Goal: Check status: Check status

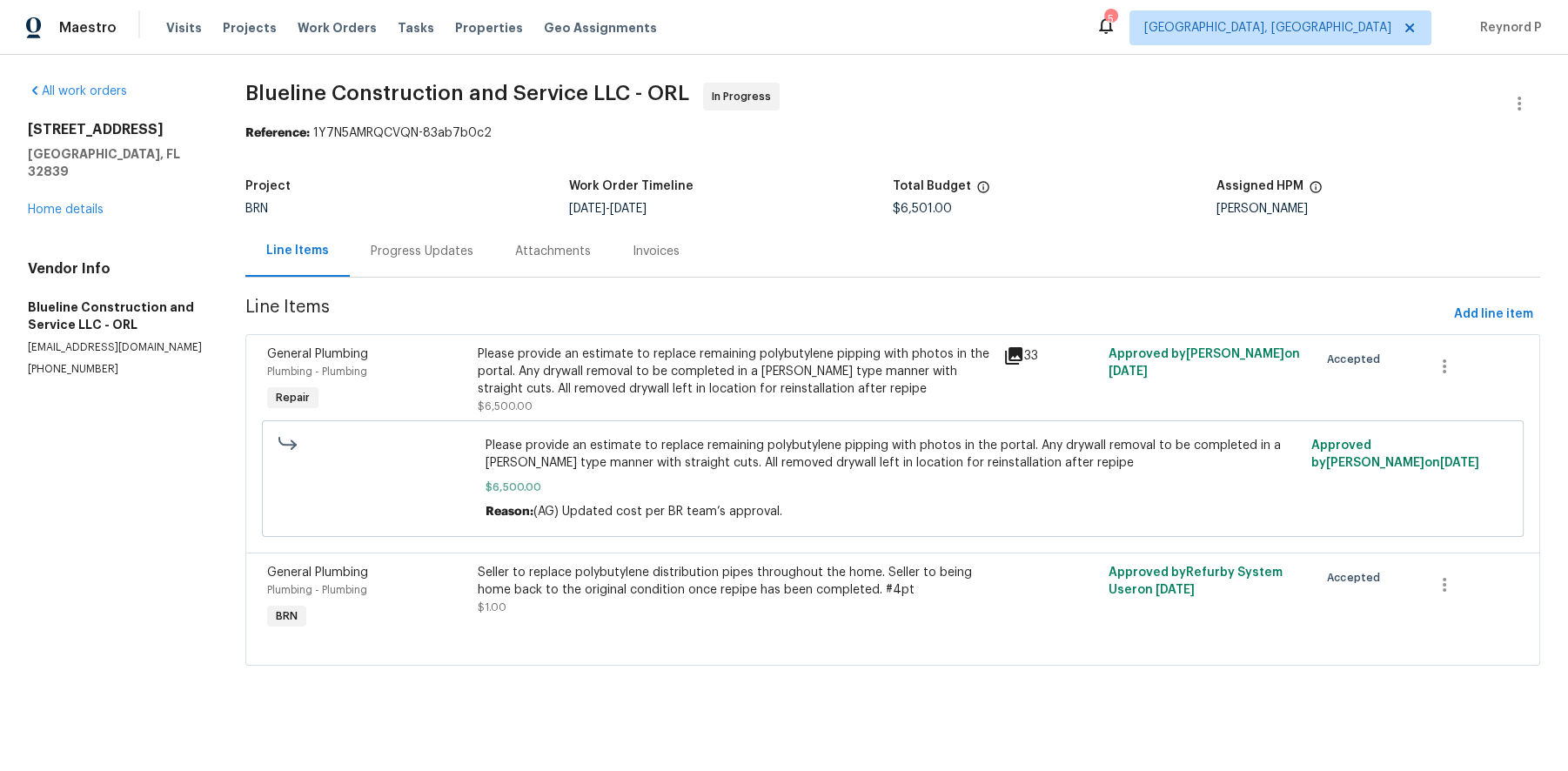
click at [419, 258] on div "Progress Updates" at bounding box center [423, 251] width 103 height 17
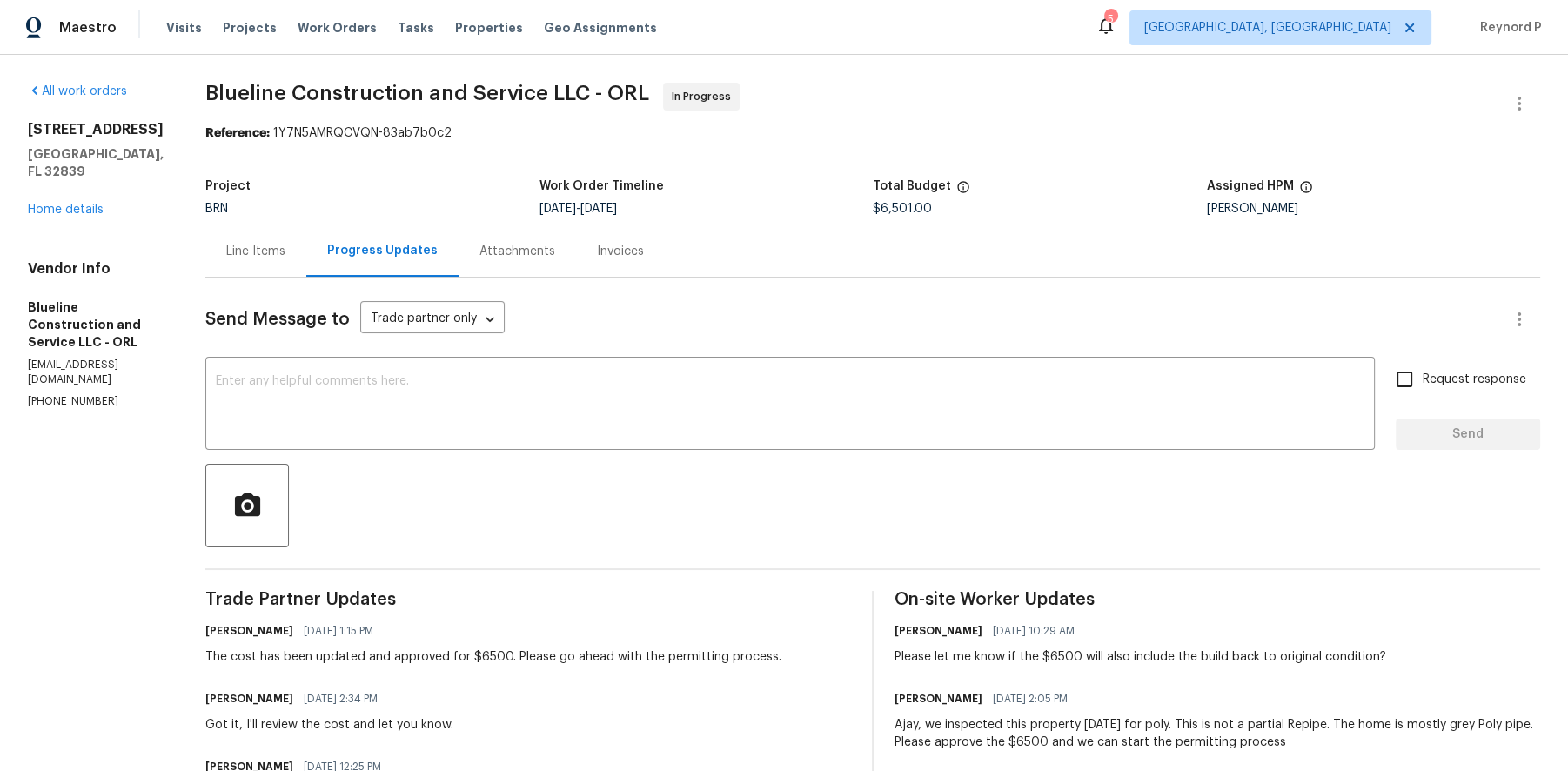
click at [285, 246] on div "Line Items" at bounding box center [256, 251] width 59 height 17
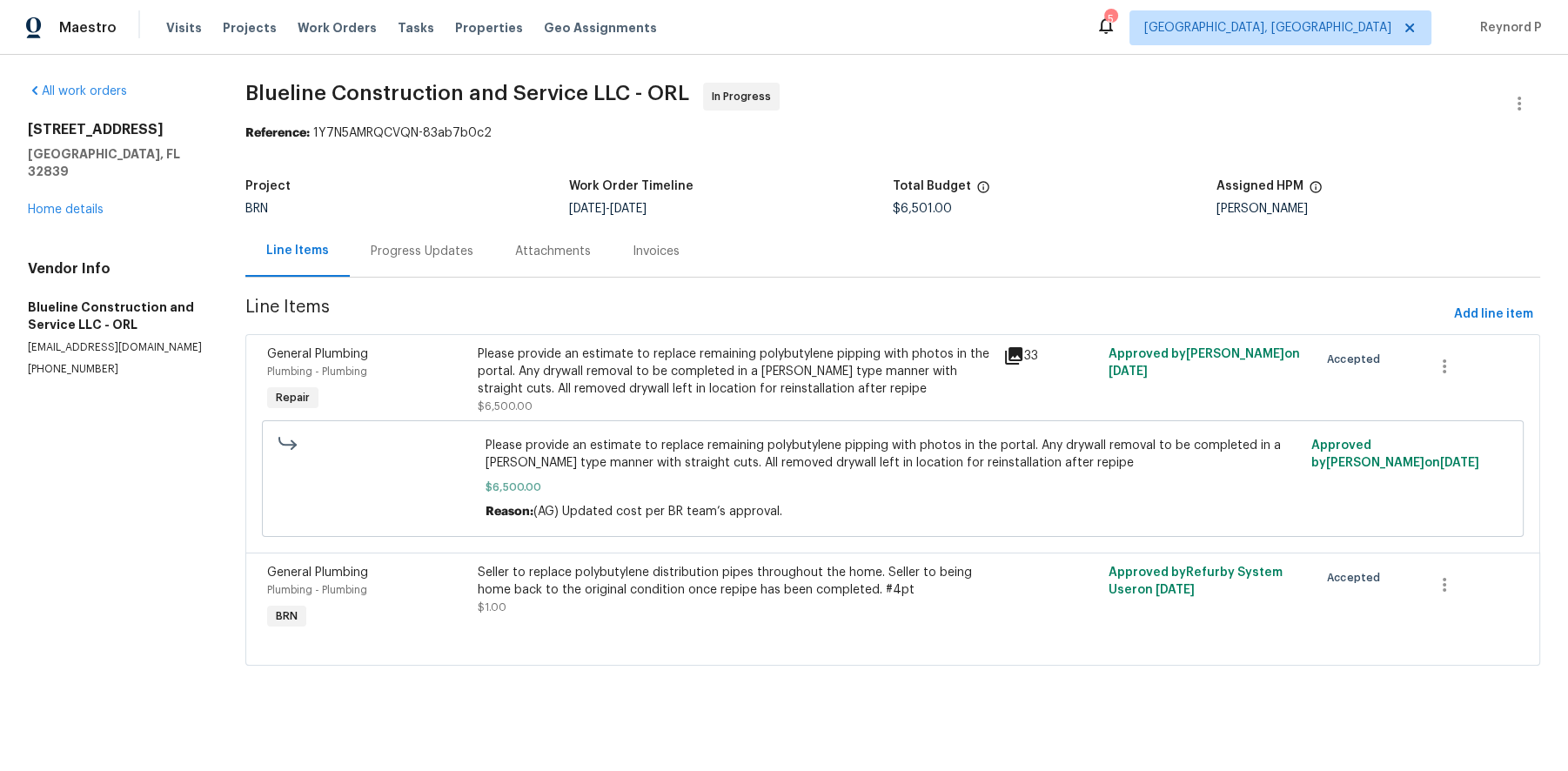
click at [779, 162] on section "Blueline Construction and Service LLC - ORL In Progress Reference: 1Y7N5AMRQCVQ…" at bounding box center [892, 385] width 1295 height 604
click at [926, 127] on div "Reference: 1Y7N5AMRQCVQN-83ab7b0c2" at bounding box center [892, 134] width 1295 height 17
click at [409, 232] on div "Progress Updates" at bounding box center [422, 251] width 144 height 52
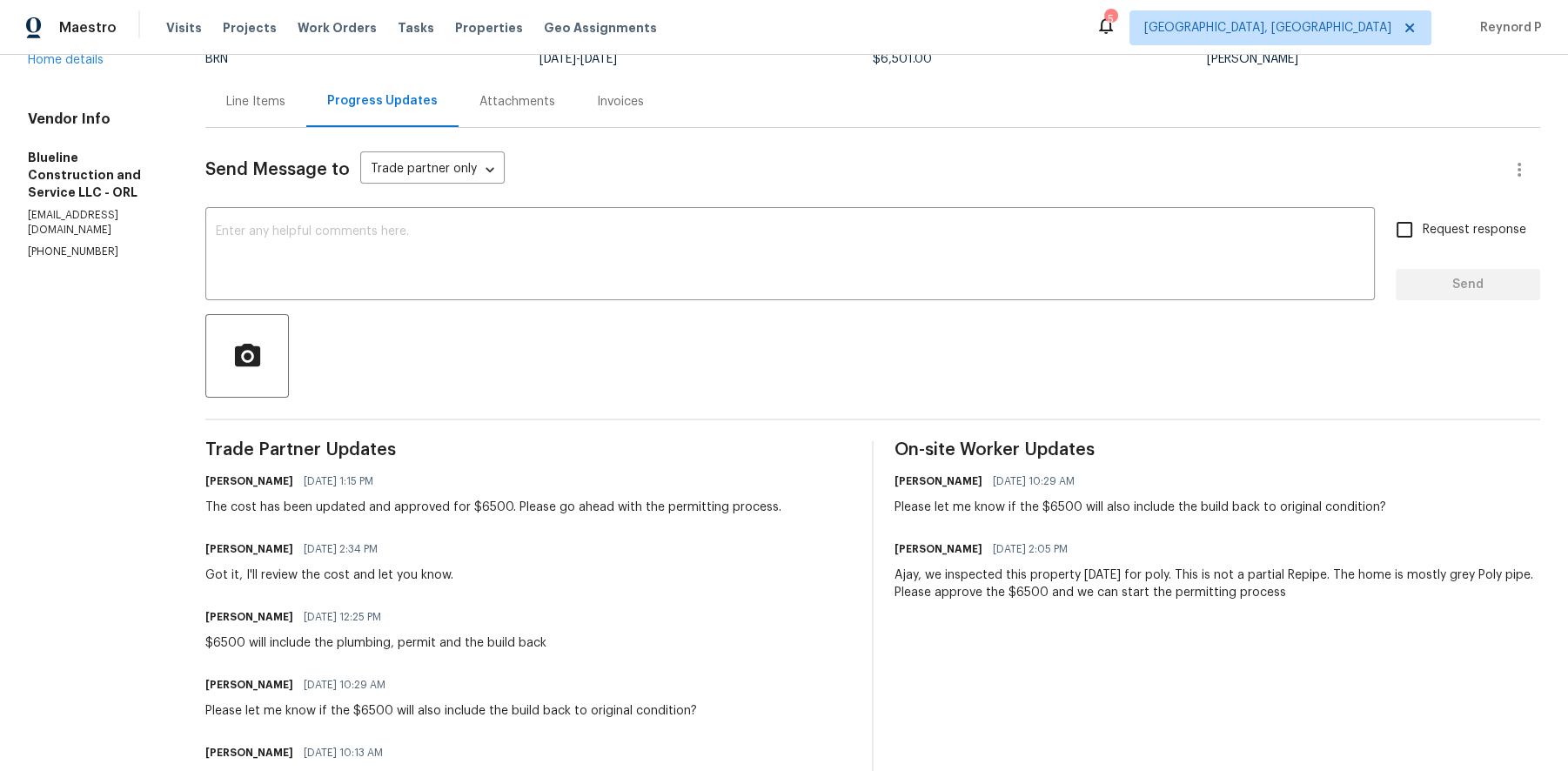
scroll to position [153, 0]
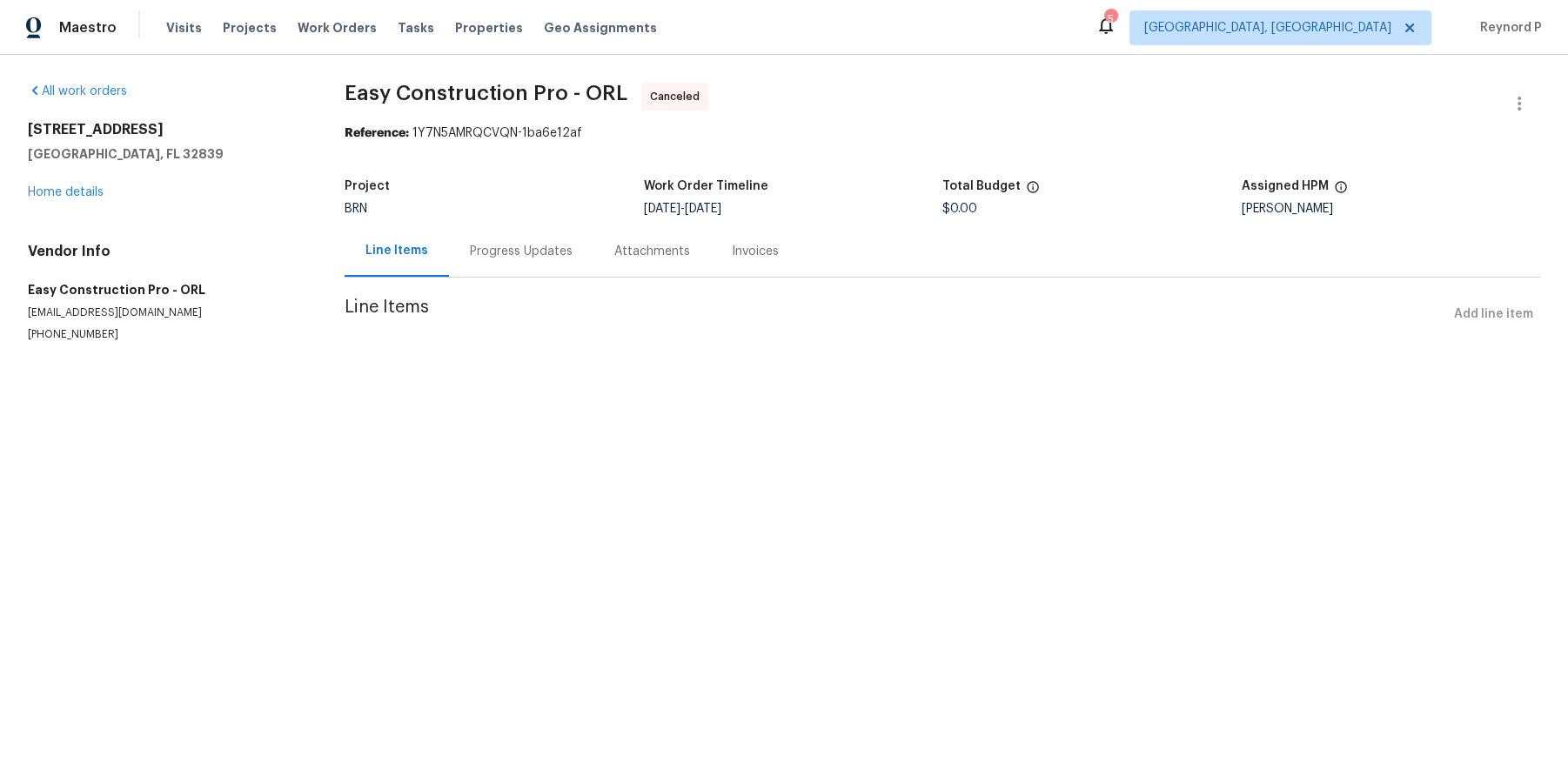
click at [547, 253] on div "Progress Updates" at bounding box center [521, 251] width 103 height 17
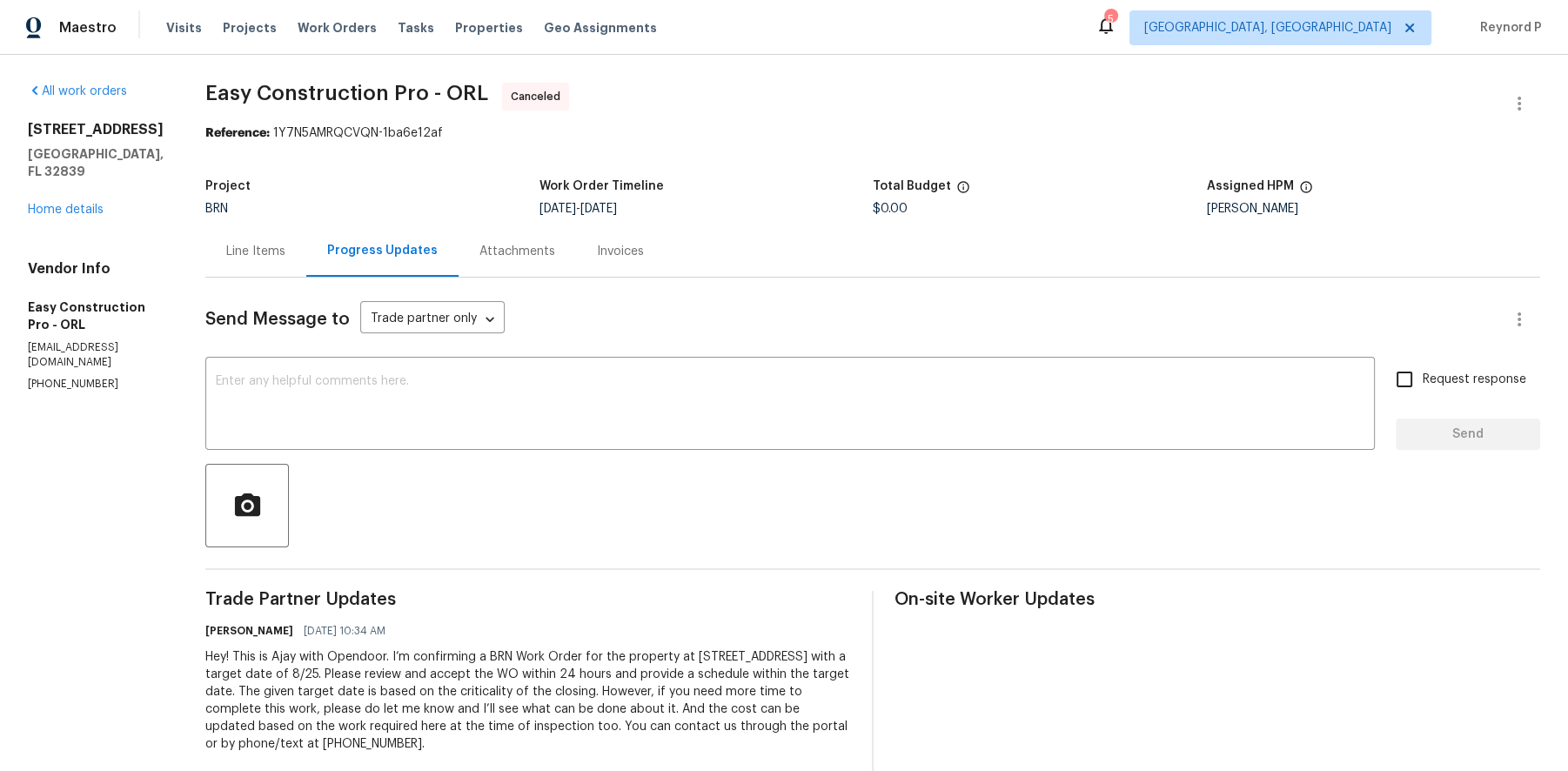
scroll to position [31, 0]
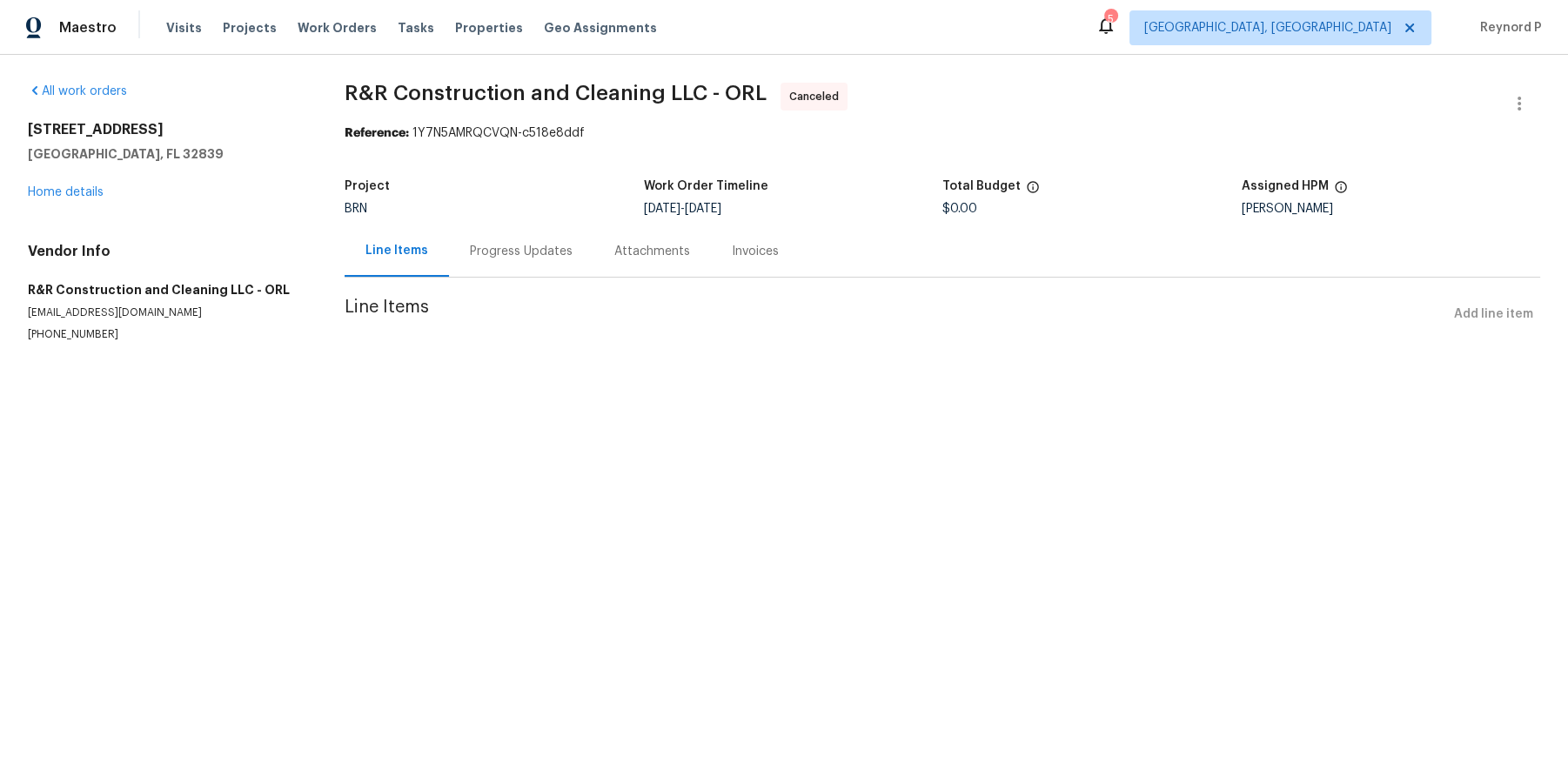
click at [505, 260] on div "Progress Updates" at bounding box center [521, 251] width 103 height 17
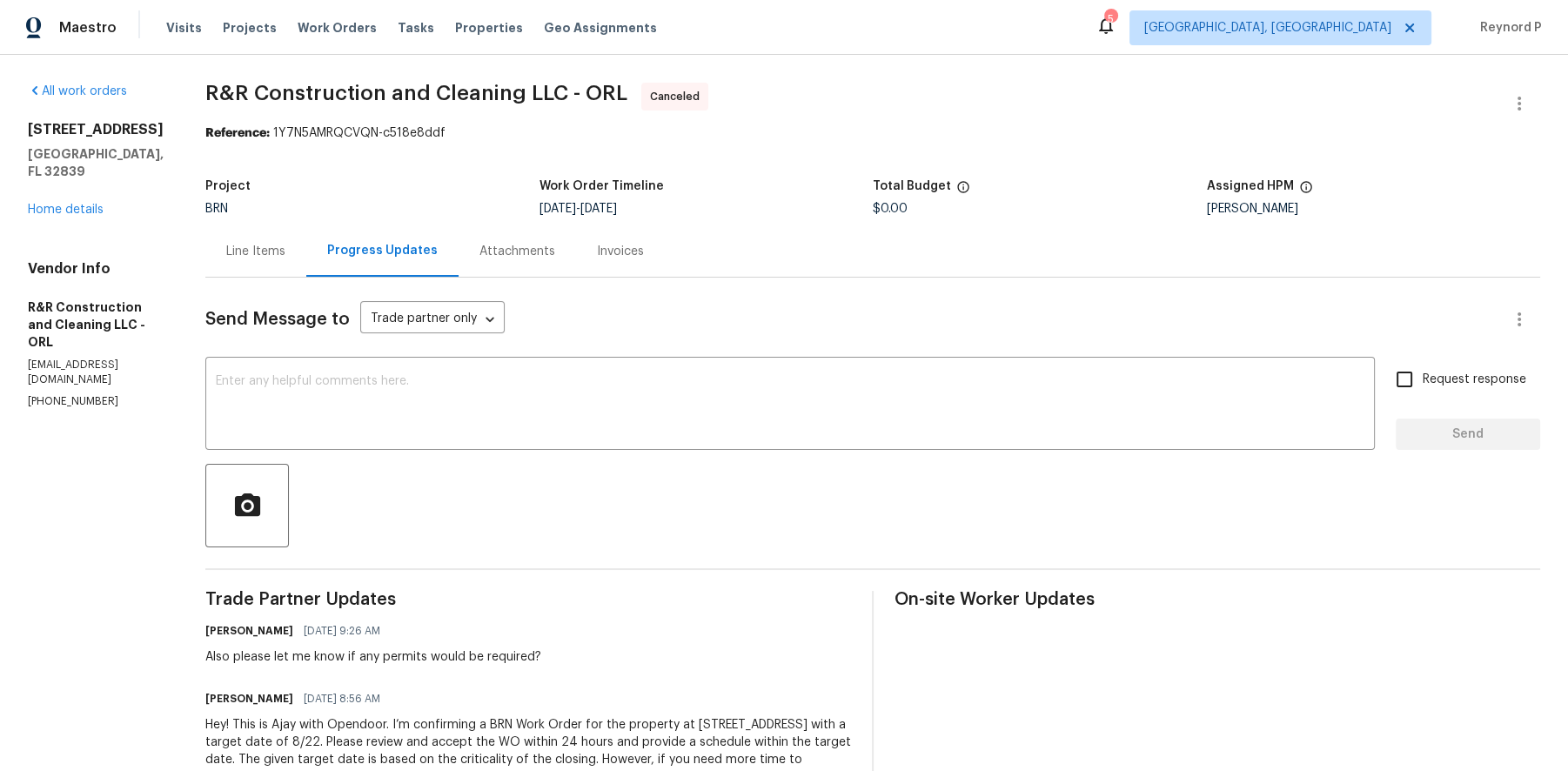
scroll to position [99, 0]
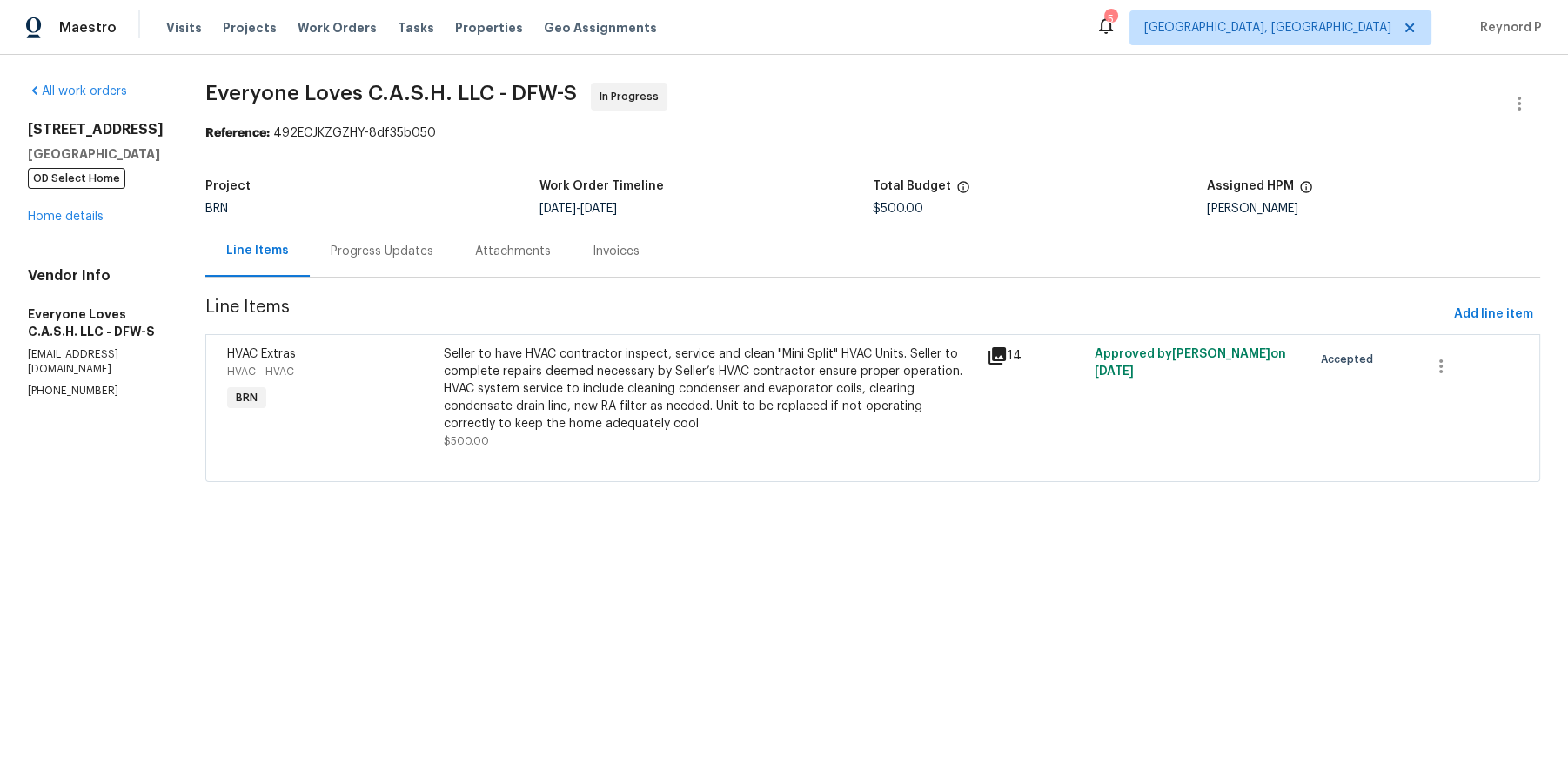
click at [409, 248] on div "Progress Updates" at bounding box center [382, 251] width 103 height 17
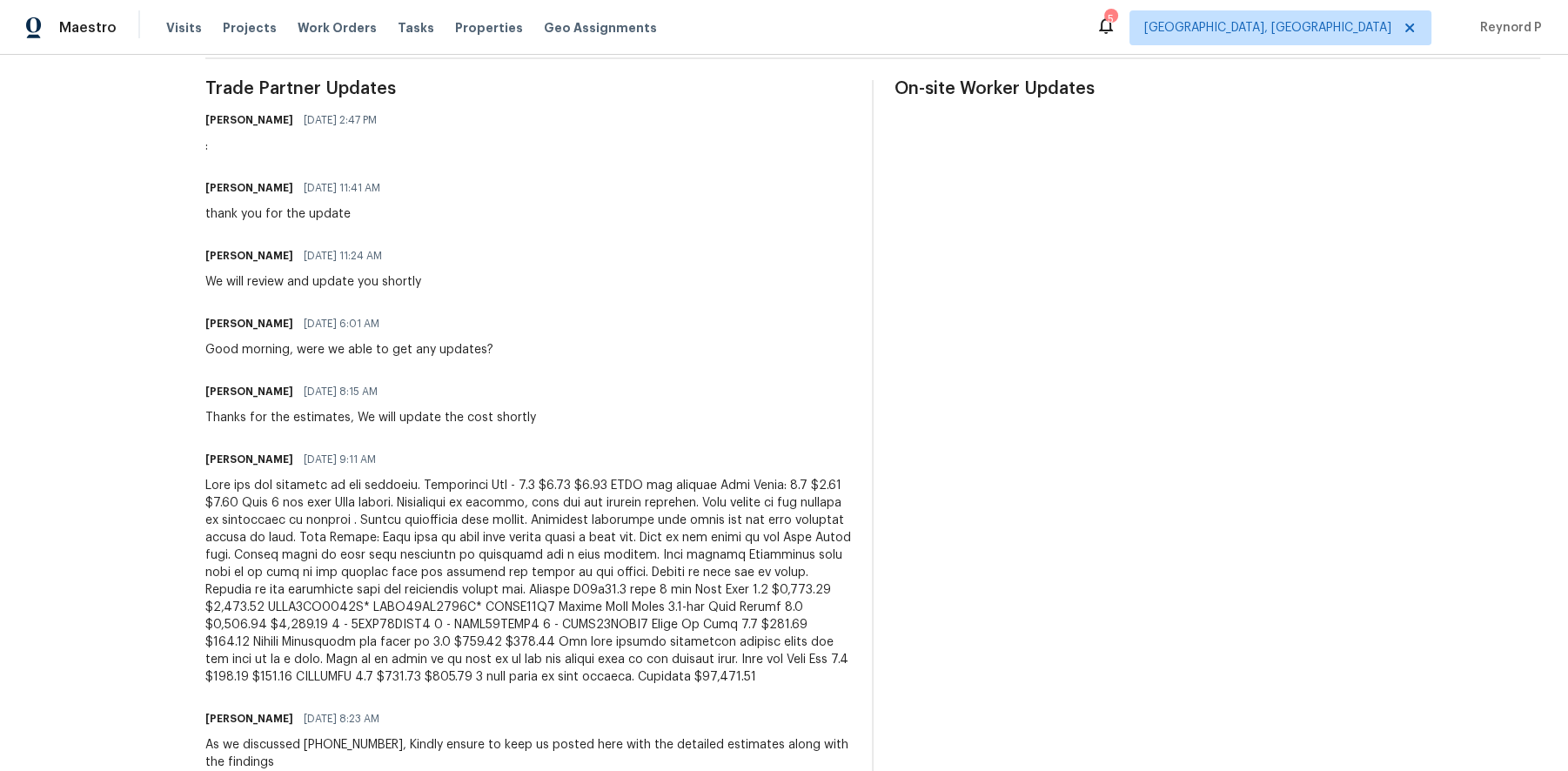
scroll to position [513, 0]
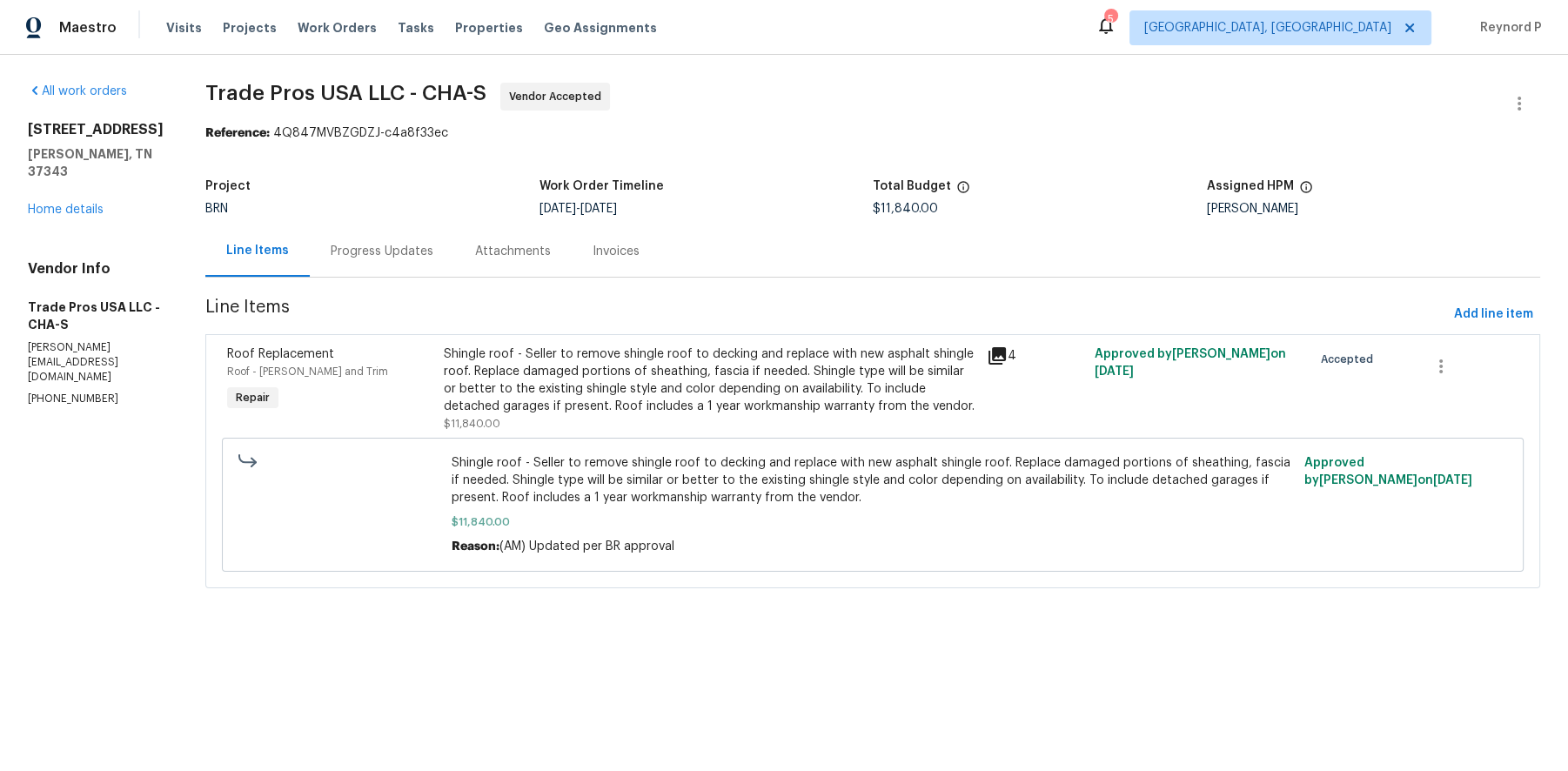
click at [399, 261] on div "Progress Updates" at bounding box center [382, 251] width 144 height 52
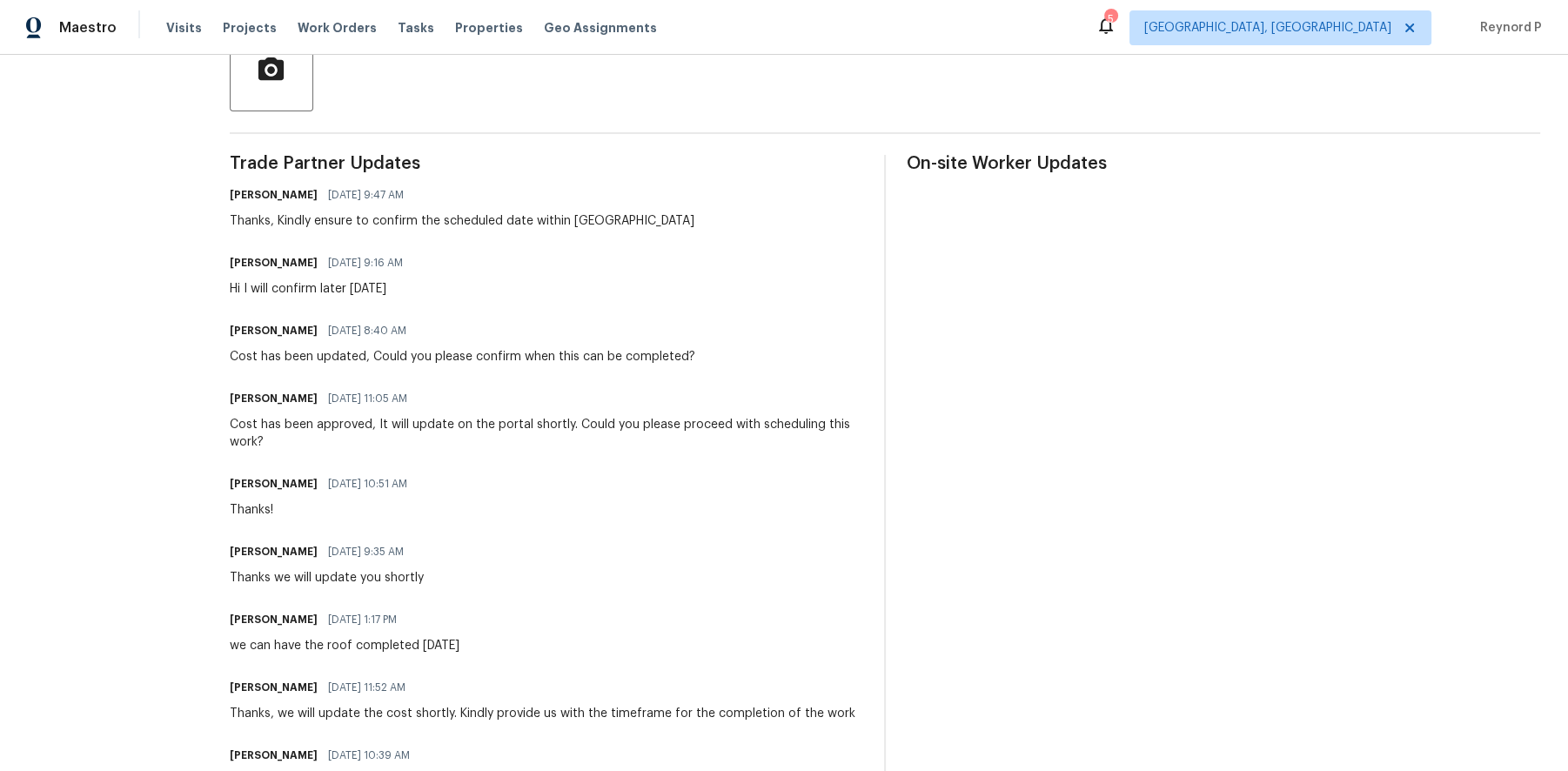
scroll to position [435, 0]
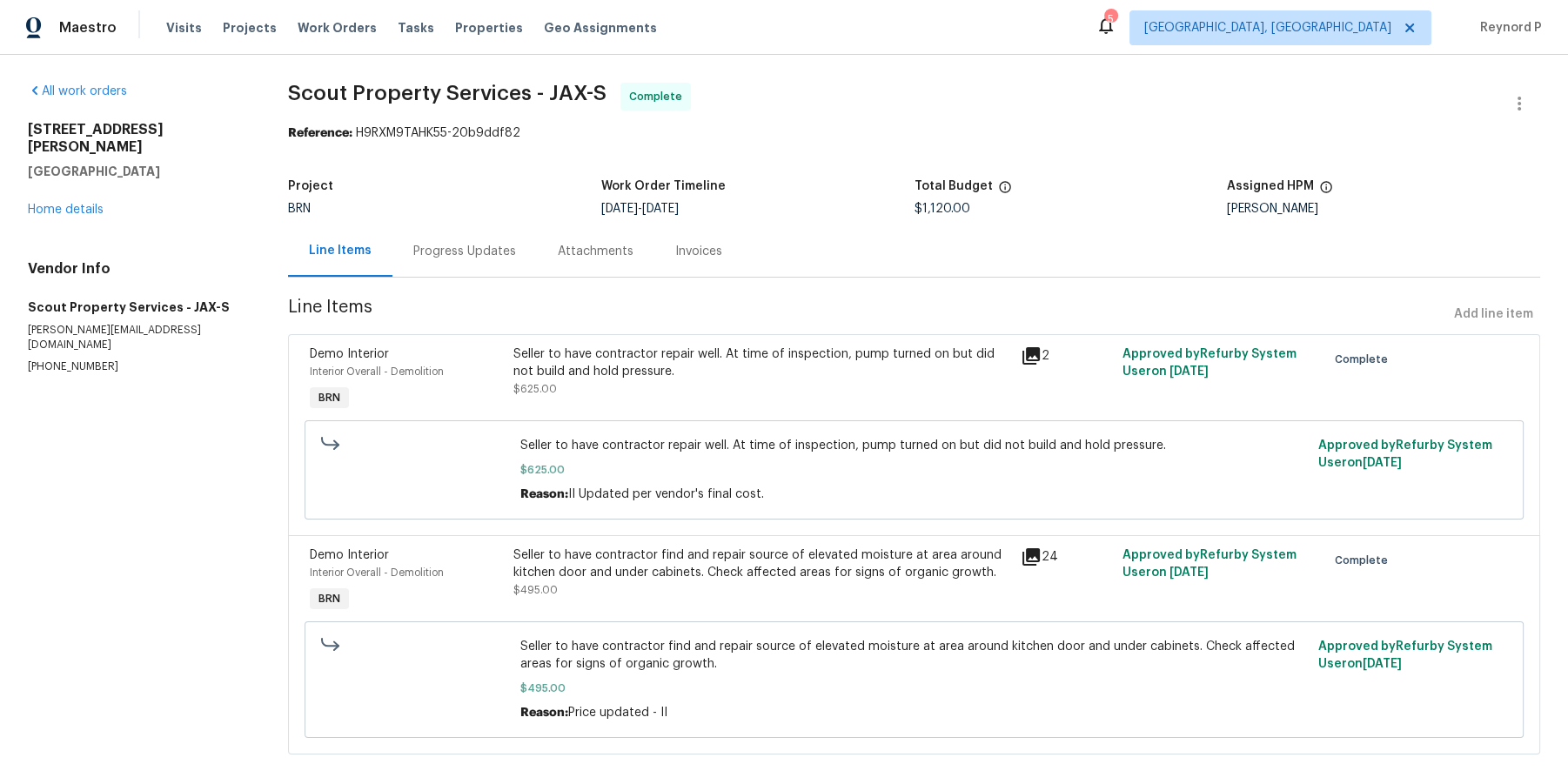
click at [464, 262] on div "Progress Updates" at bounding box center [464, 251] width 144 height 52
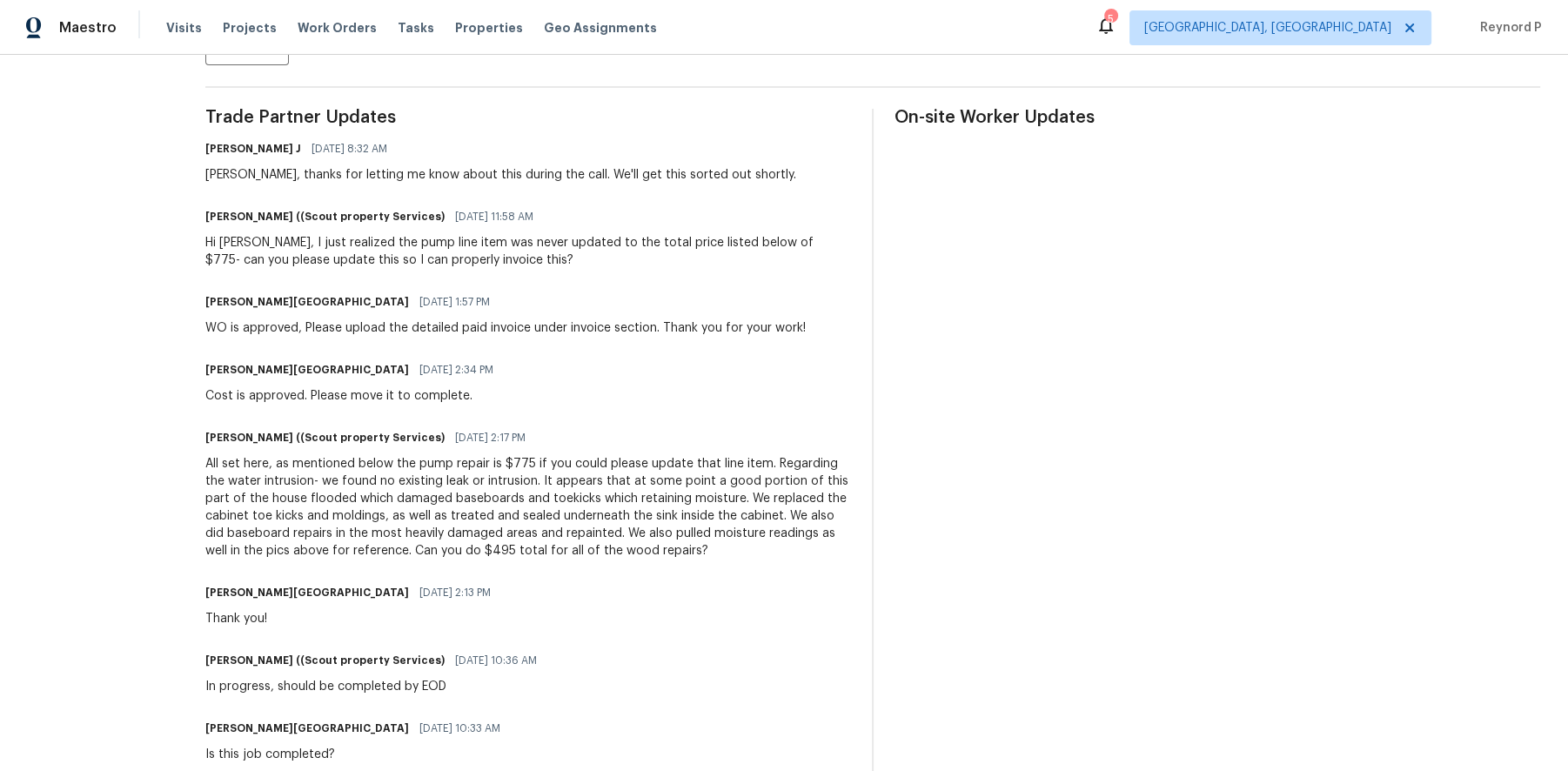
scroll to position [174, 0]
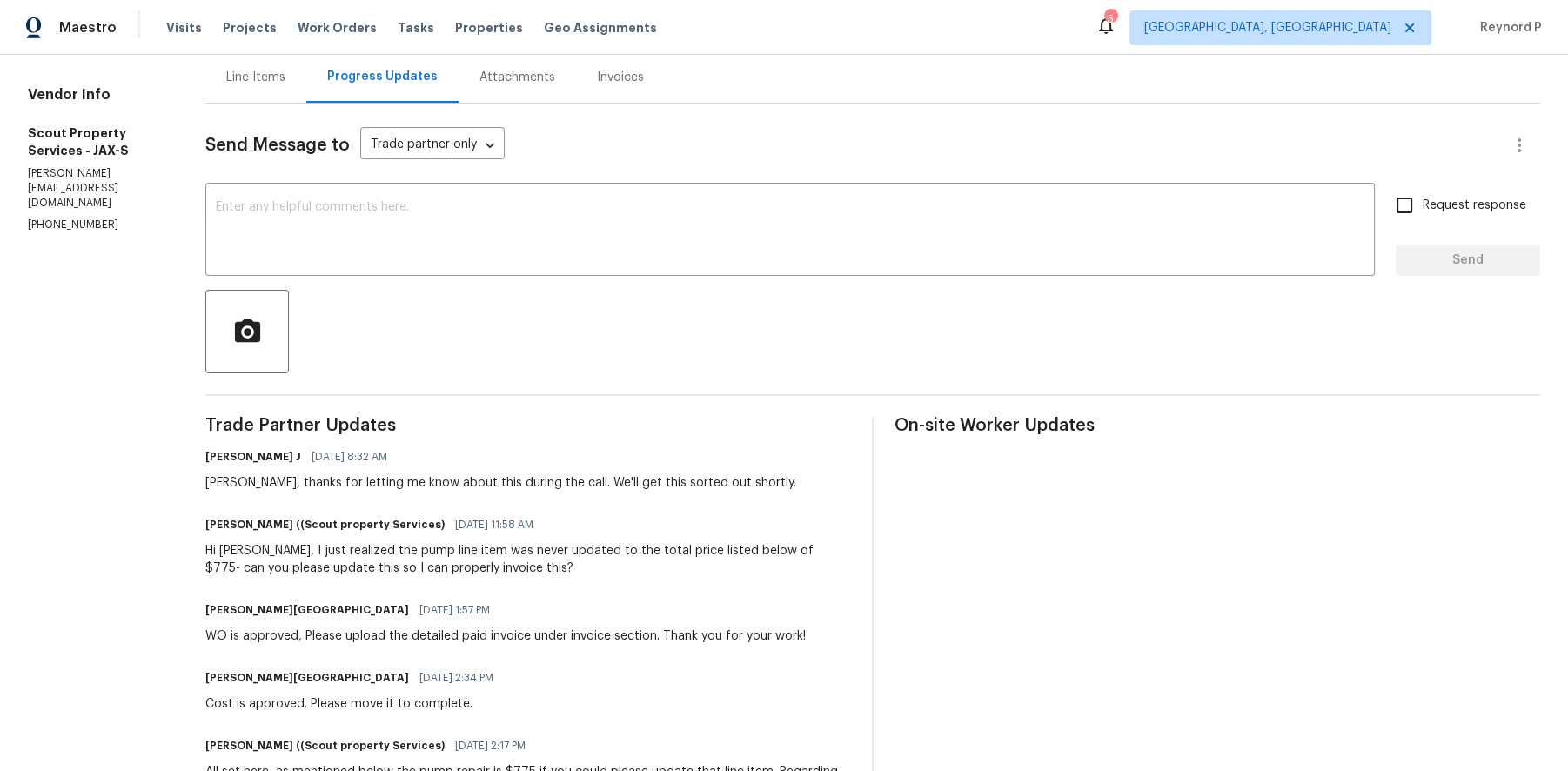
click at [233, 86] on div "Line Items" at bounding box center [256, 78] width 59 height 17
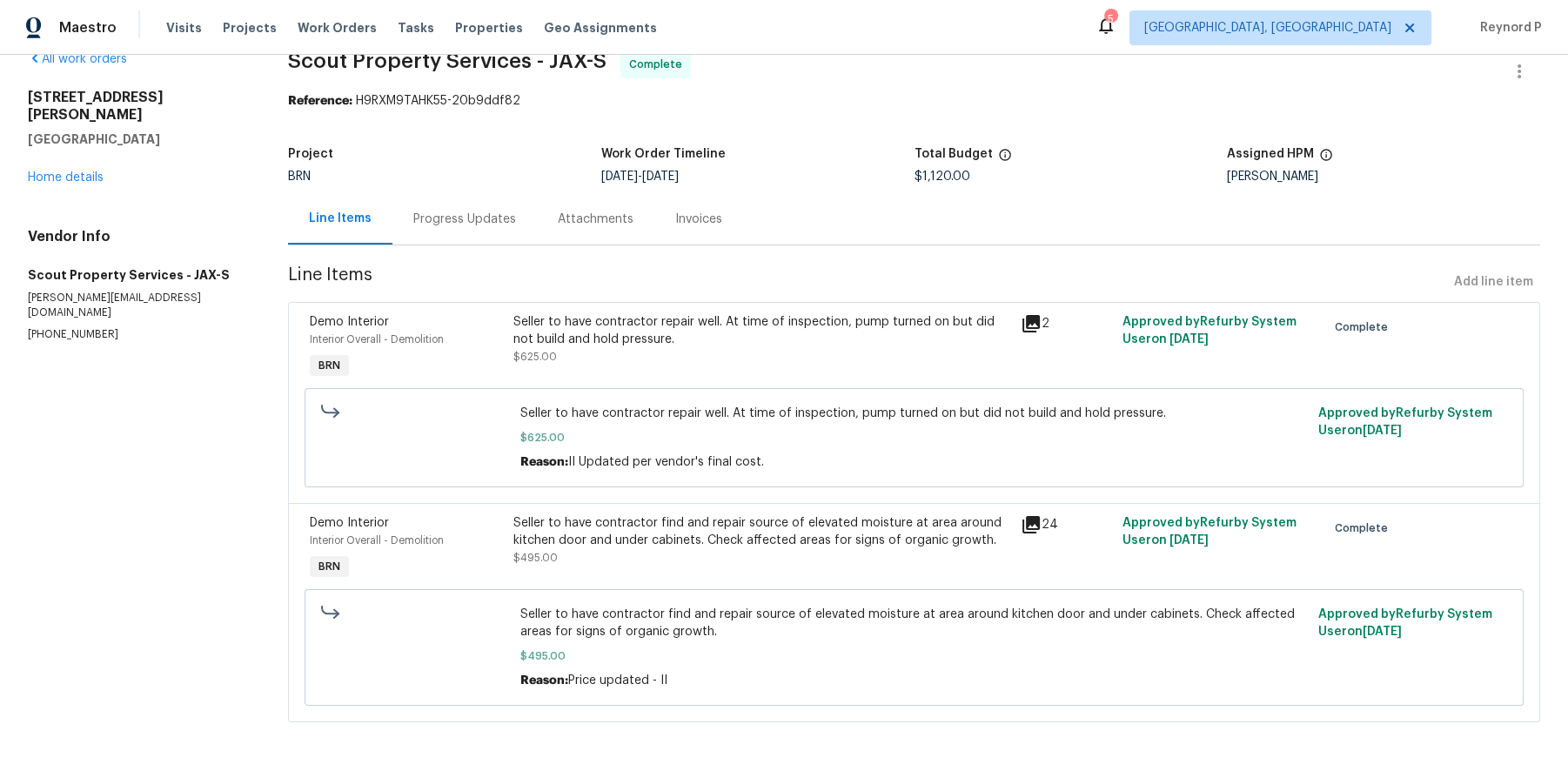
scroll to position [36, 0]
click at [671, 525] on div "Seller to have contractor find and repair source of elevated moisture at area a…" at bounding box center [762, 532] width 498 height 35
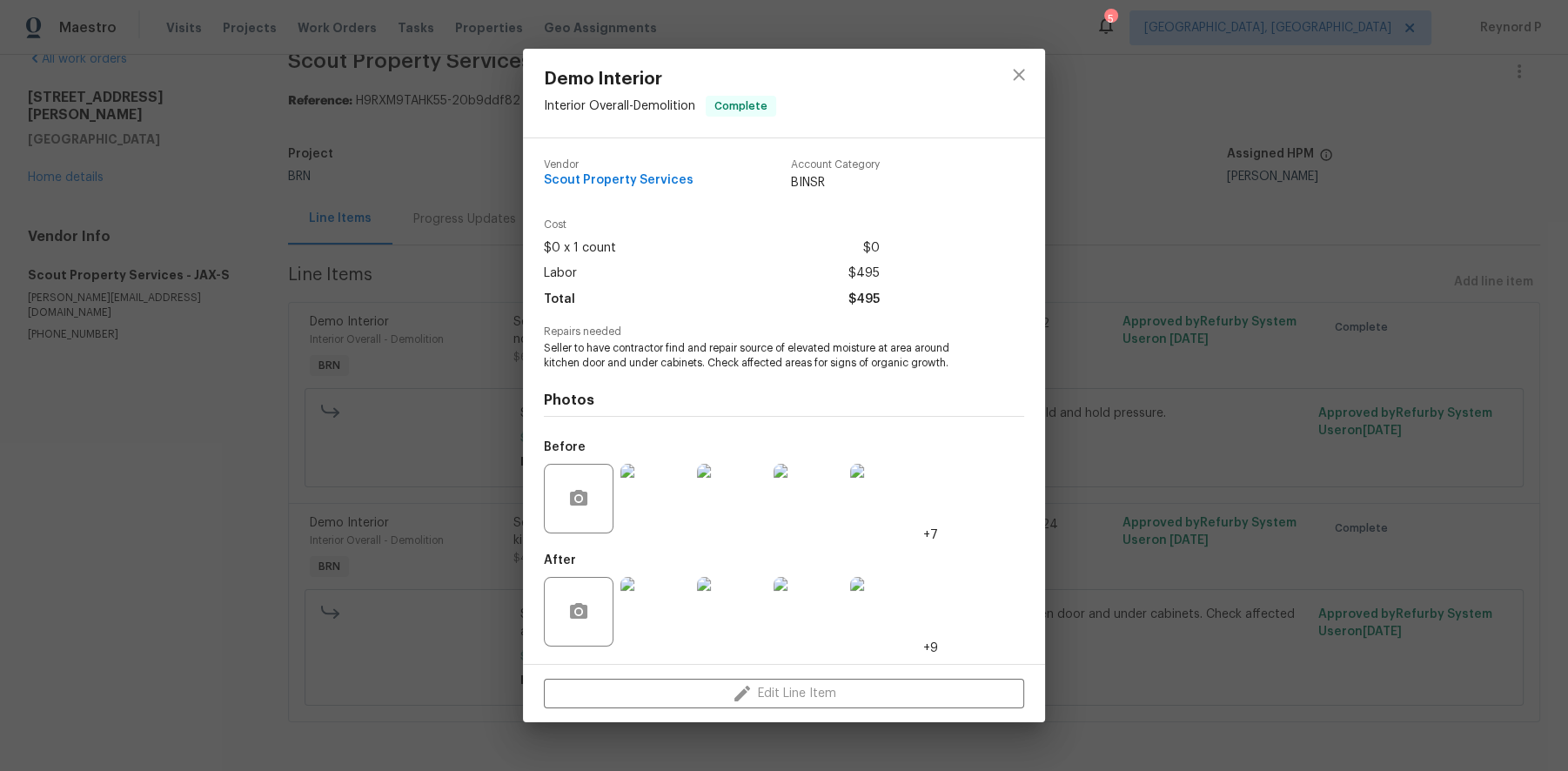
click at [270, 489] on div "Demo Interior Interior Overall - Demolition Complete Vendor Scout Property Serv…" at bounding box center [784, 385] width 1568 height 771
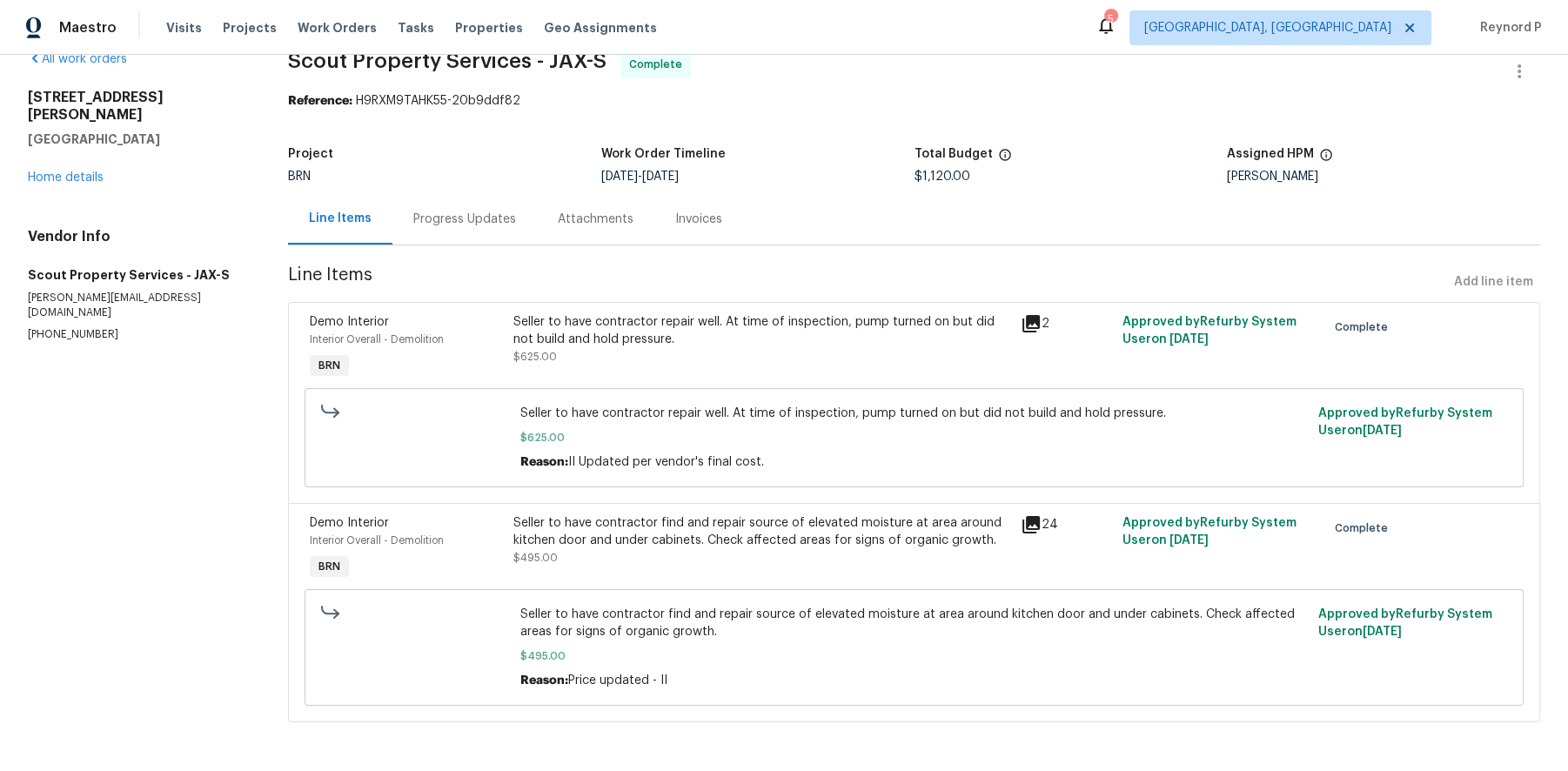
click at [782, 327] on div "Seller to have contractor repair well. At time of inspection, pump turned on bu…" at bounding box center [762, 331] width 498 height 35
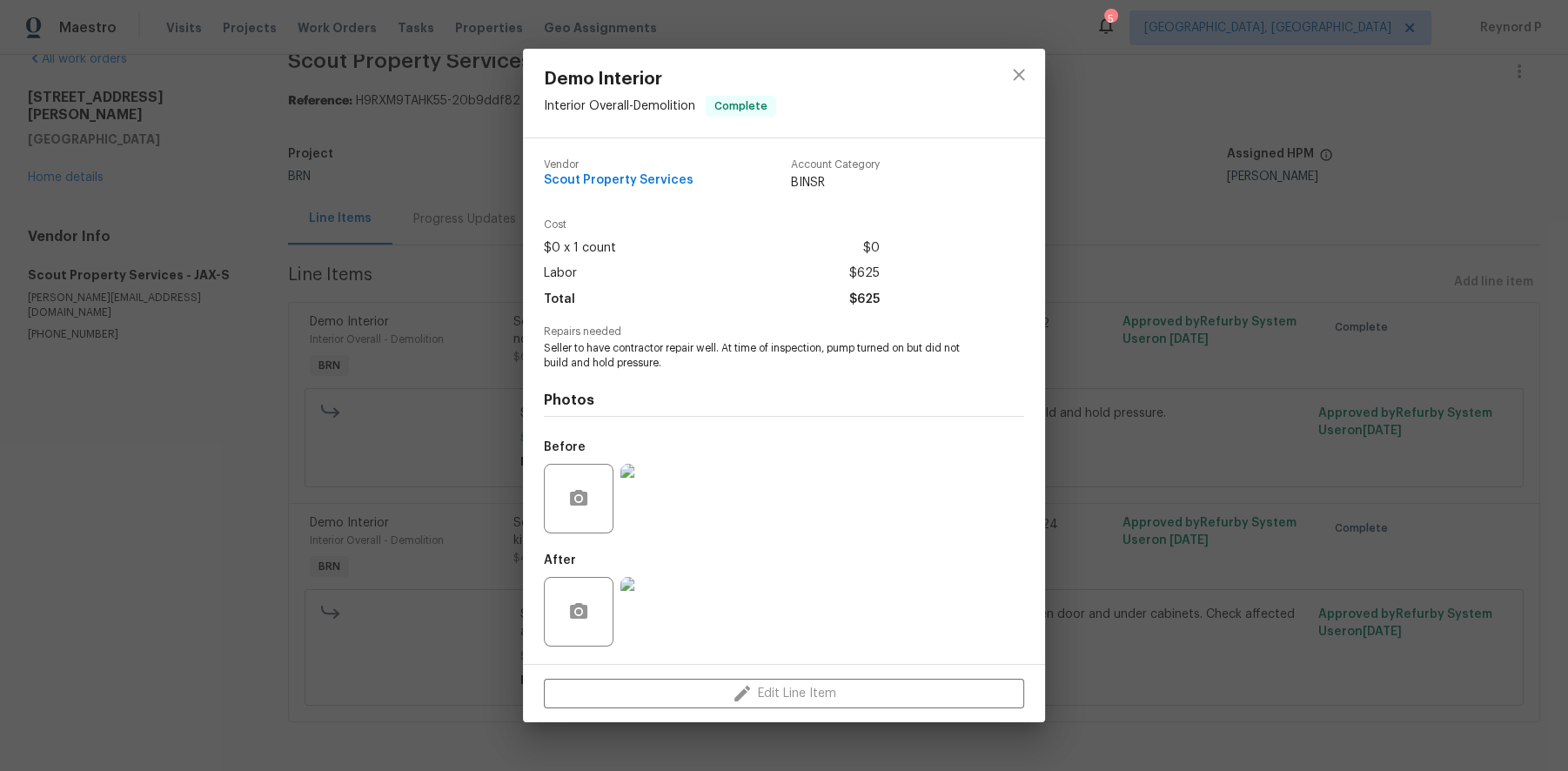
click at [398, 477] on div "Demo Interior Interior Overall - Demolition Complete Vendor Scout Property Serv…" at bounding box center [784, 385] width 1568 height 771
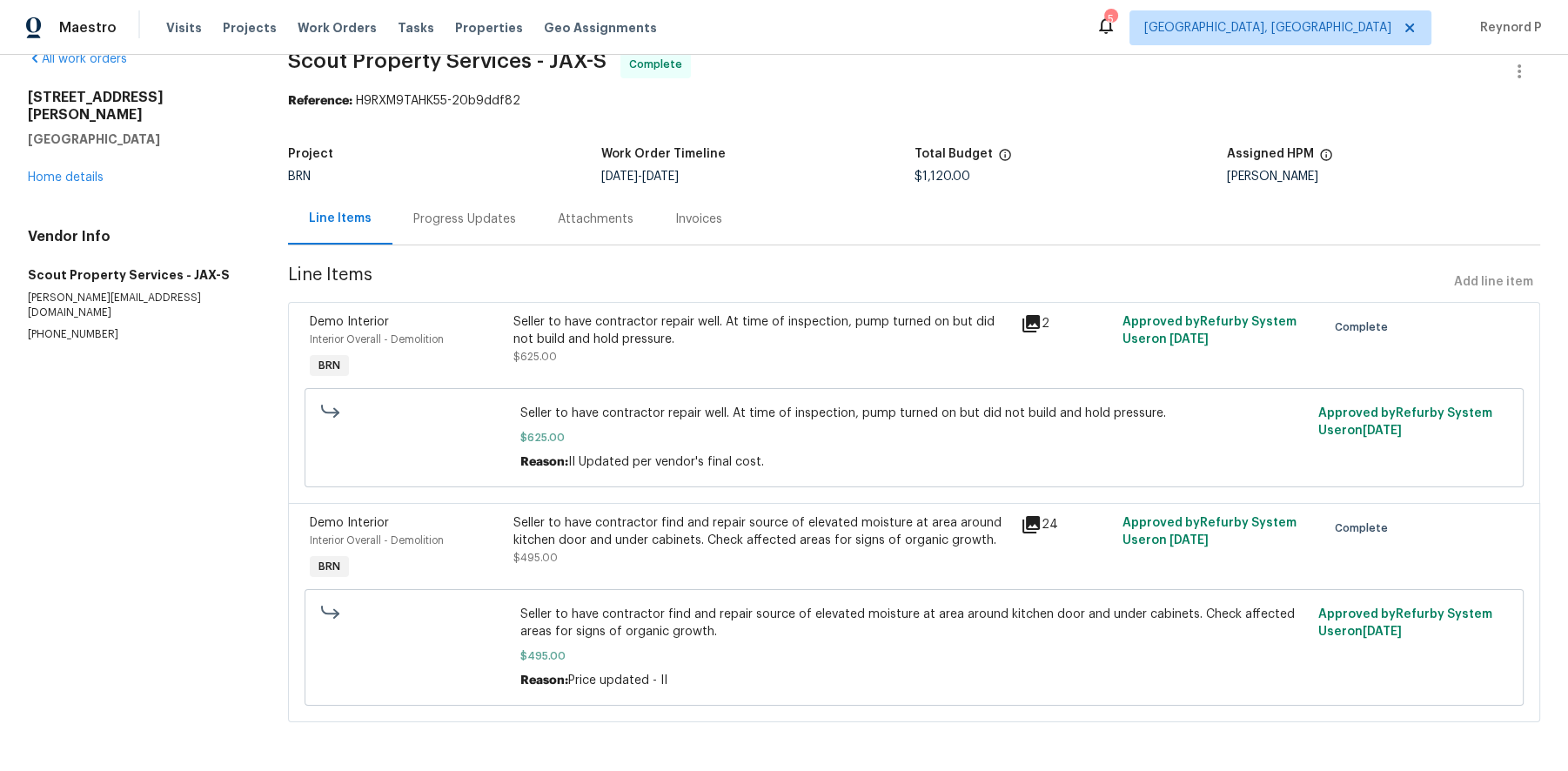
click at [737, 527] on div "Seller to have contractor find and repair source of elevated moisture at area a…" at bounding box center [762, 532] width 498 height 35
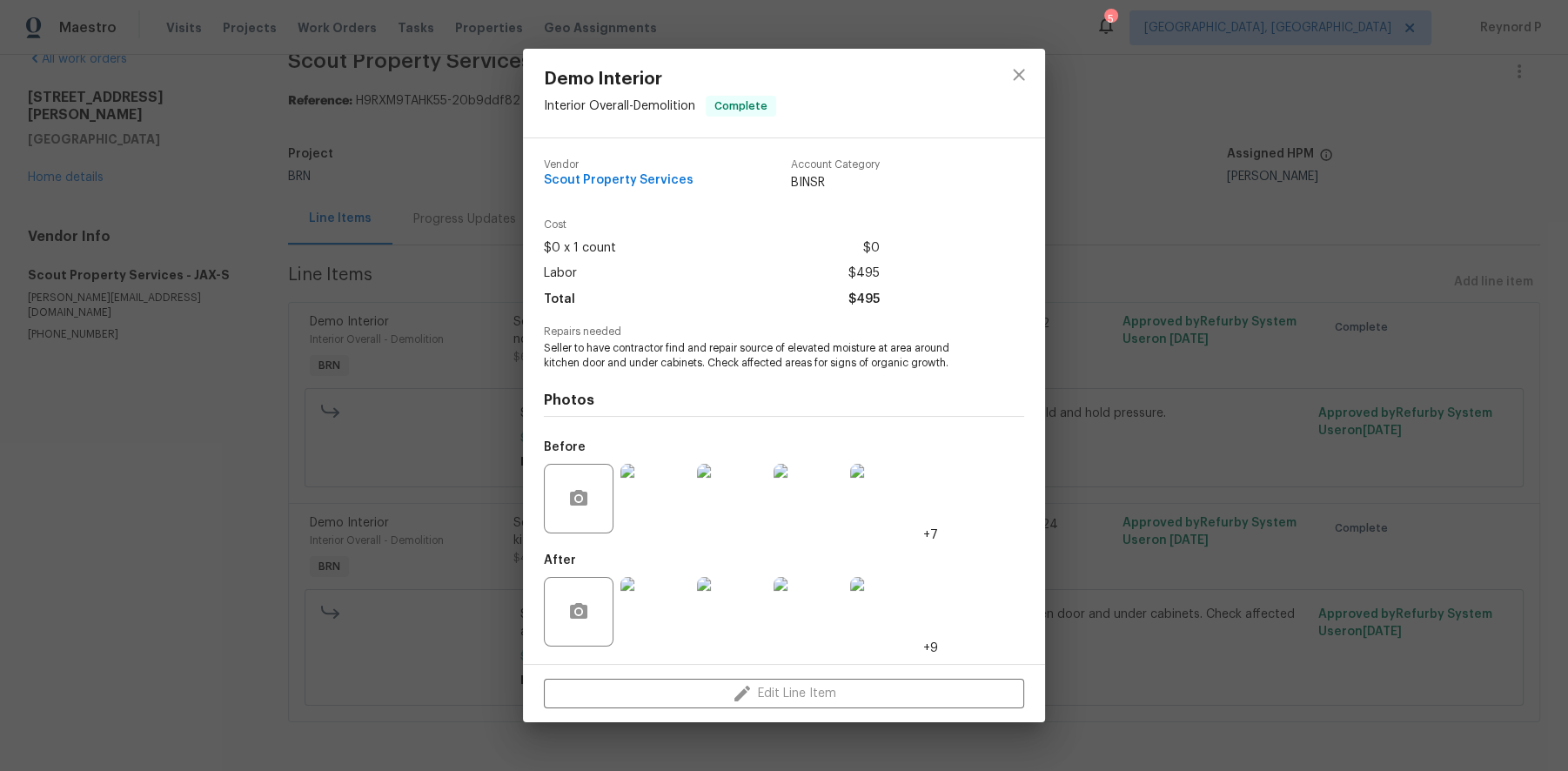
click at [664, 608] on img at bounding box center [656, 612] width 70 height 70
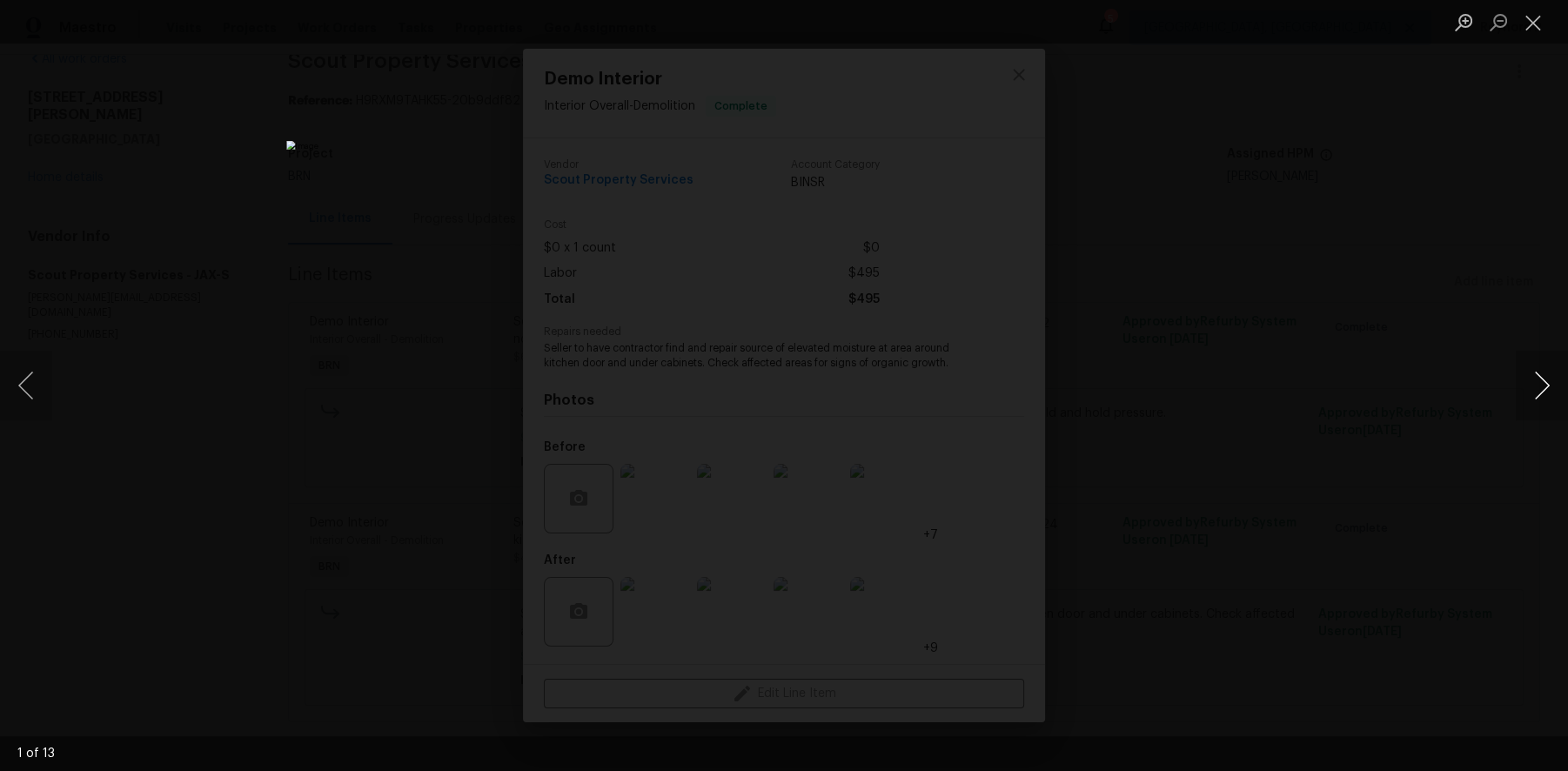
click at [1535, 395] on button "Next image" at bounding box center [1542, 386] width 52 height 70
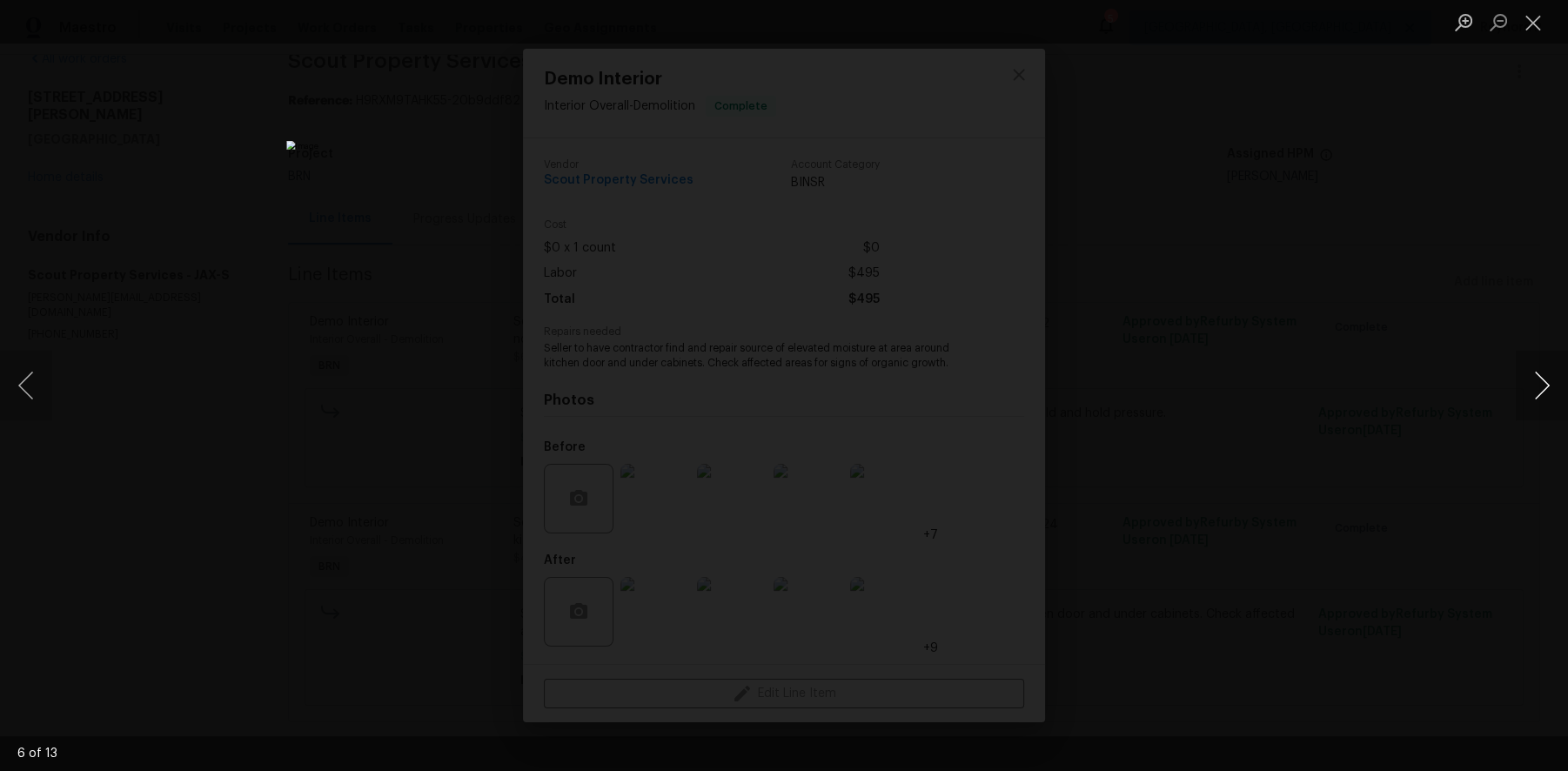
click at [1535, 395] on button "Next image" at bounding box center [1542, 386] width 52 height 70
click at [1544, 392] on button "Next image" at bounding box center [1542, 386] width 52 height 70
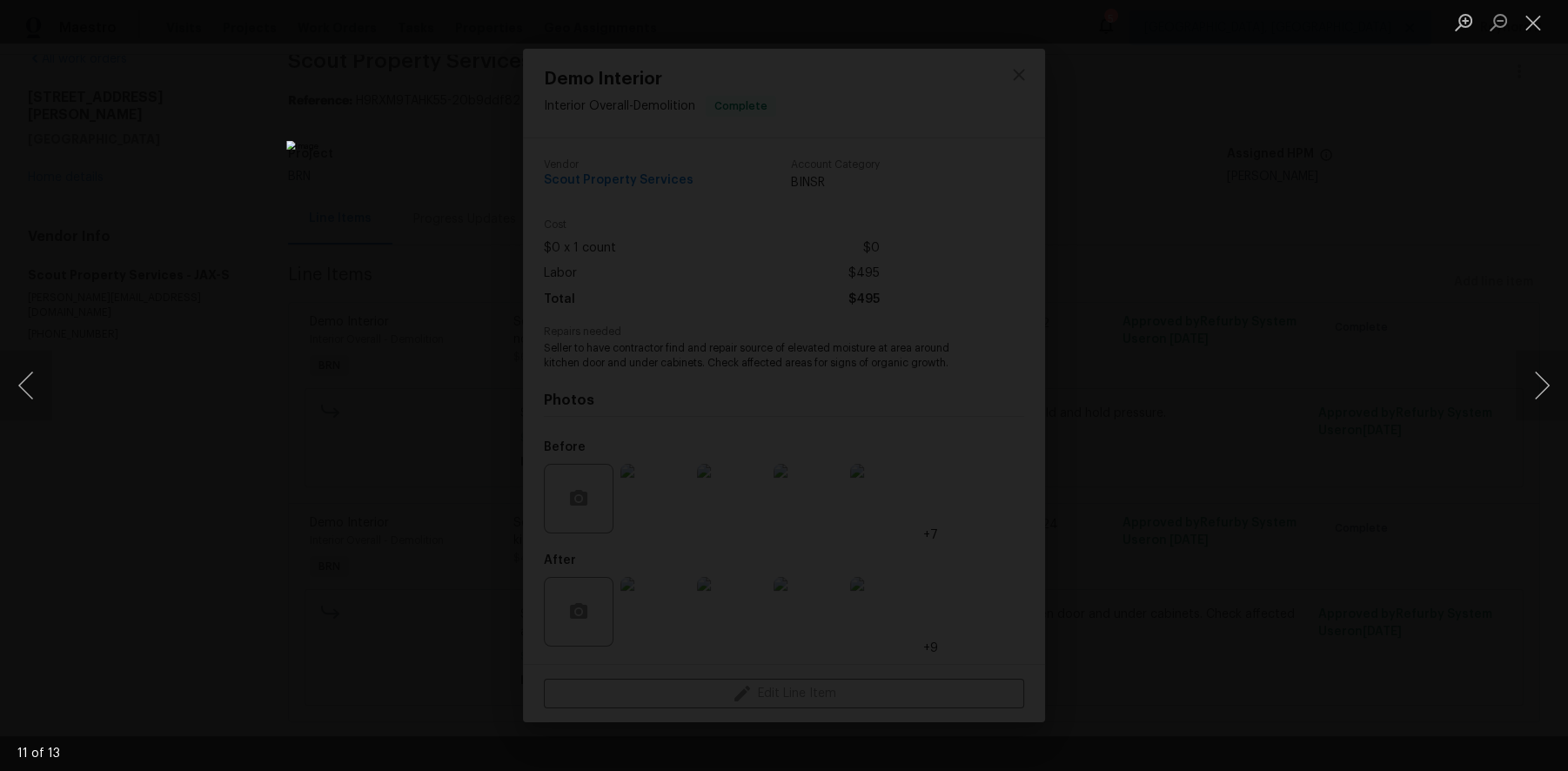
click at [1371, 441] on div "Lightbox" at bounding box center [784, 385] width 1568 height 771
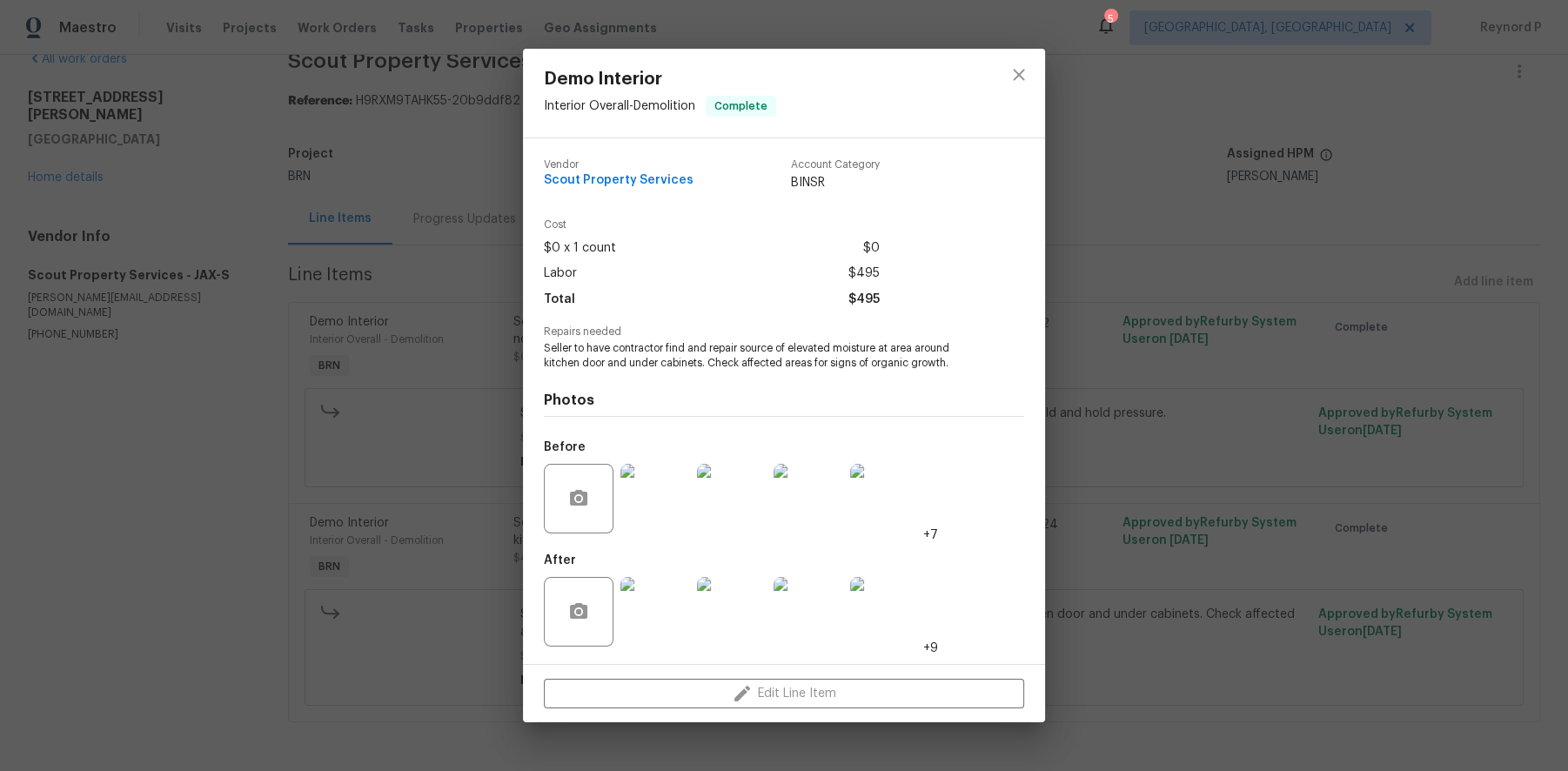
click at [1371, 441] on div "Demo Interior Interior Overall - Demolition Complete Vendor Scout Property Serv…" at bounding box center [784, 385] width 1568 height 771
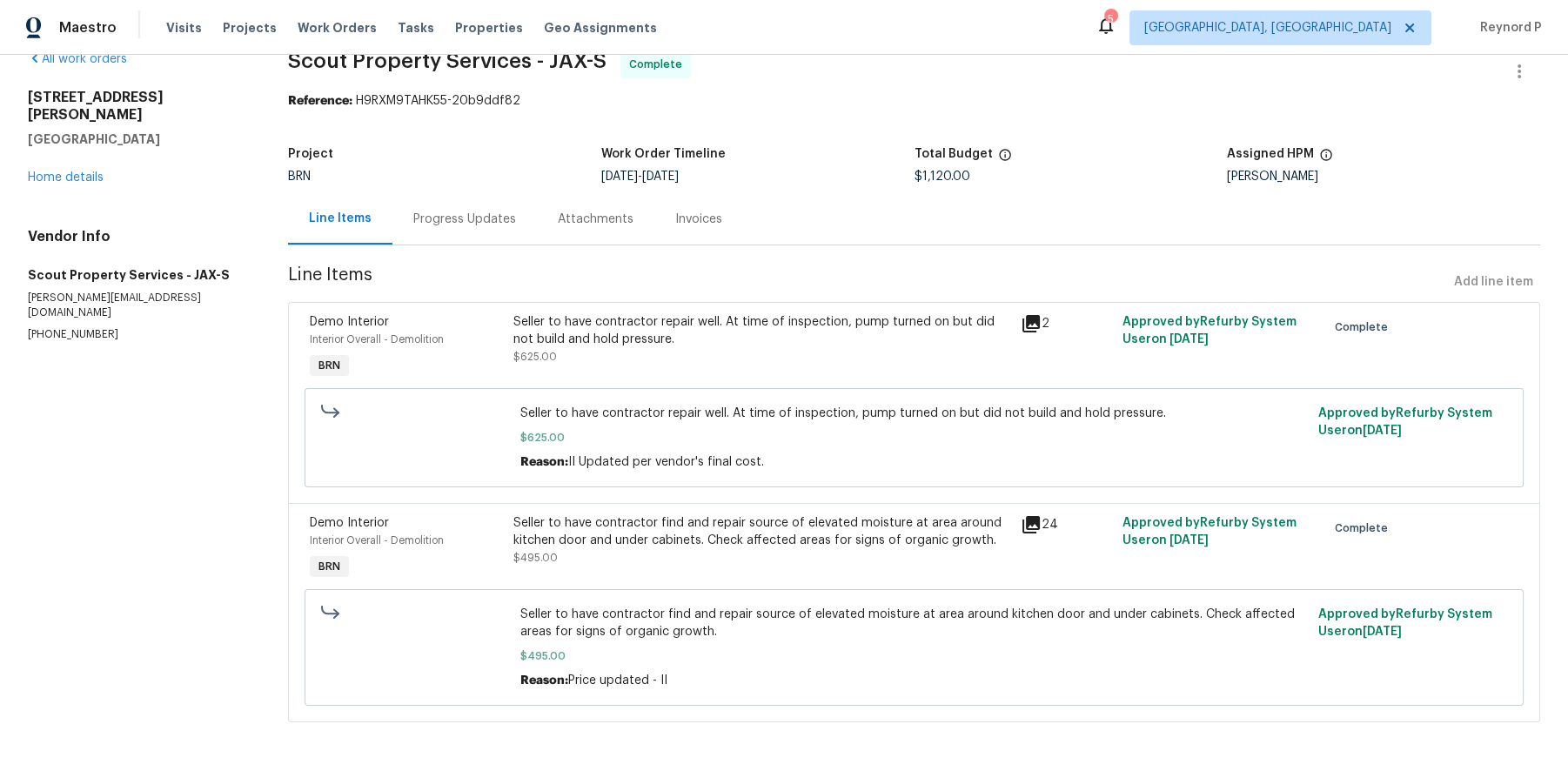
click at [480, 210] on div "Progress Updates" at bounding box center [464, 219] width 103 height 17
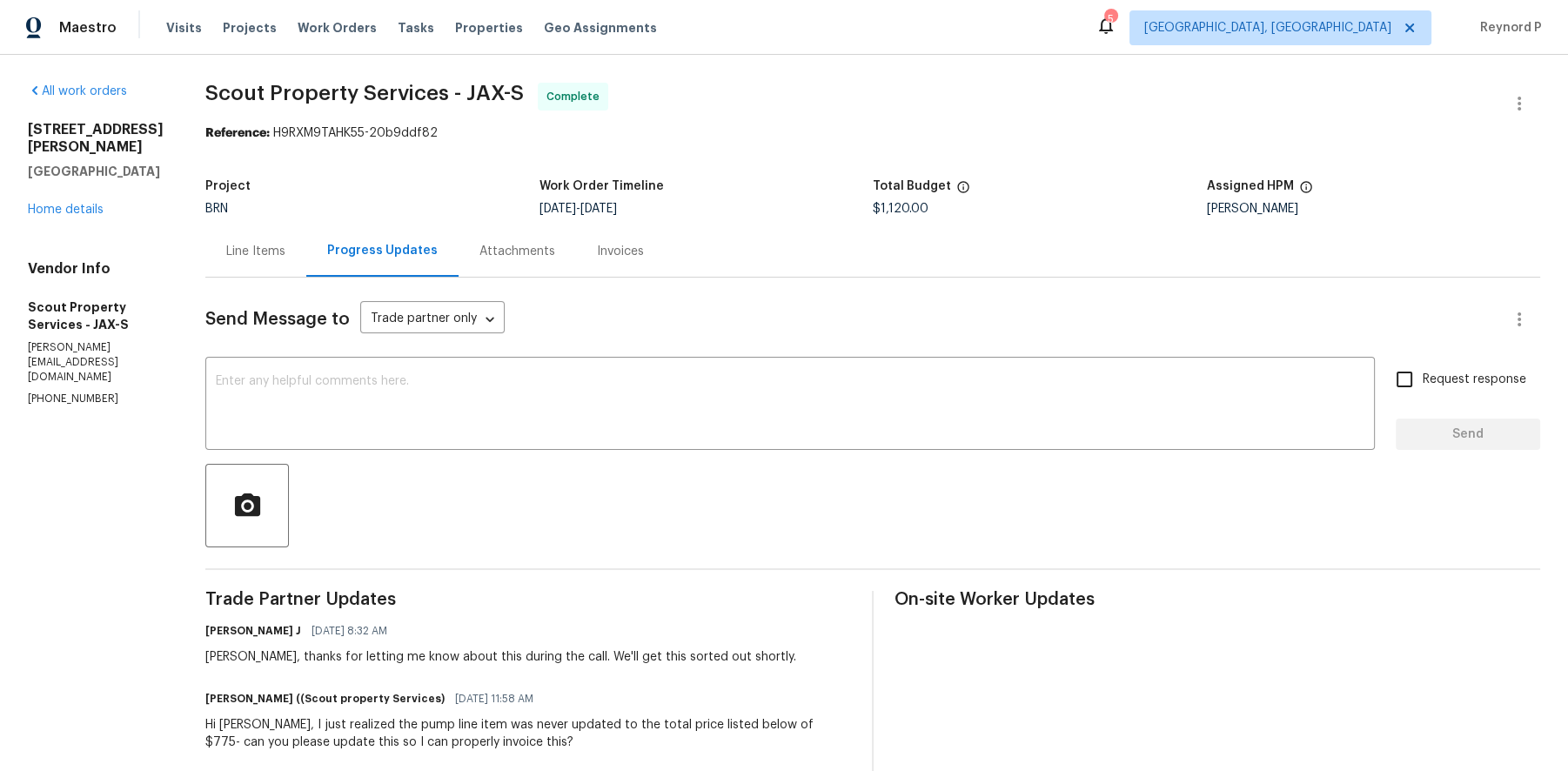
click at [228, 257] on div "Line Items" at bounding box center [256, 251] width 59 height 17
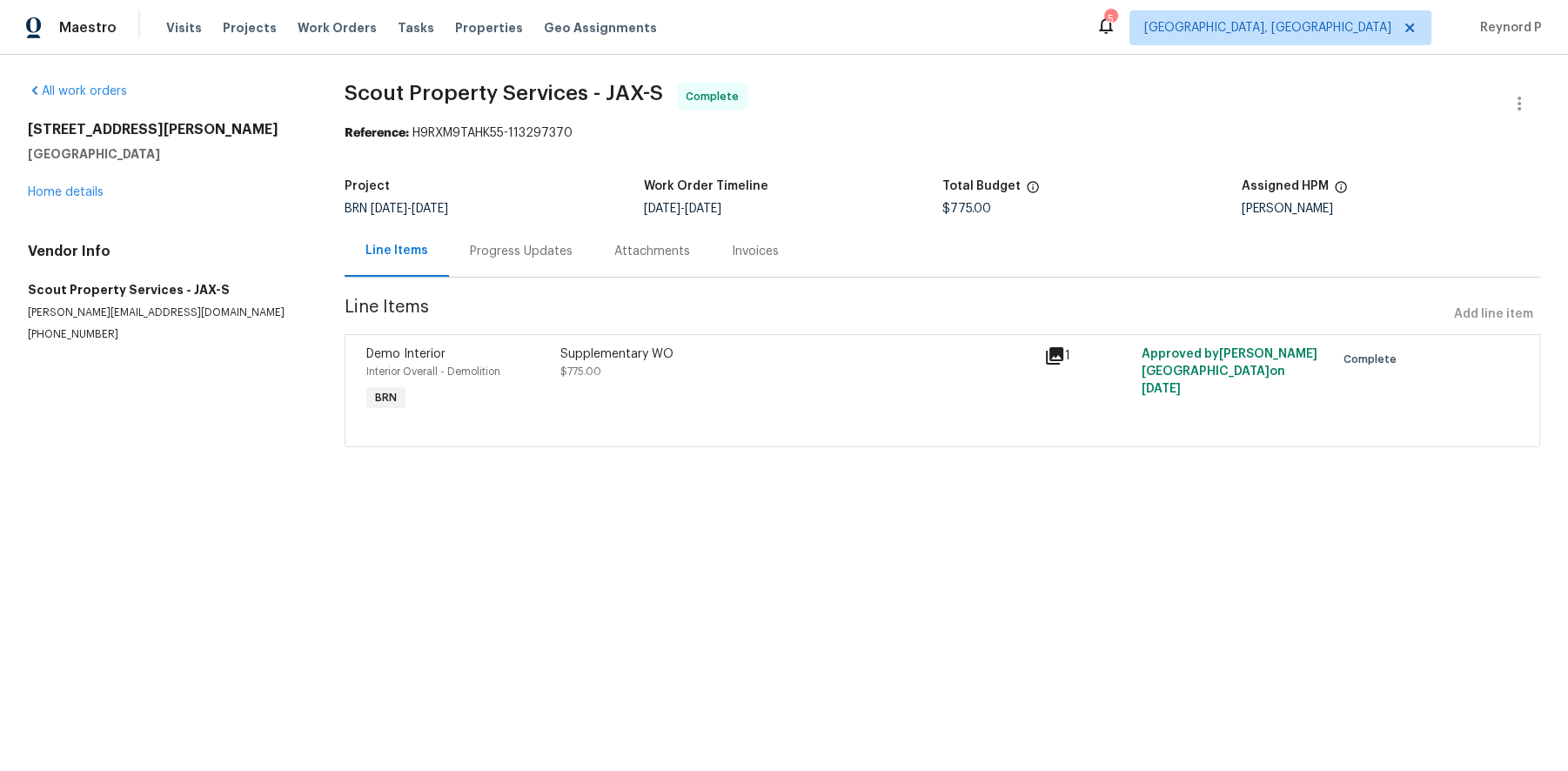
click at [524, 256] on div "Progress Updates" at bounding box center [521, 251] width 103 height 17
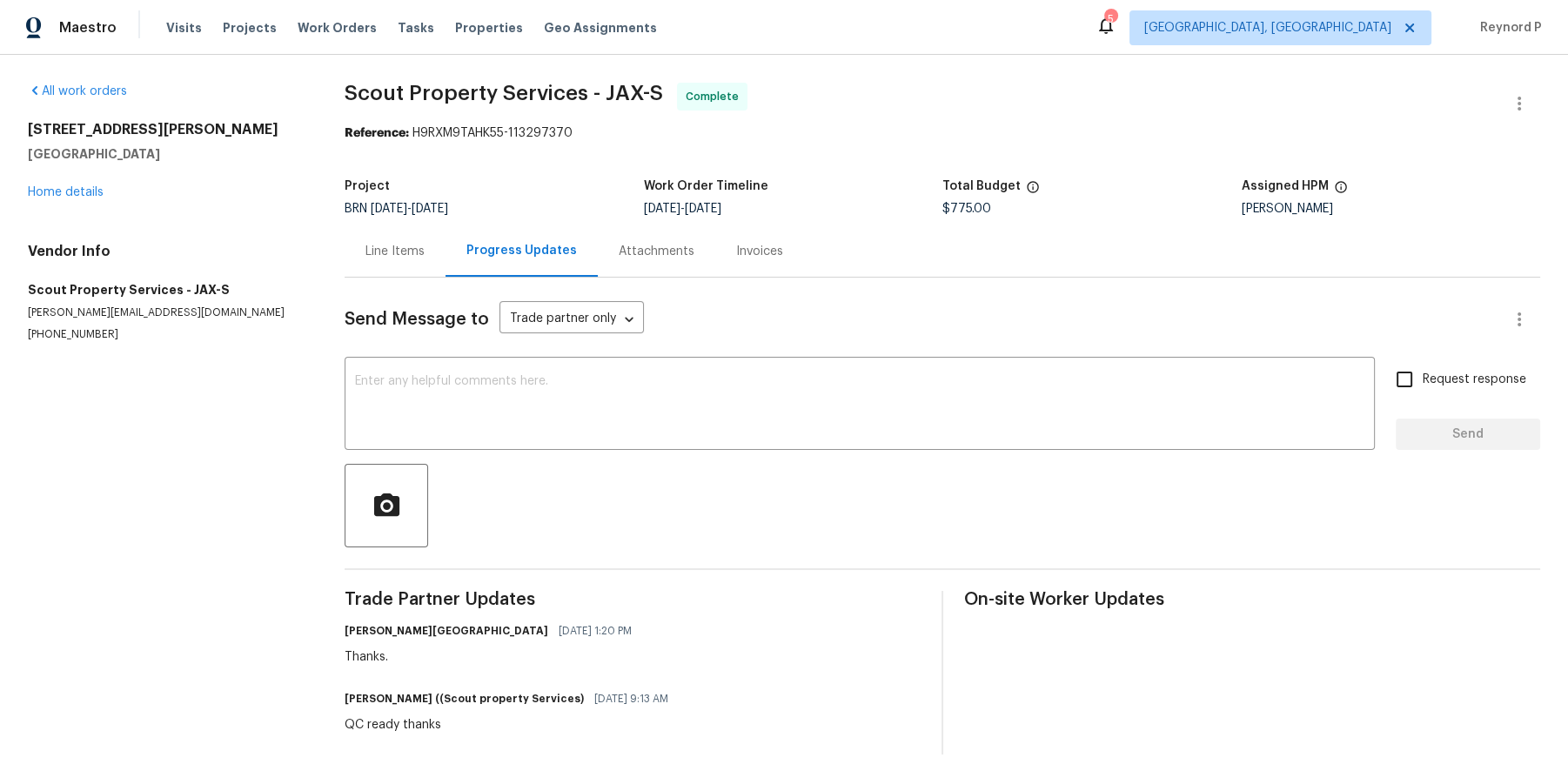
scroll to position [11, 0]
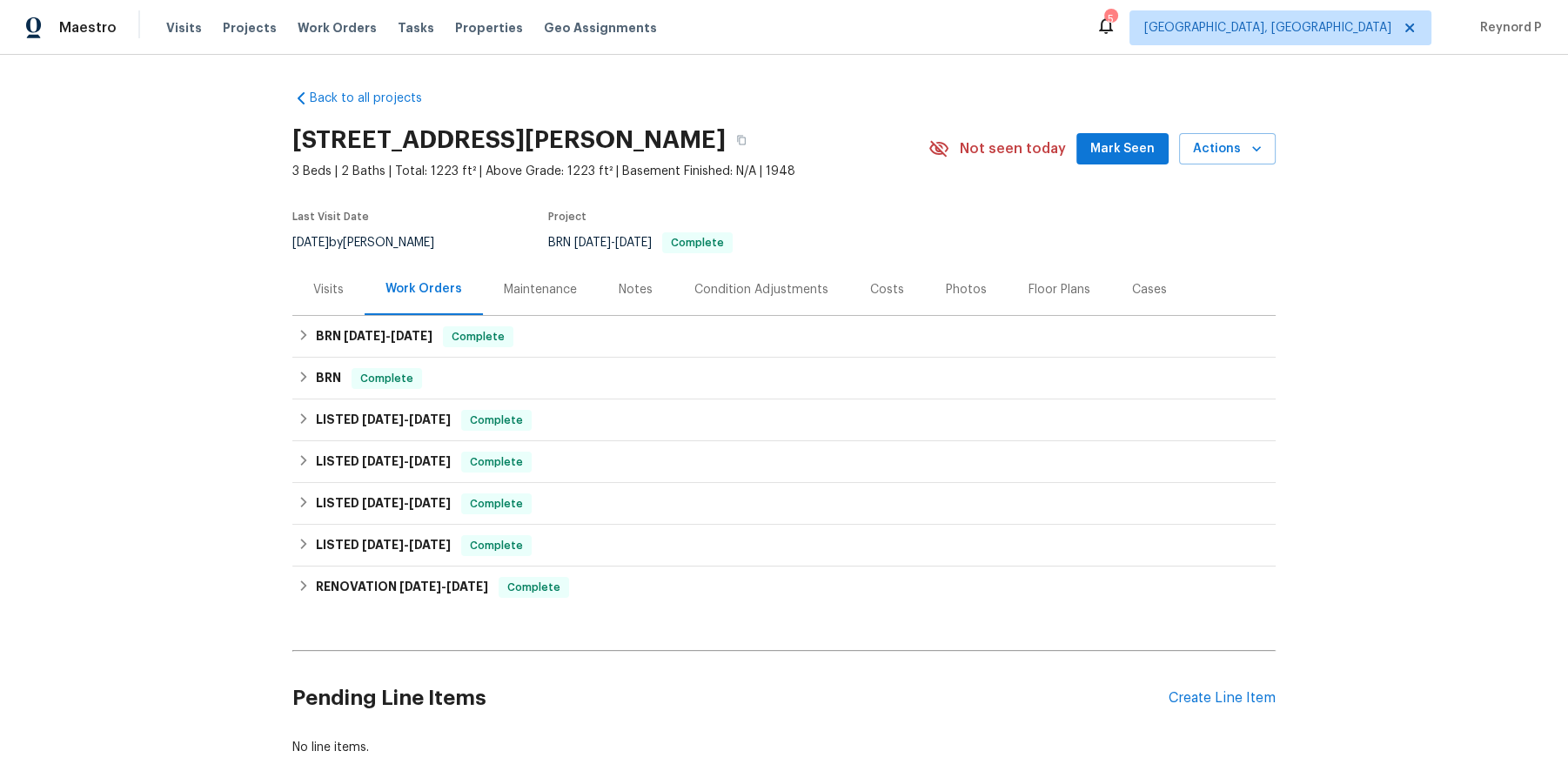
scroll to position [103, 0]
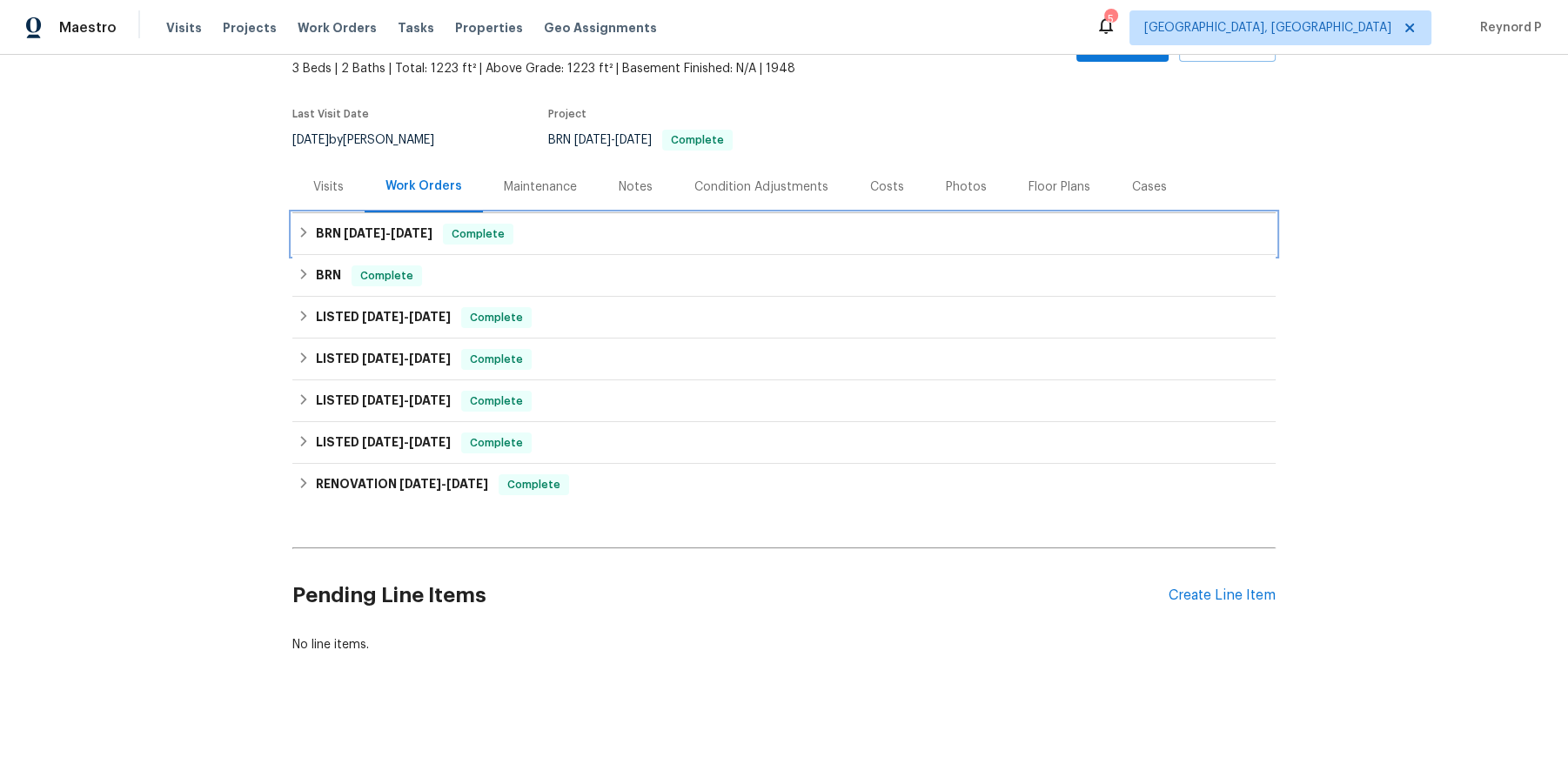
click at [305, 233] on icon at bounding box center [304, 232] width 6 height 10
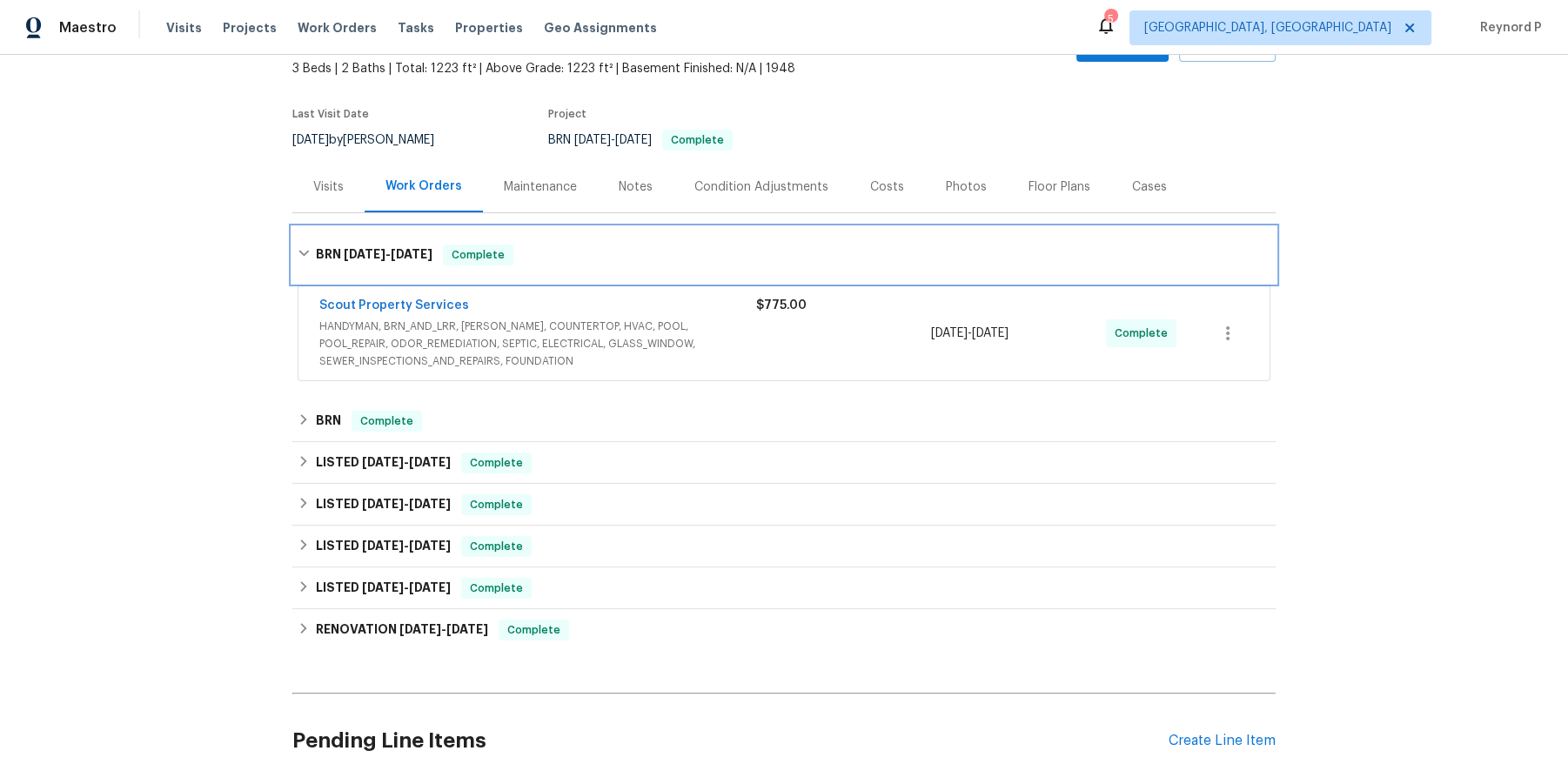
click at [302, 243] on div "BRN 8/19/25 - 8/19/25 Complete" at bounding box center [784, 255] width 983 height 56
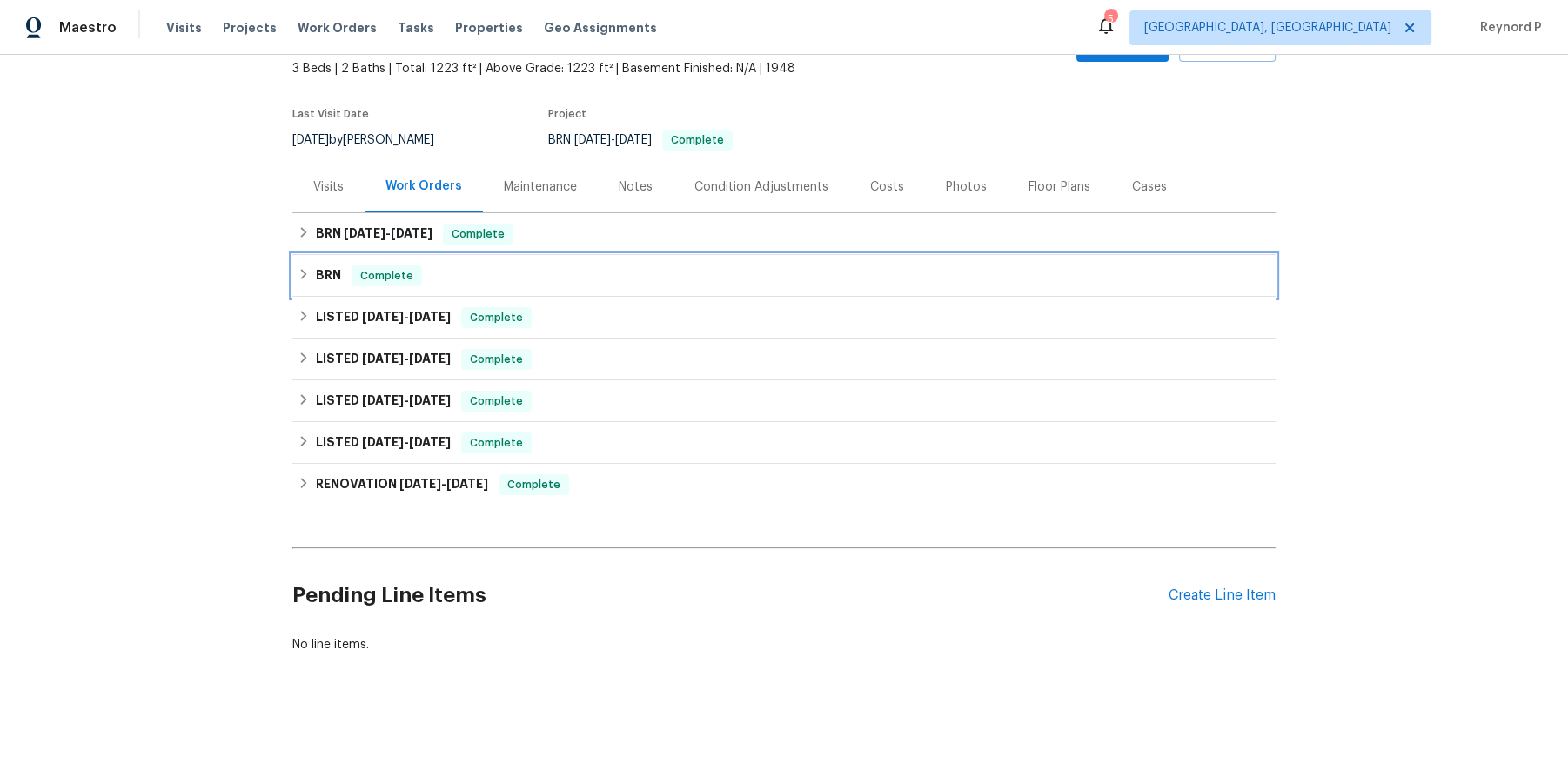
click at [306, 282] on div "BRN Complete" at bounding box center [784, 276] width 973 height 21
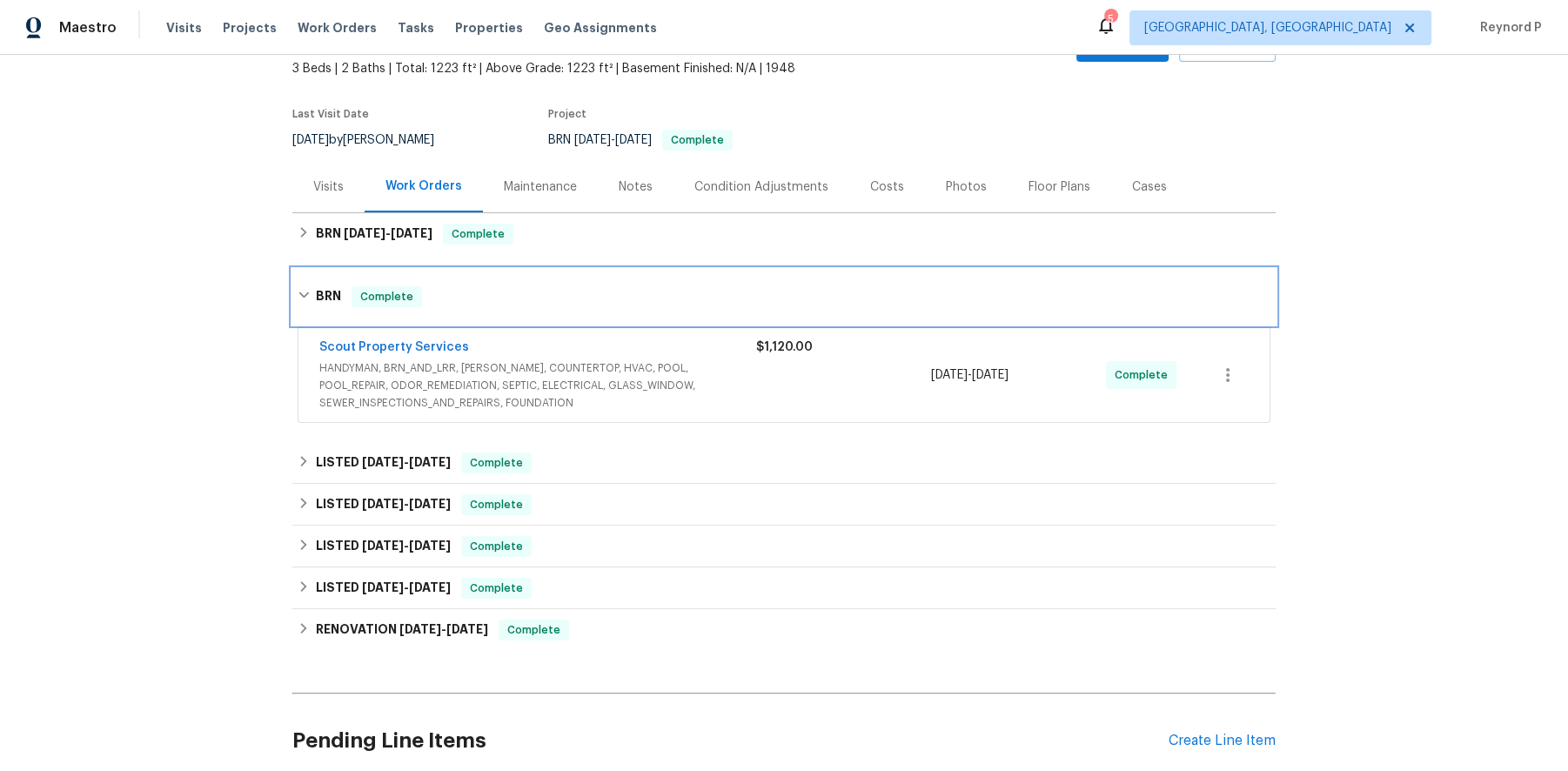
click at [306, 282] on div "BRN Complete" at bounding box center [784, 297] width 983 height 56
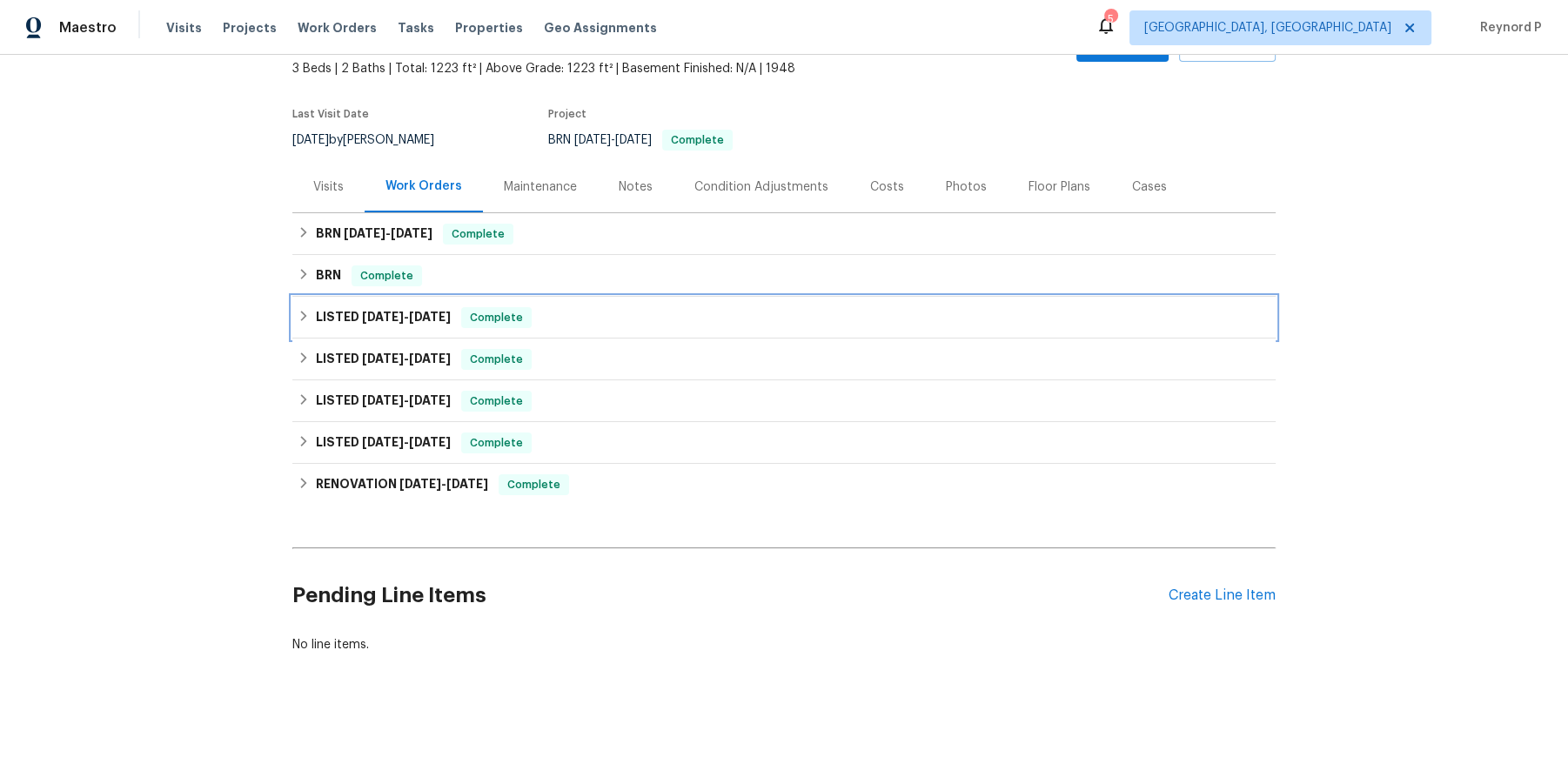
click at [312, 328] on div "LISTED 6/16/25 - 6/20/25 Complete" at bounding box center [784, 318] width 983 height 42
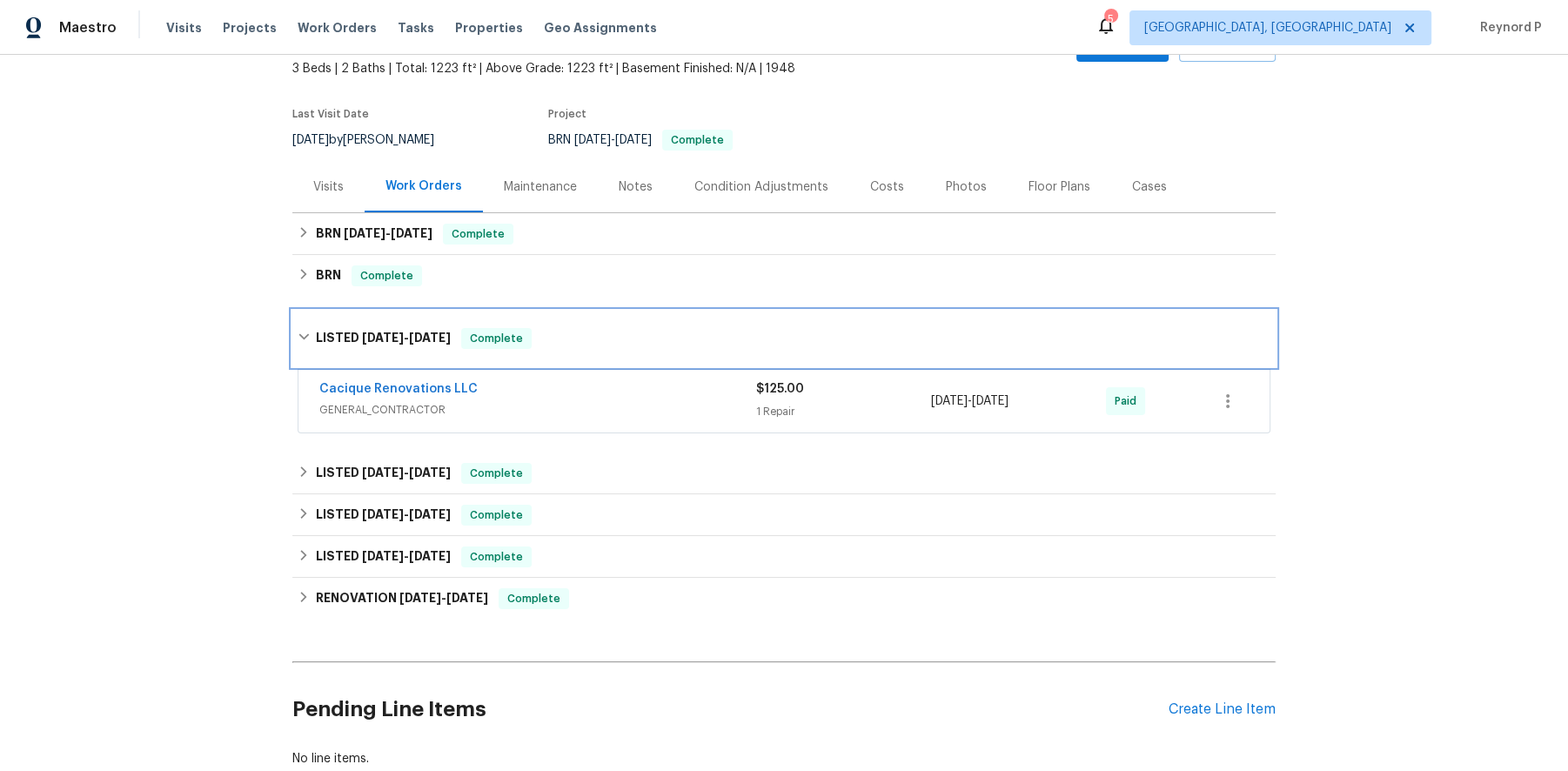
click at [312, 328] on div "LISTED 6/16/25 - 6/20/25 Complete" at bounding box center [784, 339] width 973 height 21
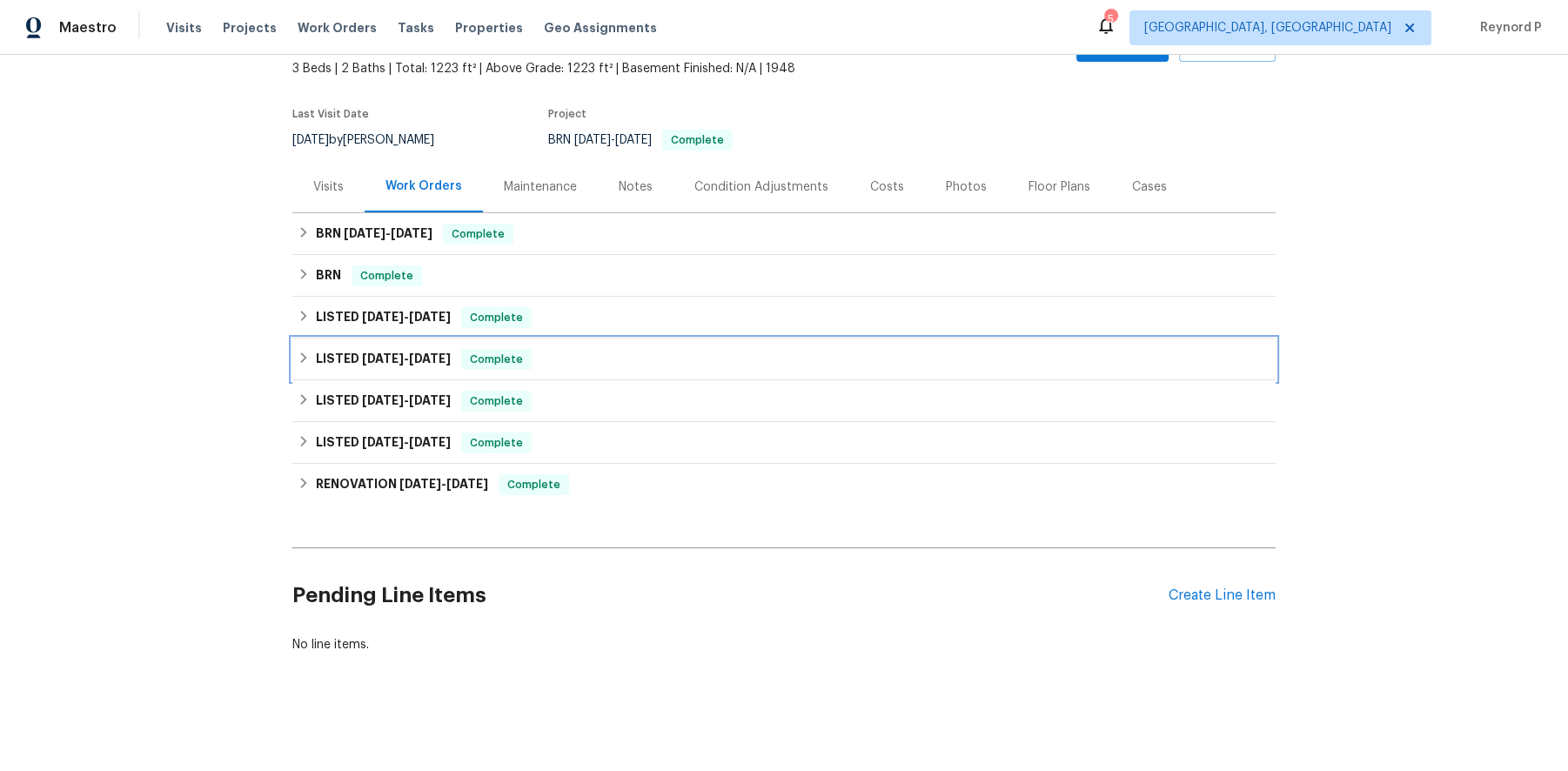
click at [346, 375] on div "LISTED 3/19/25 - 3/21/25 Complete" at bounding box center [784, 360] width 983 height 42
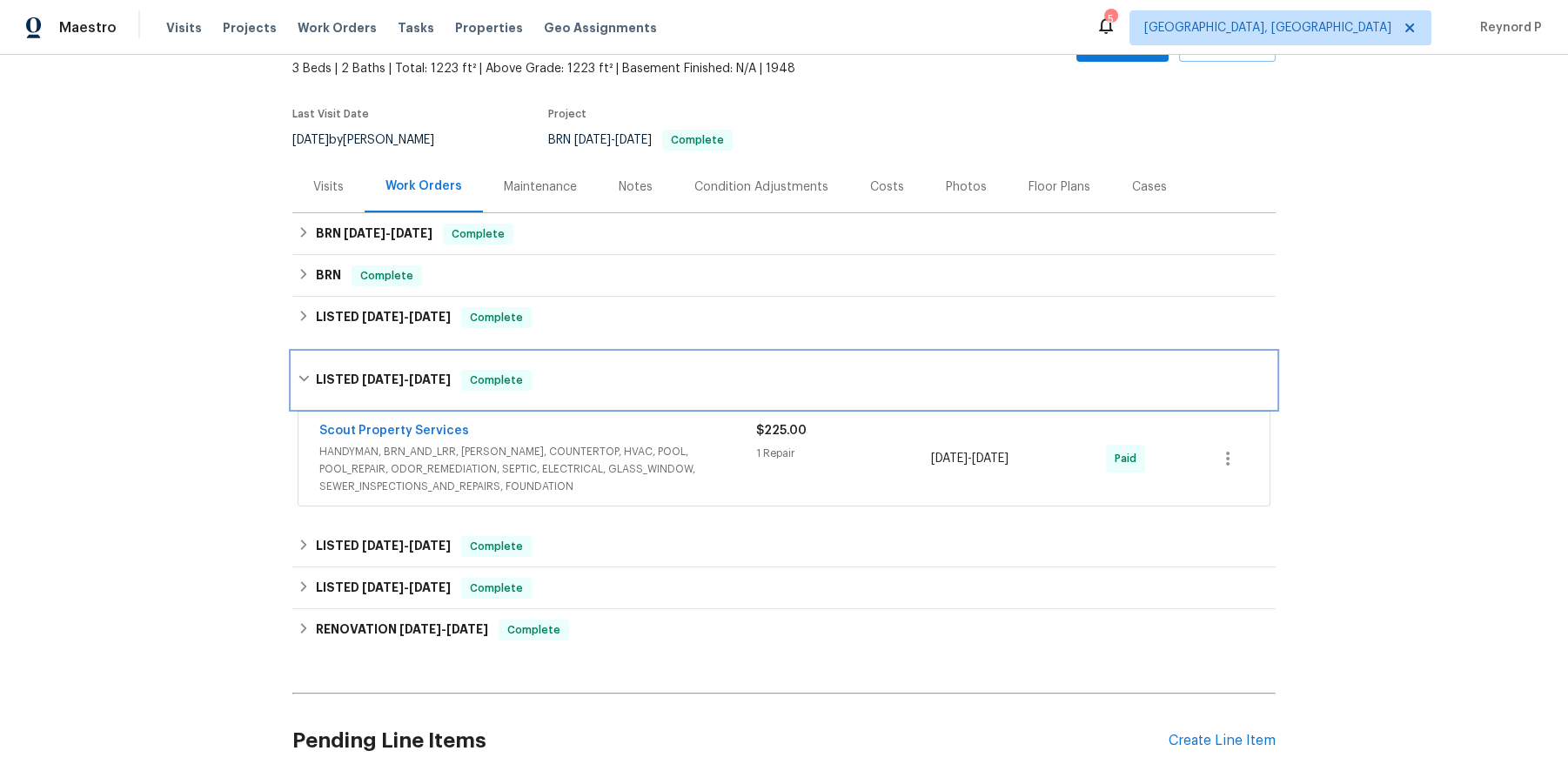
click at [346, 375] on h6 "LISTED 3/19/25 - 3/21/25" at bounding box center [383, 381] width 134 height 21
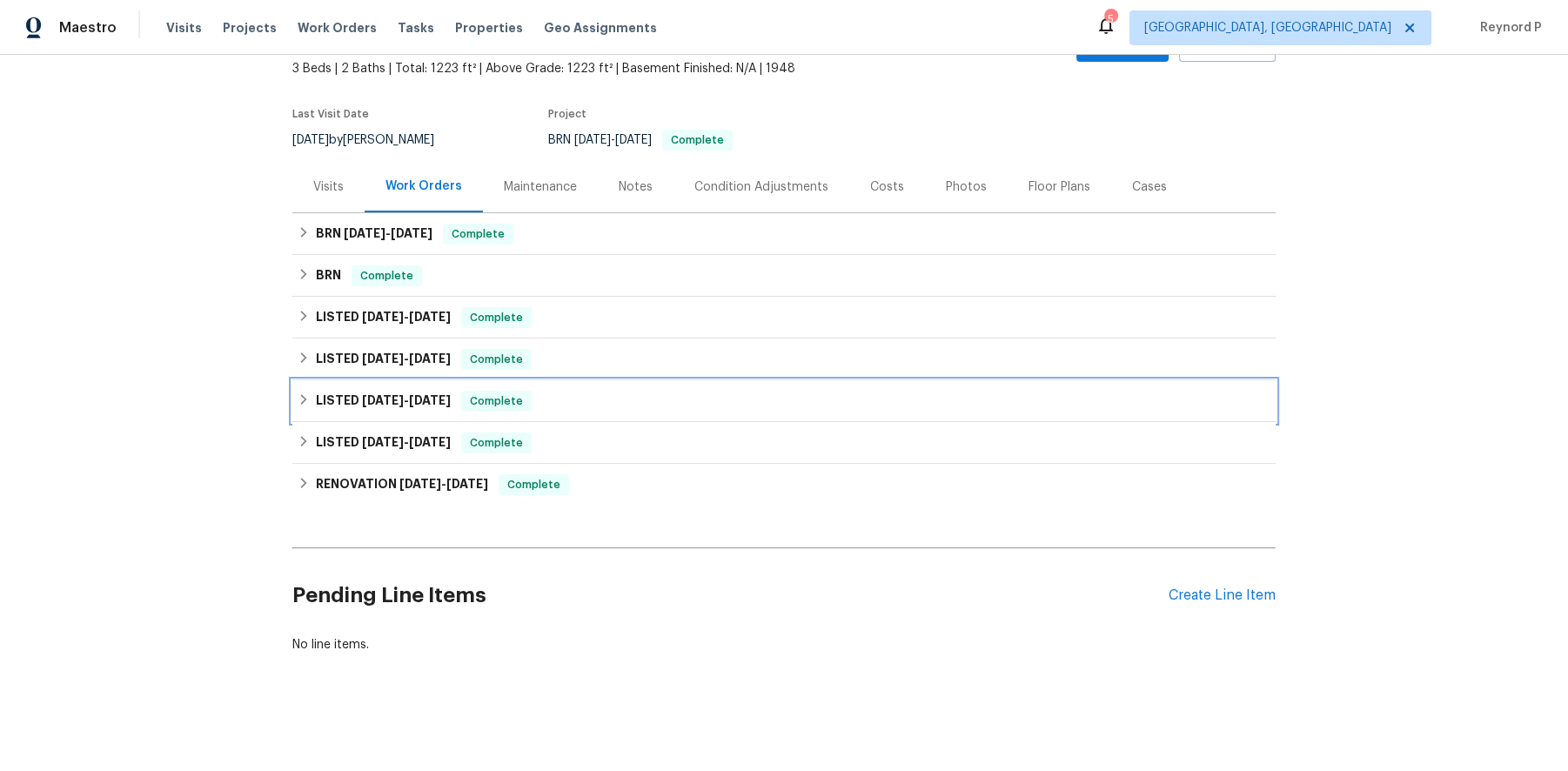
click at [361, 411] on div "LISTED 10/3/24 - 10/8/24 Complete" at bounding box center [784, 402] width 983 height 42
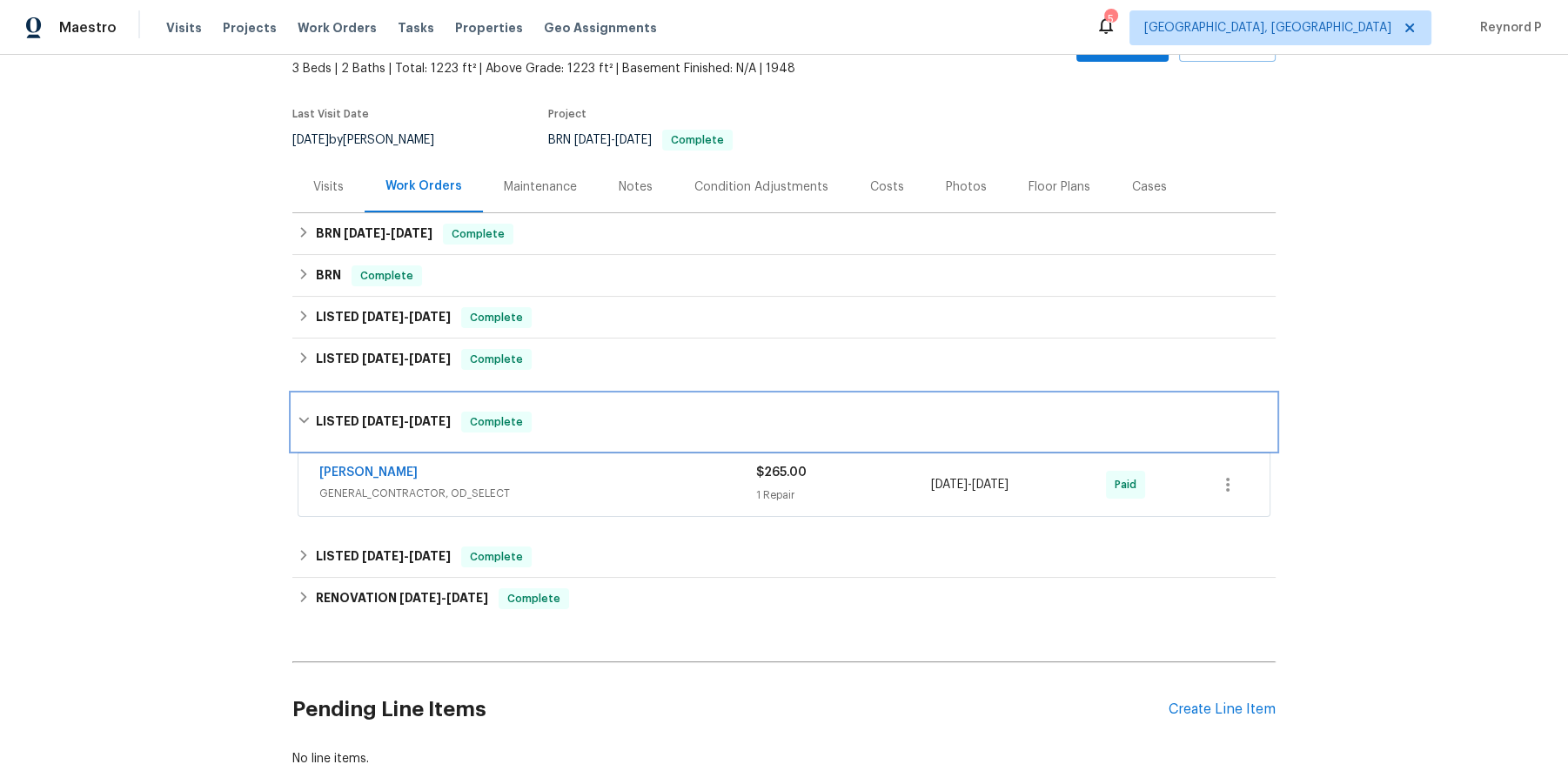
click at [361, 411] on h6 "LISTED 10/3/24 - 10/8/24" at bounding box center [383, 422] width 134 height 21
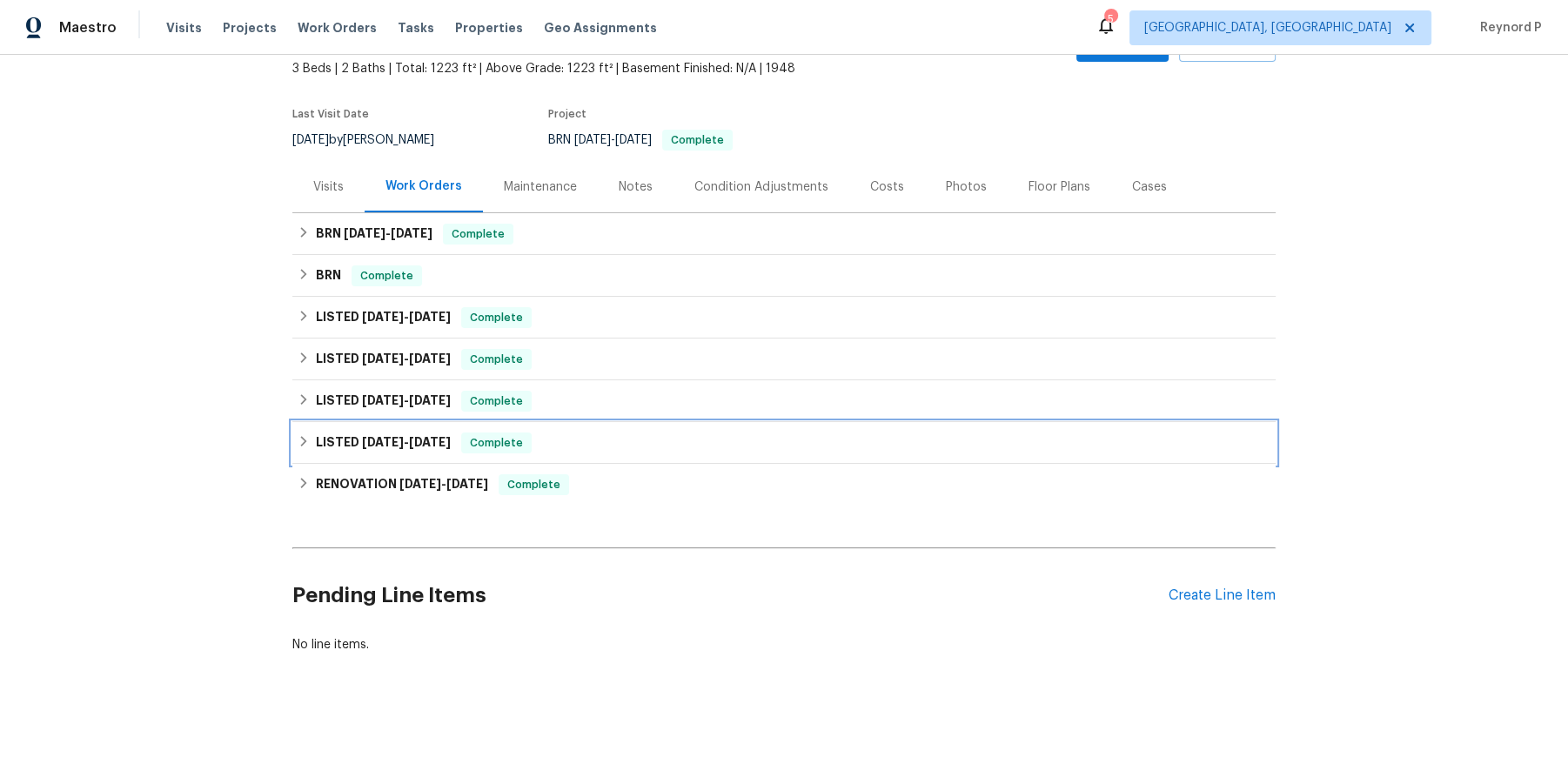
click at [368, 444] on span "9/3/24" at bounding box center [383, 442] width 42 height 12
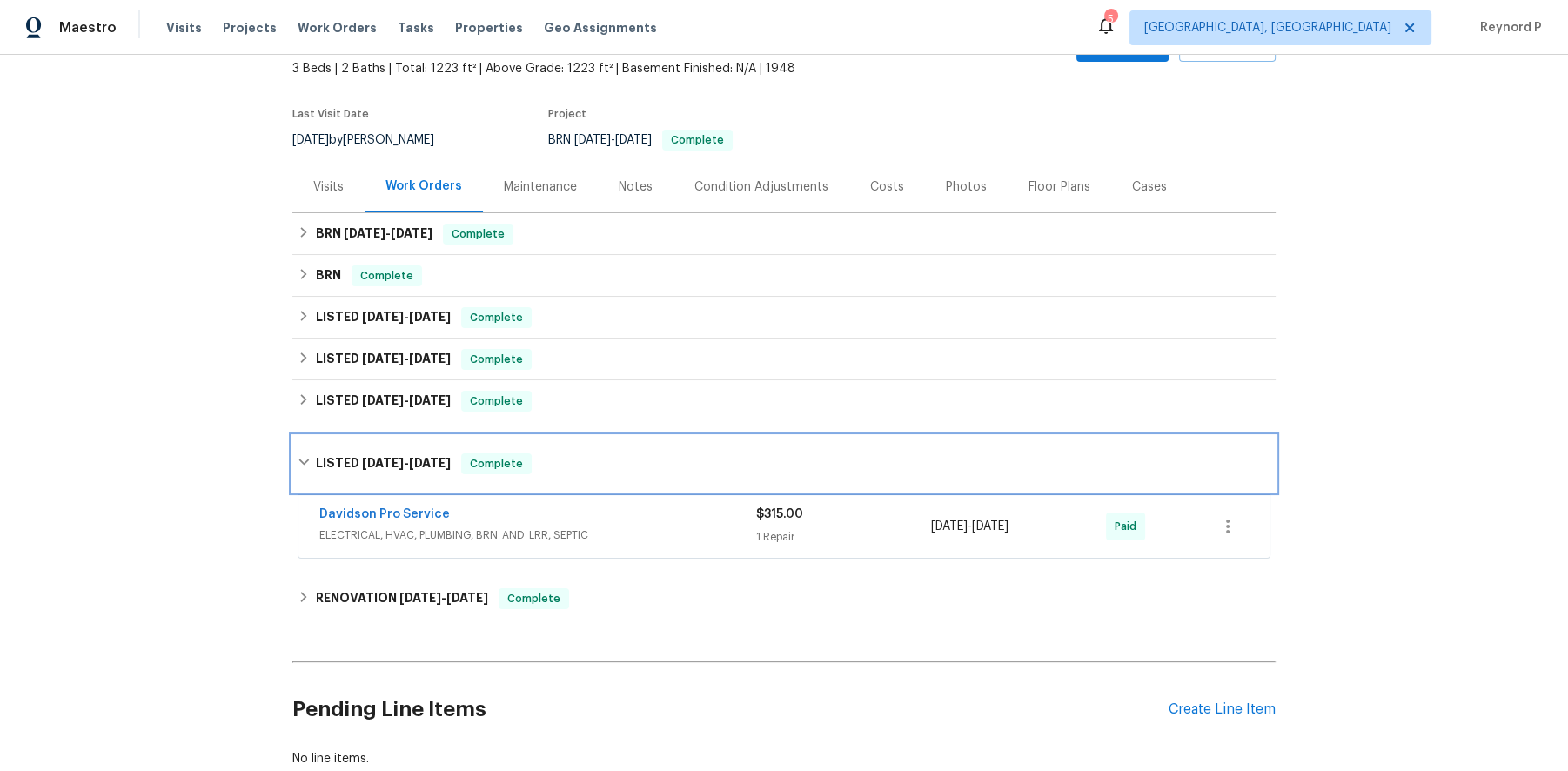
click at [368, 444] on div "LISTED 9/3/24 - 9/6/24 Complete" at bounding box center [784, 464] width 983 height 56
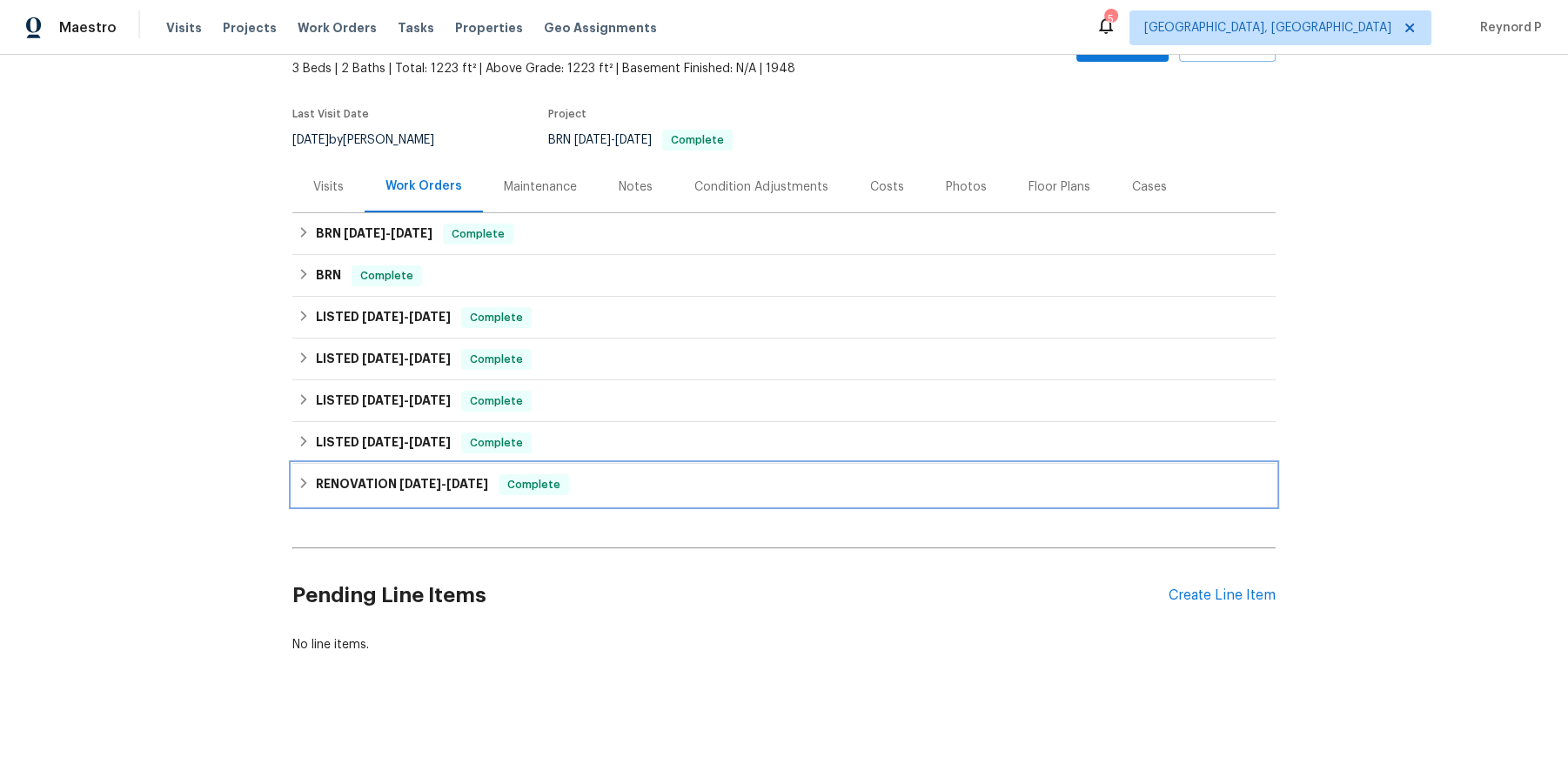
click at [382, 486] on h6 "RENOVATION 8/19/24 - 8/26/24" at bounding box center [402, 485] width 172 height 21
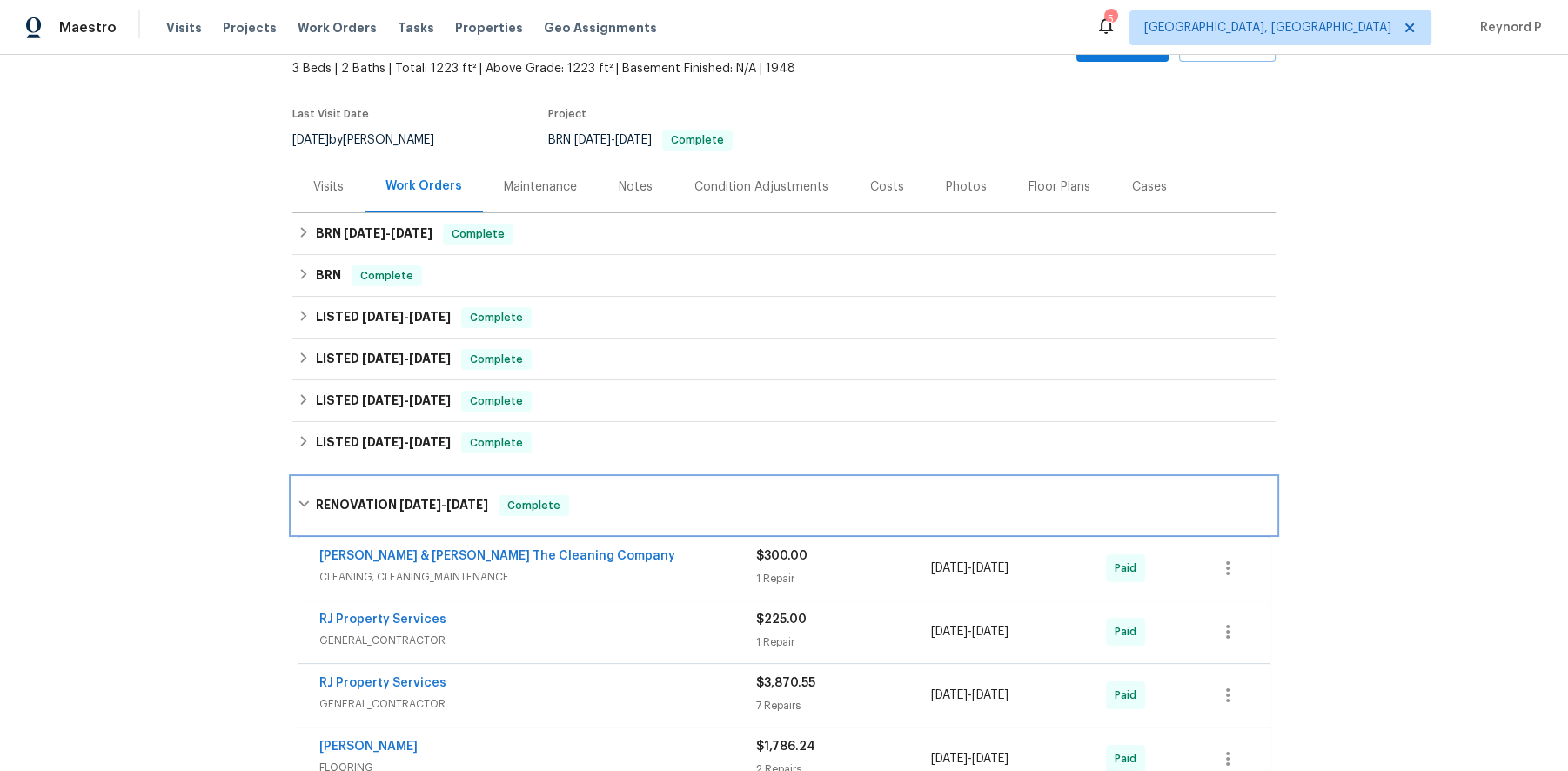
click at [382, 486] on div "RENOVATION 8/19/24 - 8/26/24 Complete" at bounding box center [784, 506] width 983 height 56
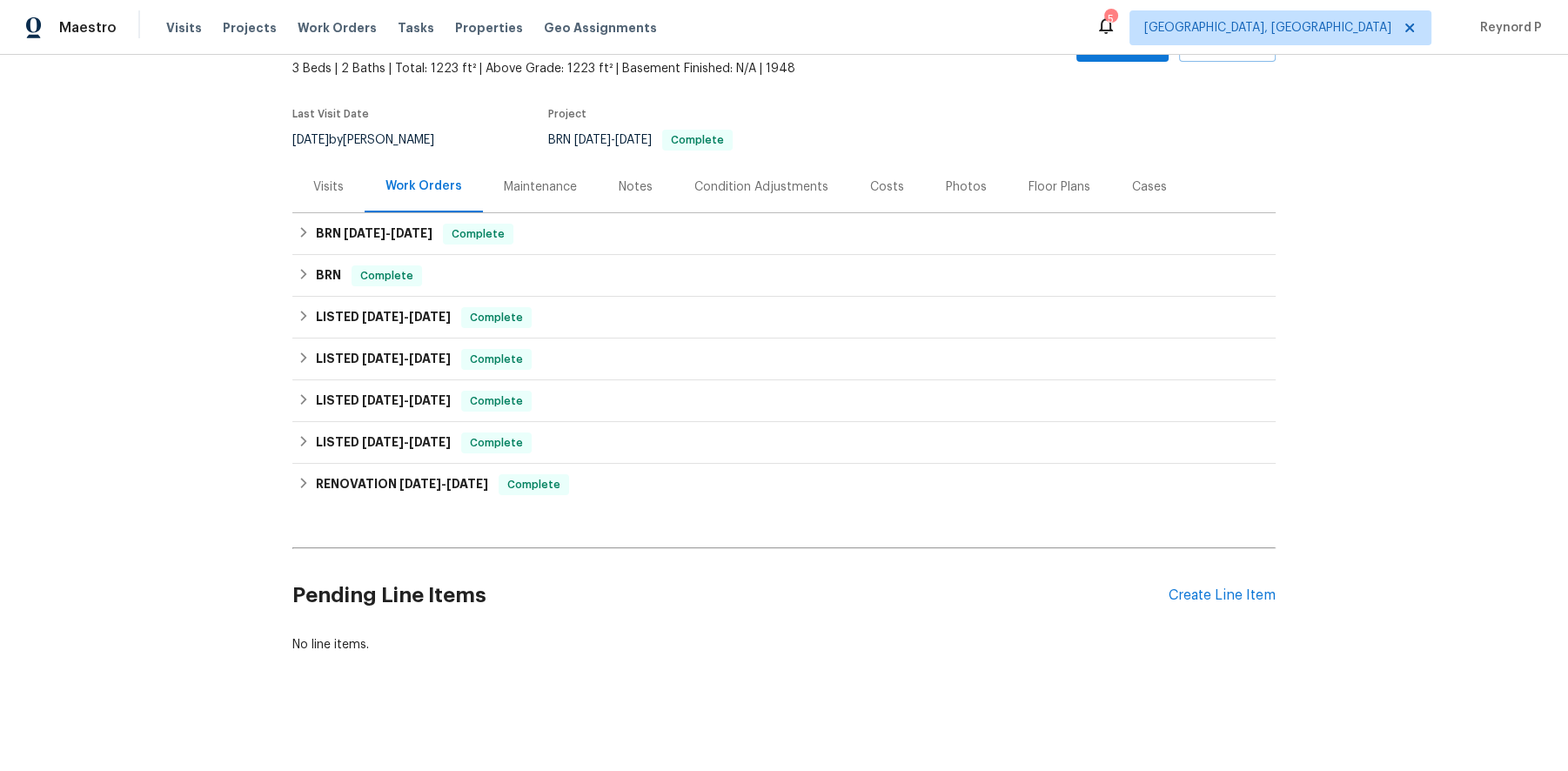
click at [202, 468] on div "Back to all projects 4026 Capper Rd, Jacksonville, FL 32218 3 Beds | 2 Baths | …" at bounding box center [784, 413] width 1568 height 716
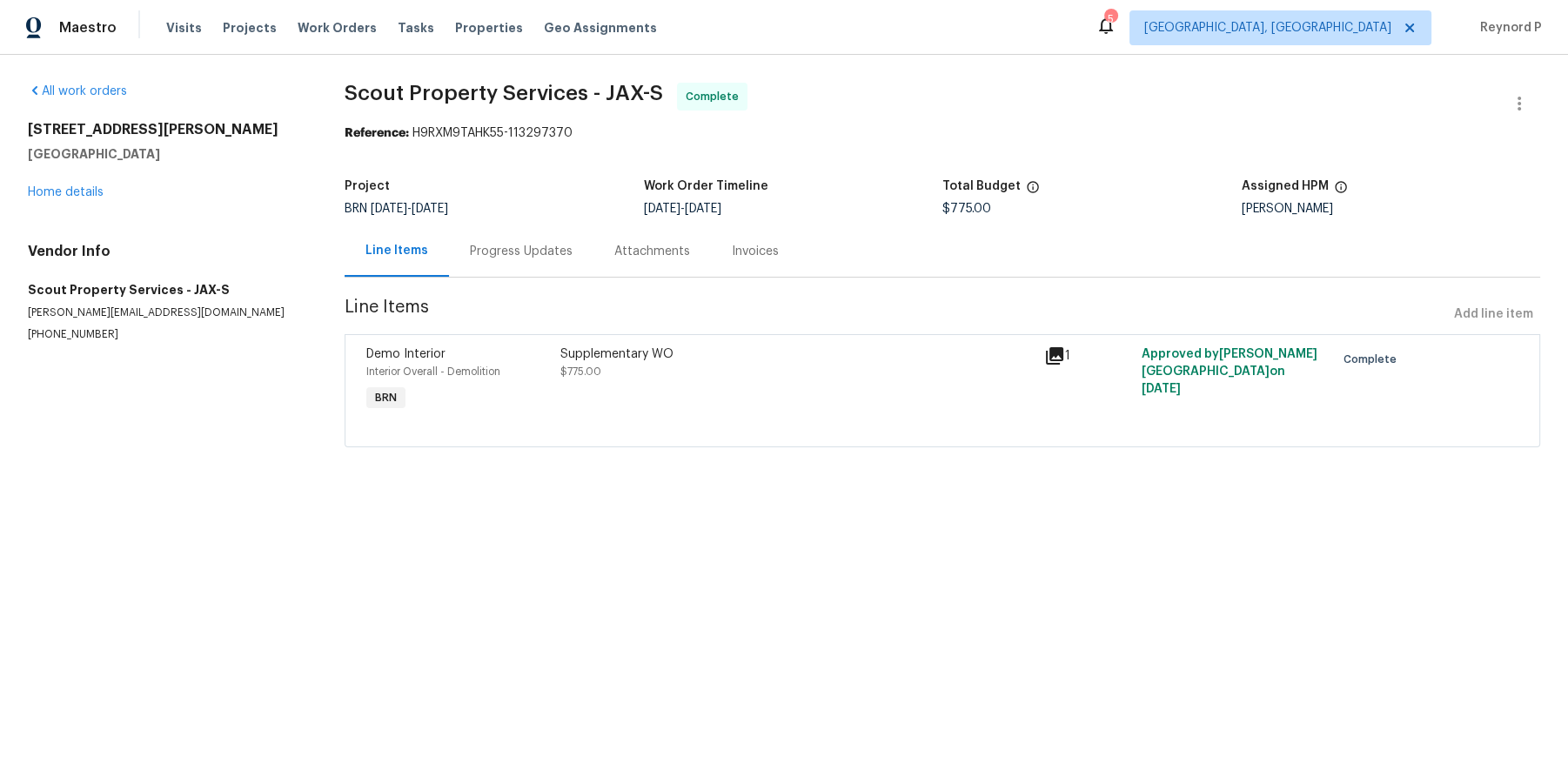
click at [510, 258] on div "Progress Updates" at bounding box center [521, 251] width 103 height 17
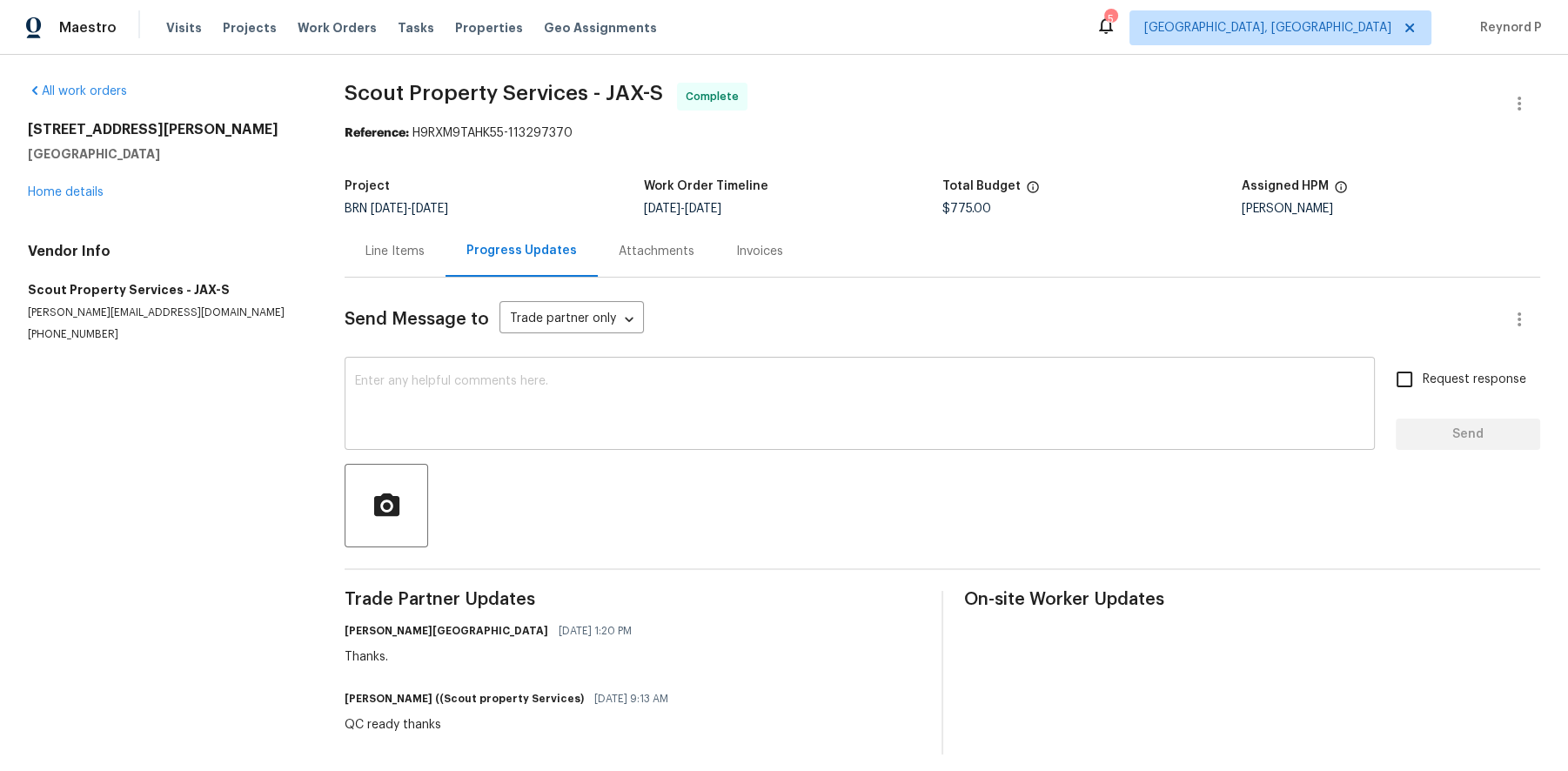
scroll to position [11, 0]
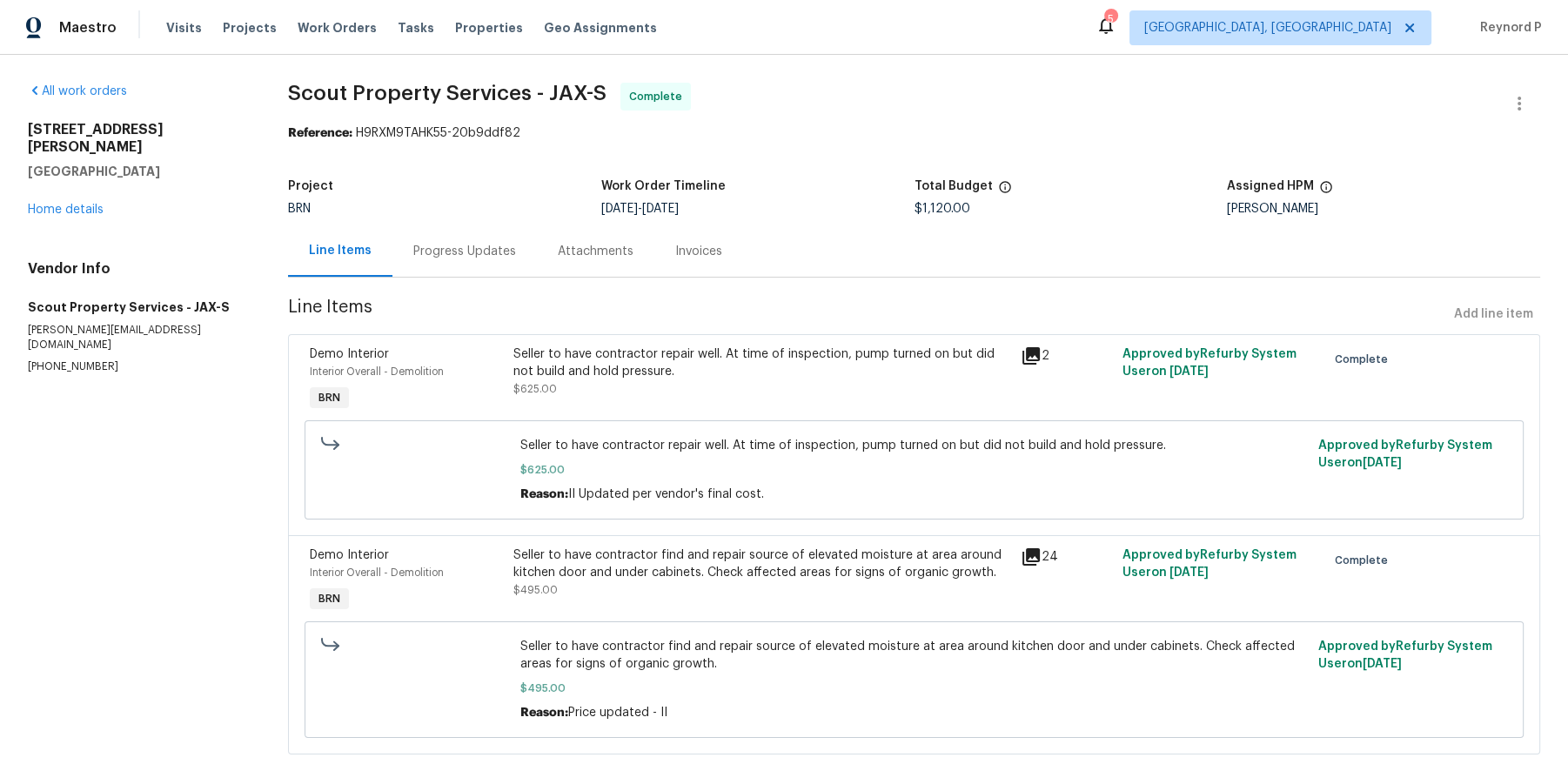
click at [460, 257] on div "Progress Updates" at bounding box center [464, 251] width 103 height 17
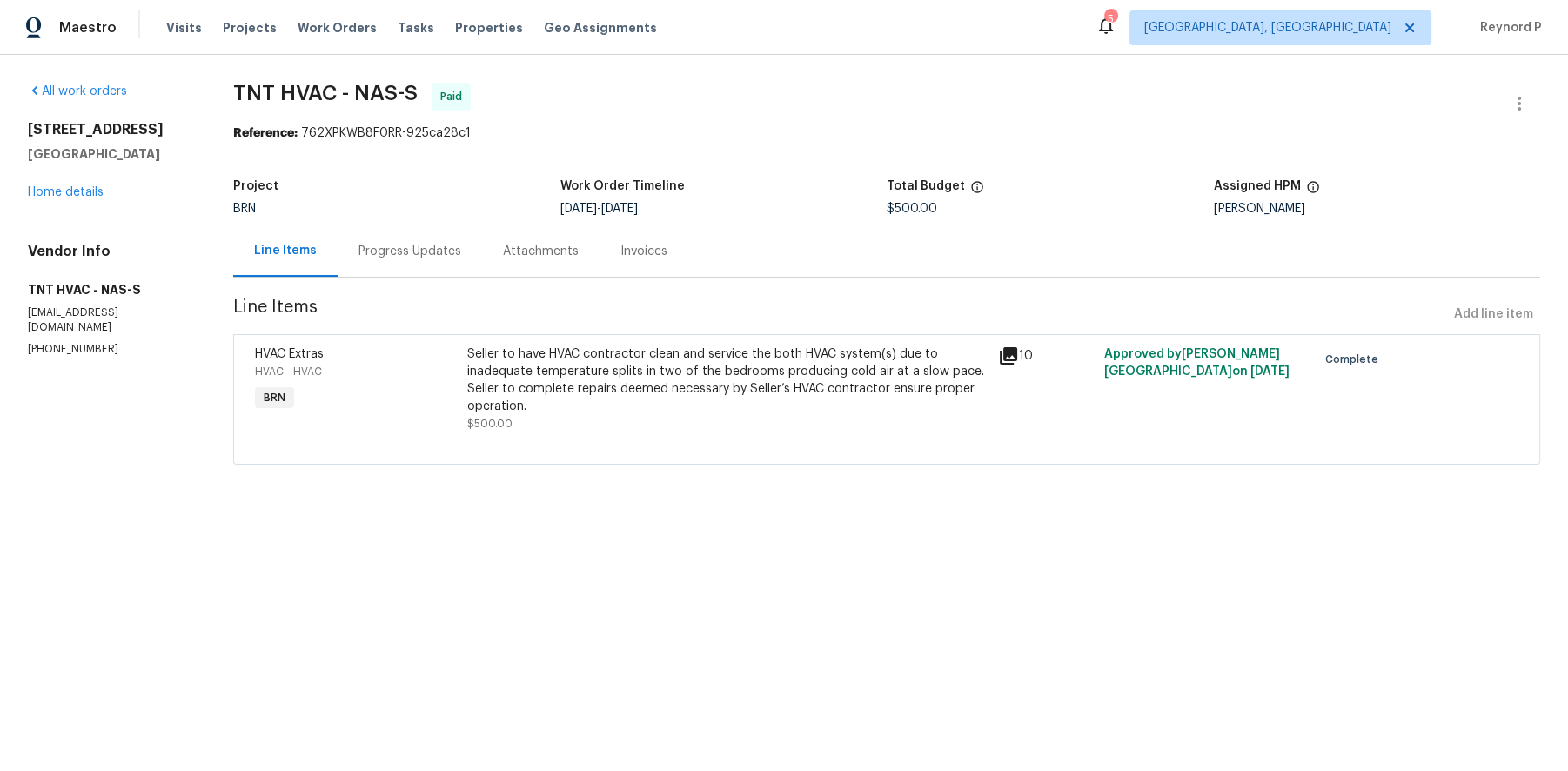
click at [407, 258] on div "Progress Updates" at bounding box center [410, 251] width 103 height 17
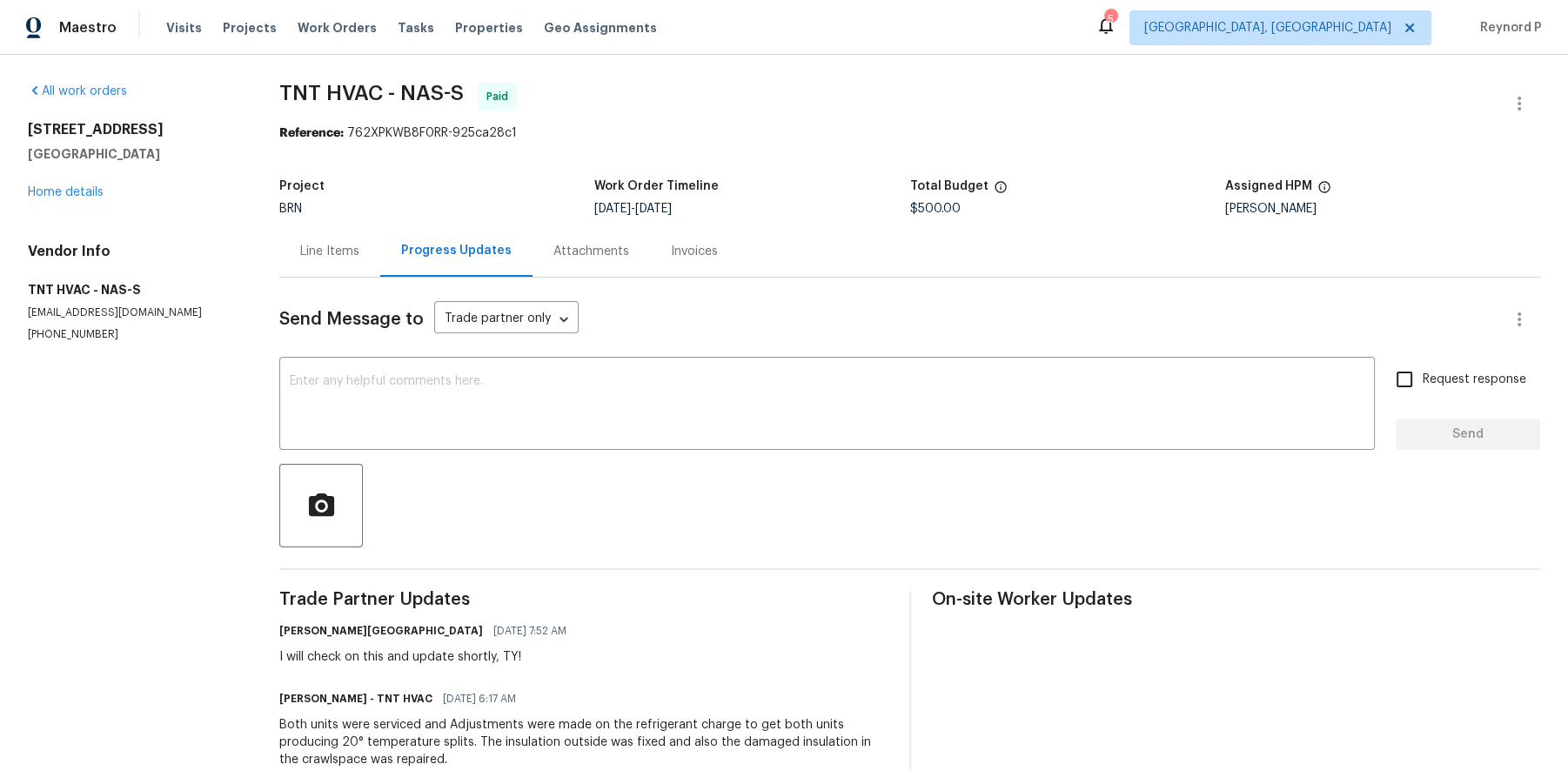
click at [361, 265] on div "Line Items" at bounding box center [330, 251] width 101 height 52
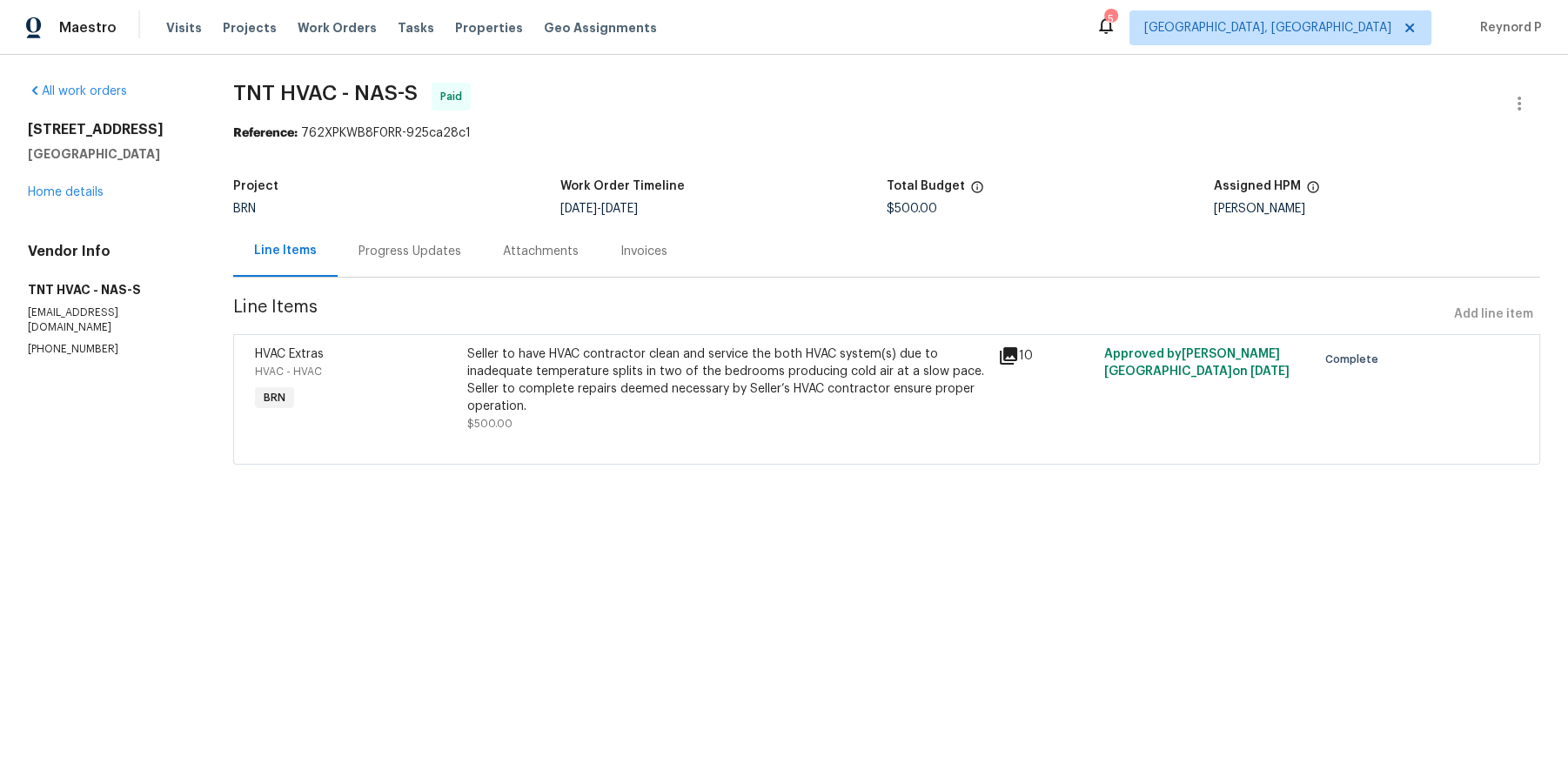
click at [780, 324] on span "Line Items" at bounding box center [840, 314] width 1214 height 32
click at [726, 368] on div "Seller to have HVAC contractor clean and service the both HVAC system(s) due to…" at bounding box center [727, 381] width 520 height 70
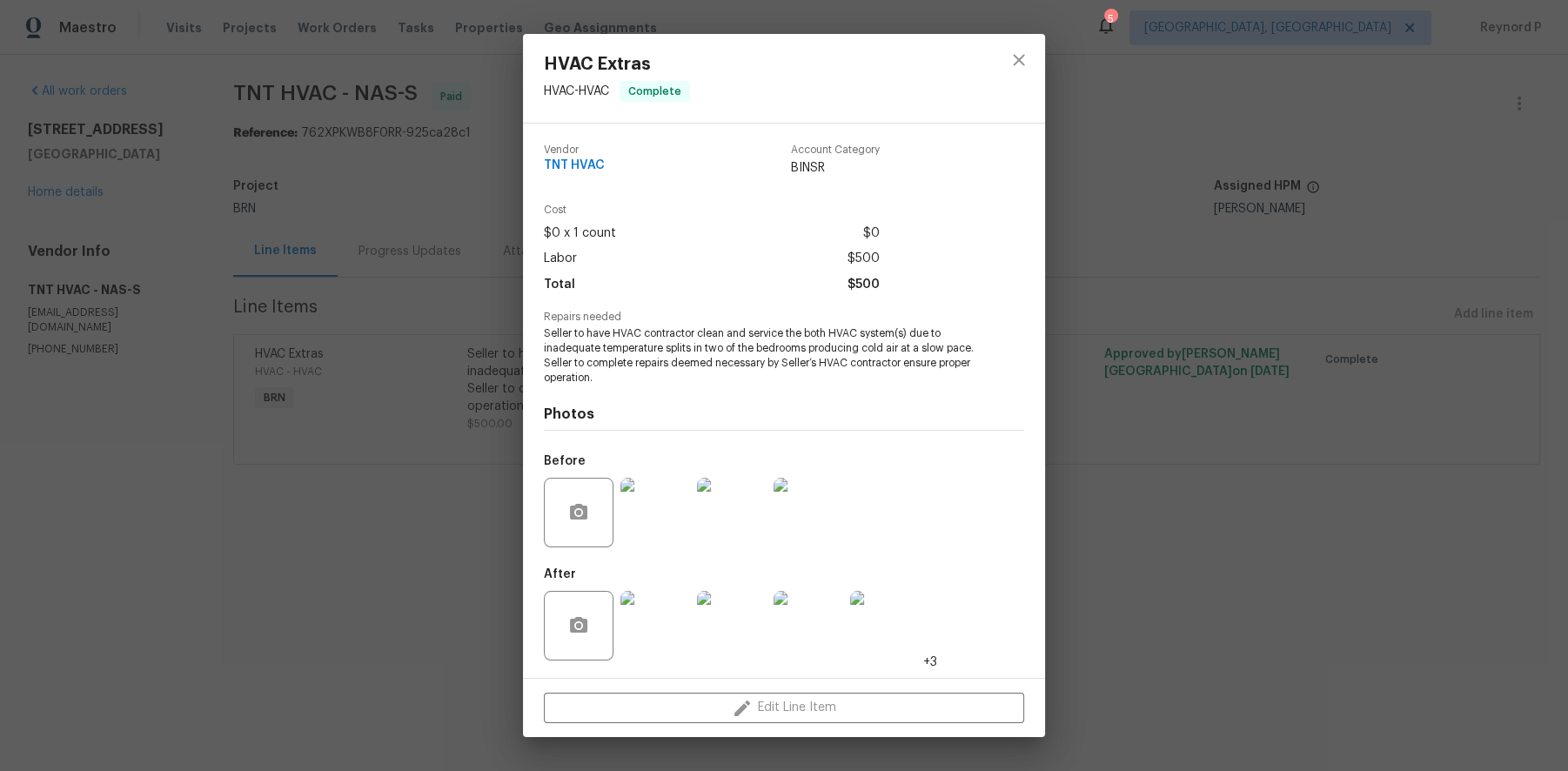
click at [1225, 520] on div "HVAC Extras HVAC - HVAC Complete Vendor TNT HVAC Account Category BINSR Cost $0…" at bounding box center [784, 385] width 1568 height 771
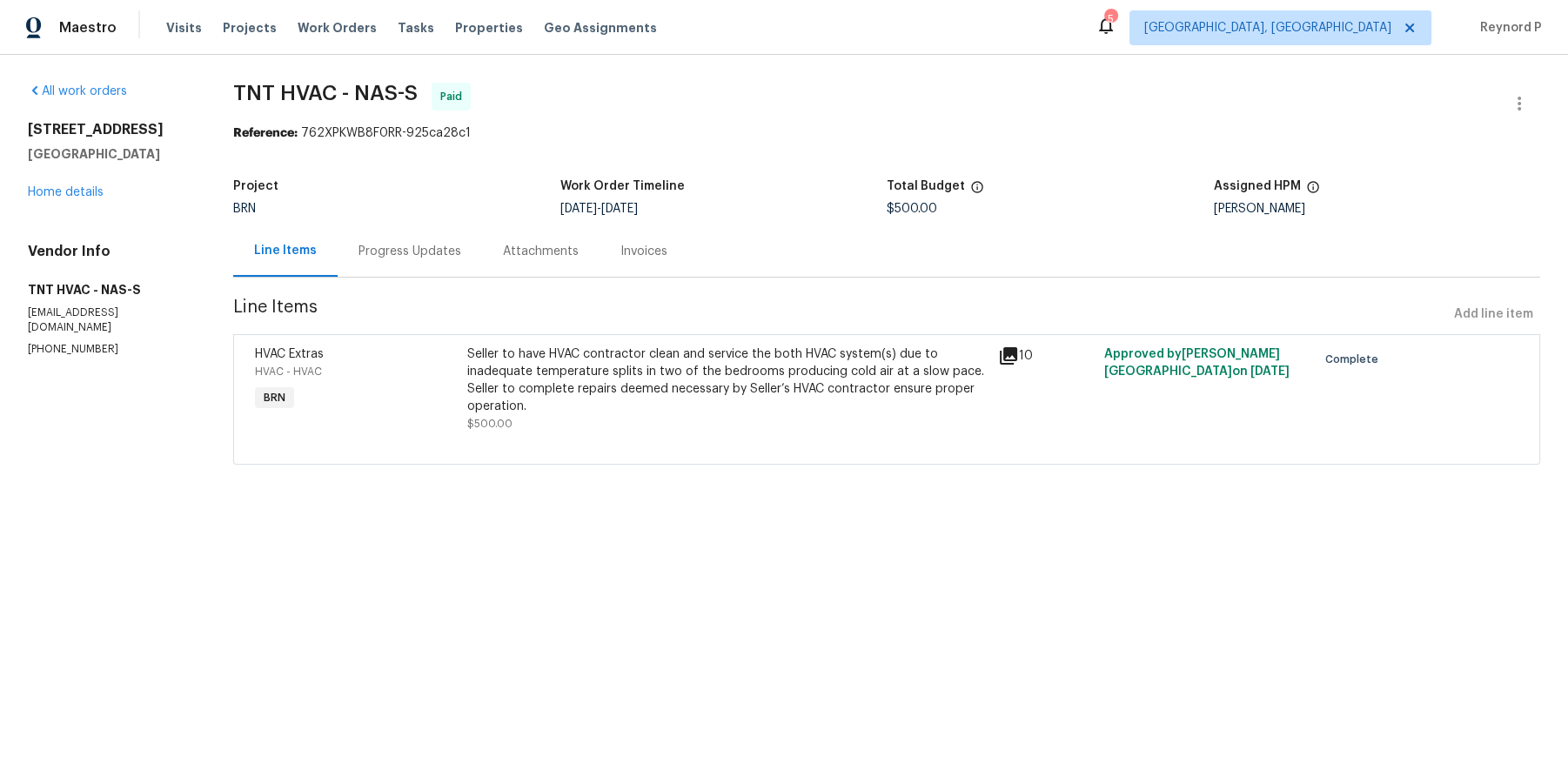
click at [403, 254] on div "Progress Updates" at bounding box center [410, 251] width 103 height 17
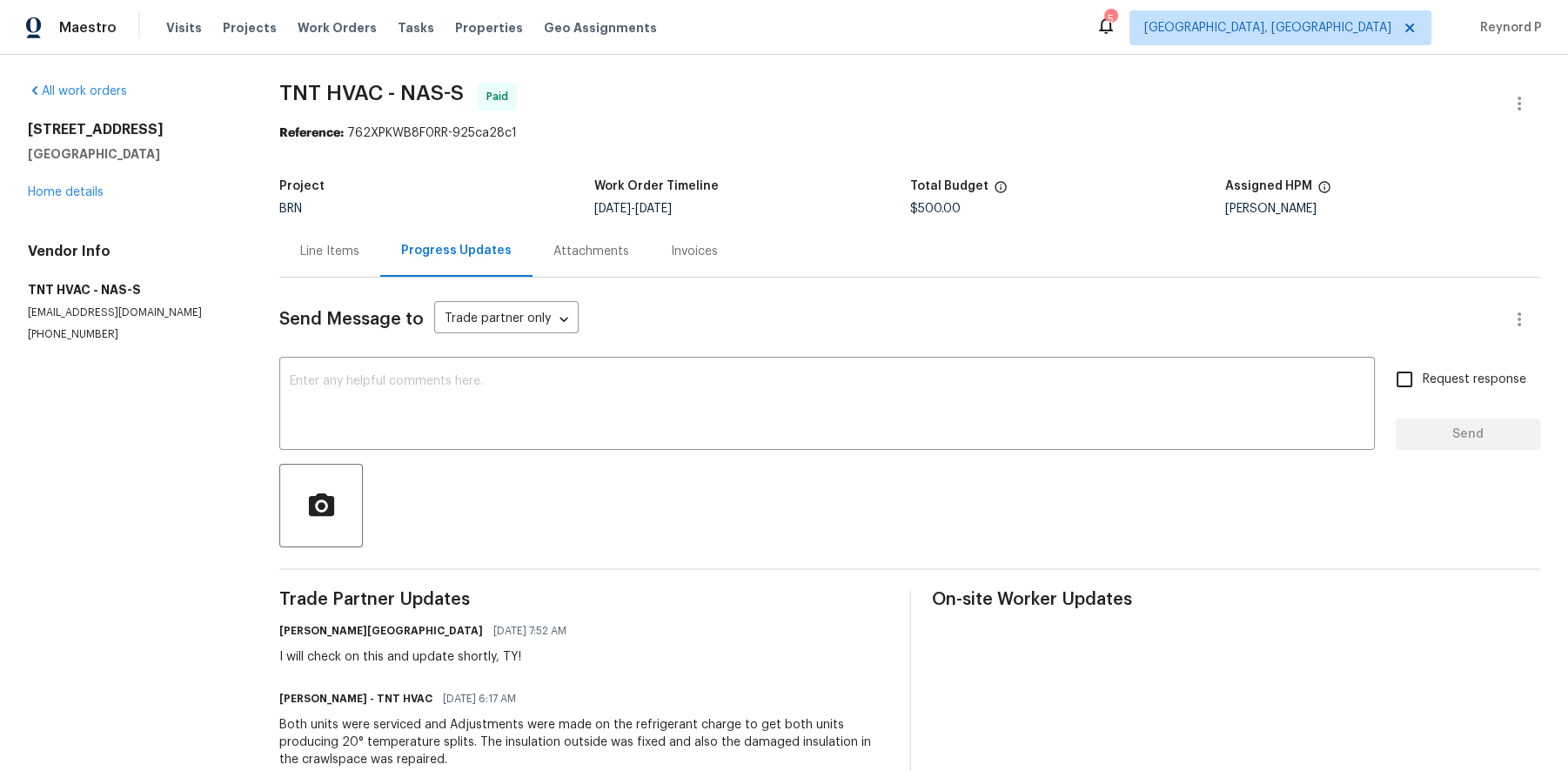
click at [333, 248] on div "Line Items" at bounding box center [330, 251] width 59 height 17
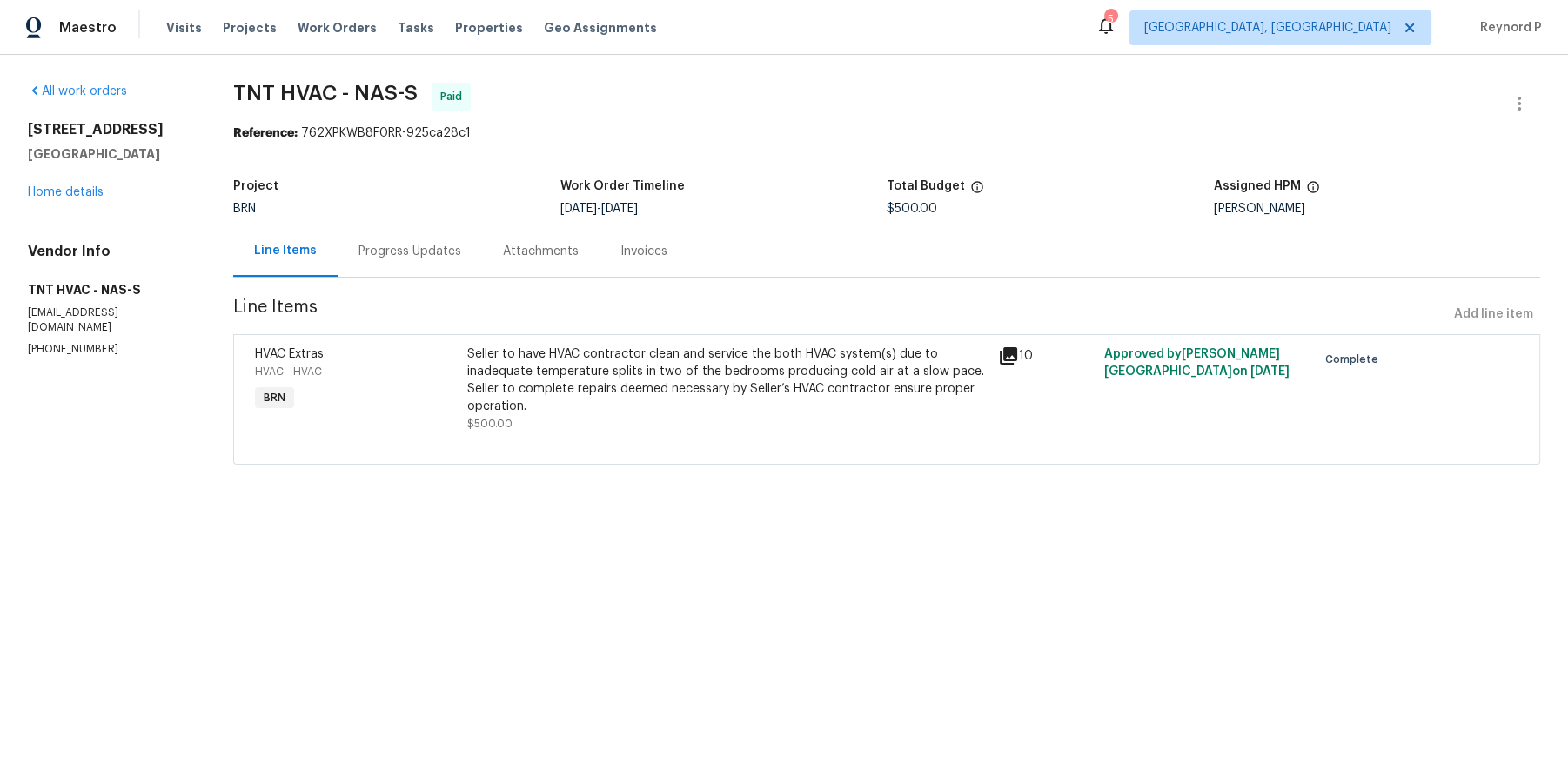
click at [646, 349] on div "Seller to have HVAC contractor clean and service the both HVAC system(s) due to…" at bounding box center [727, 381] width 520 height 70
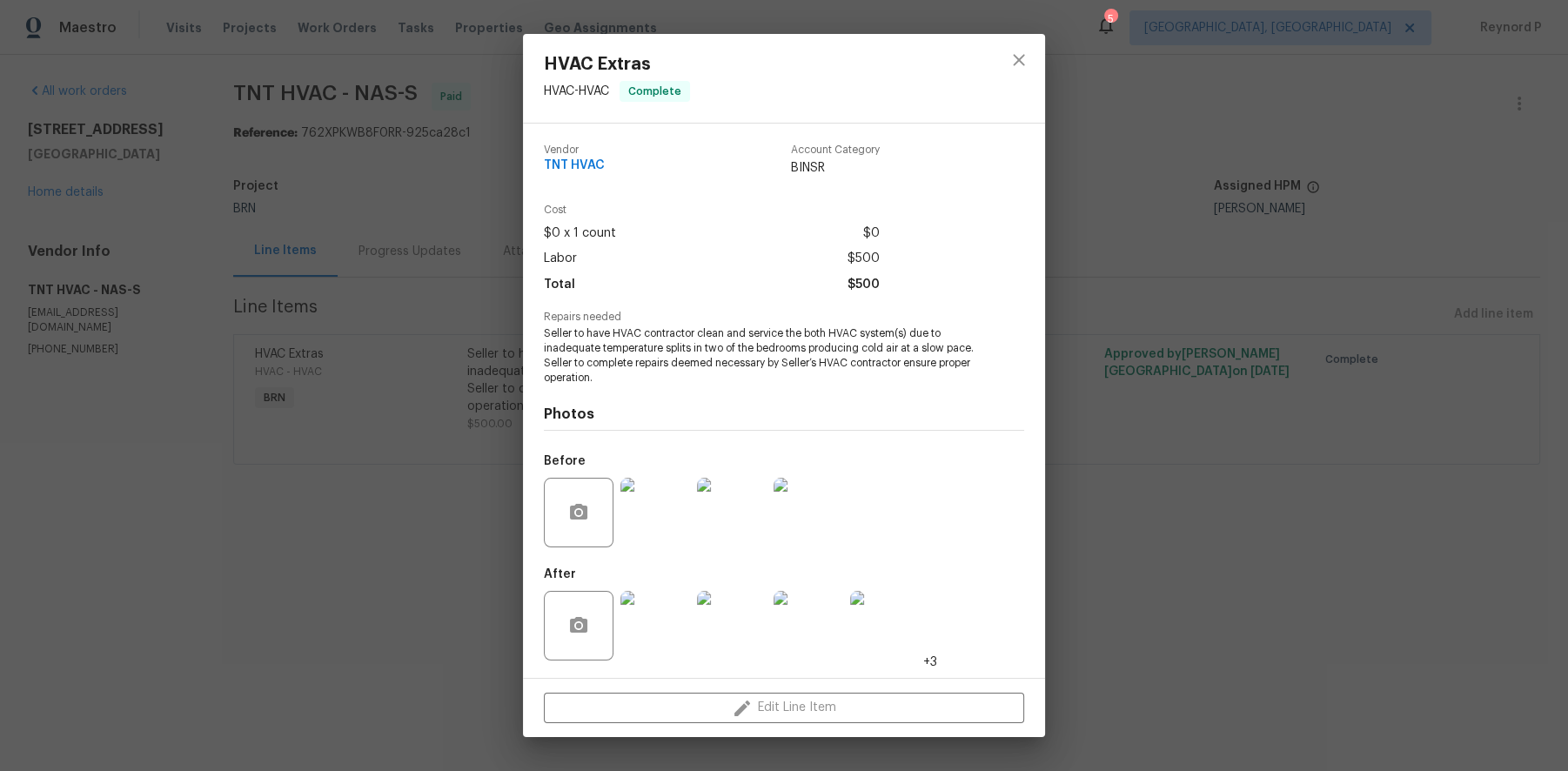
click at [409, 489] on div "HVAC Extras HVAC - HVAC Complete Vendor TNT HVAC Account Category BINSR Cost $0…" at bounding box center [784, 385] width 1568 height 771
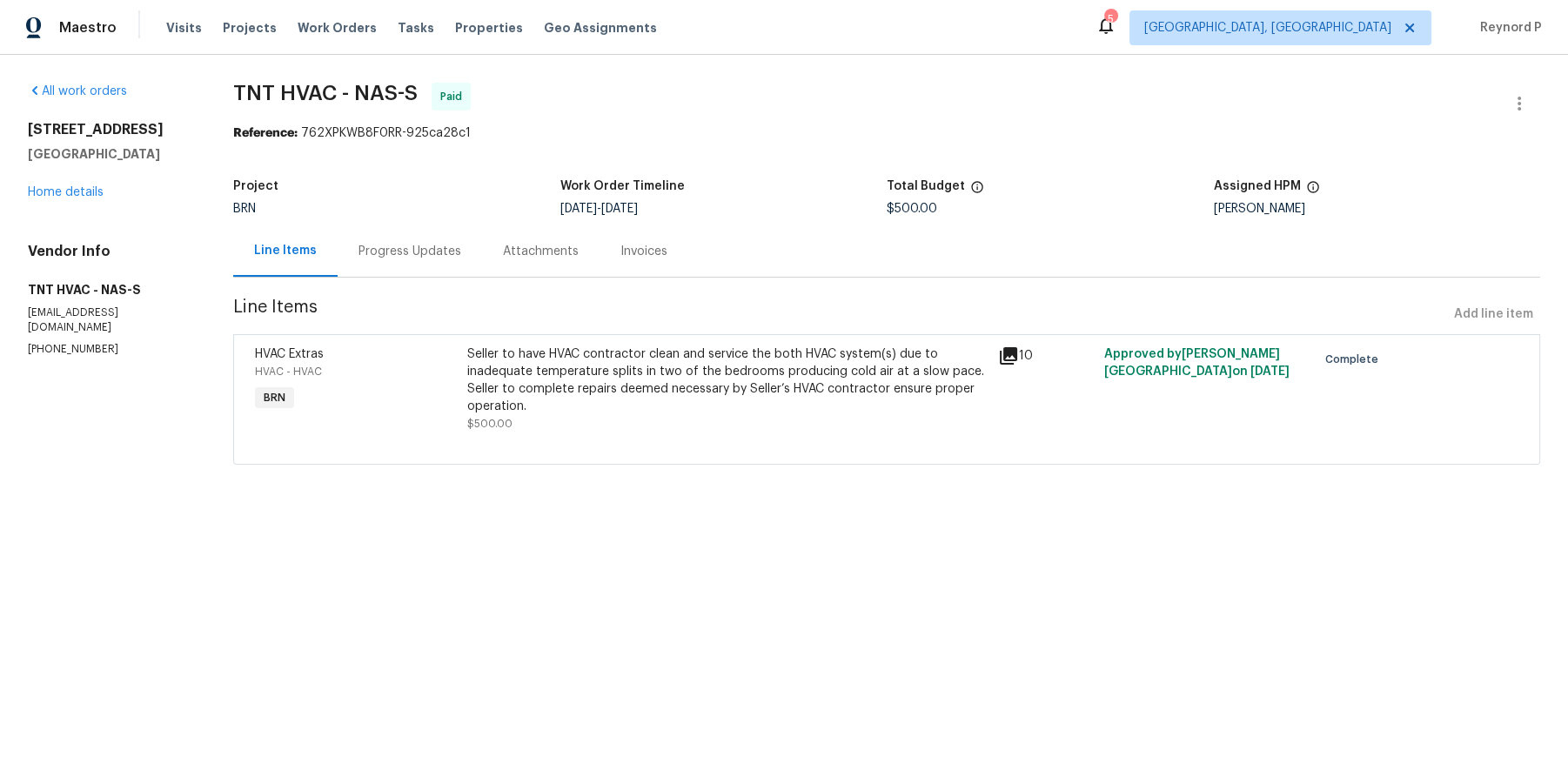
click at [862, 92] on span "TNT HVAC - NAS-S Paid" at bounding box center [865, 104] width 1265 height 42
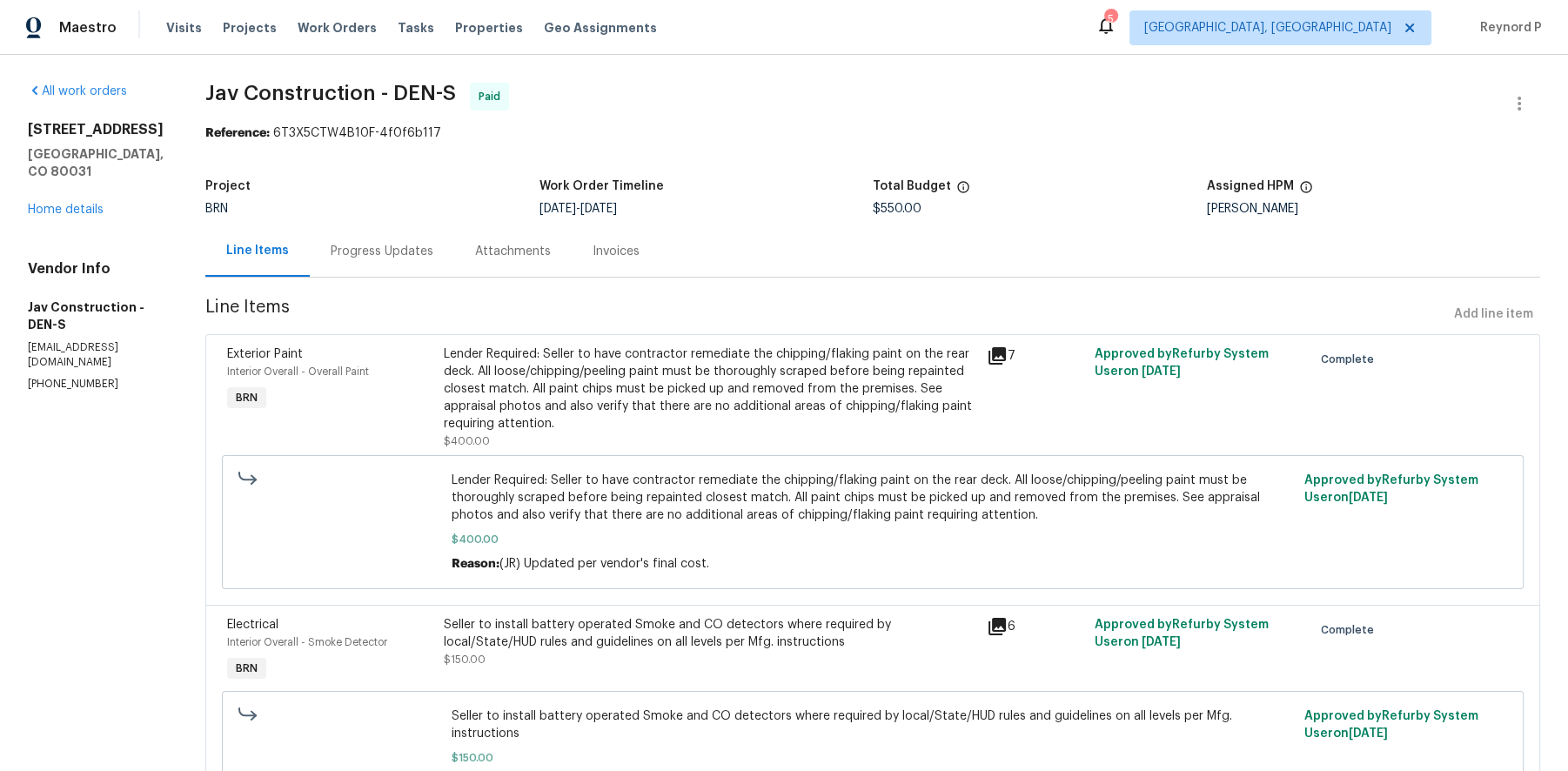
scroll to position [88, 0]
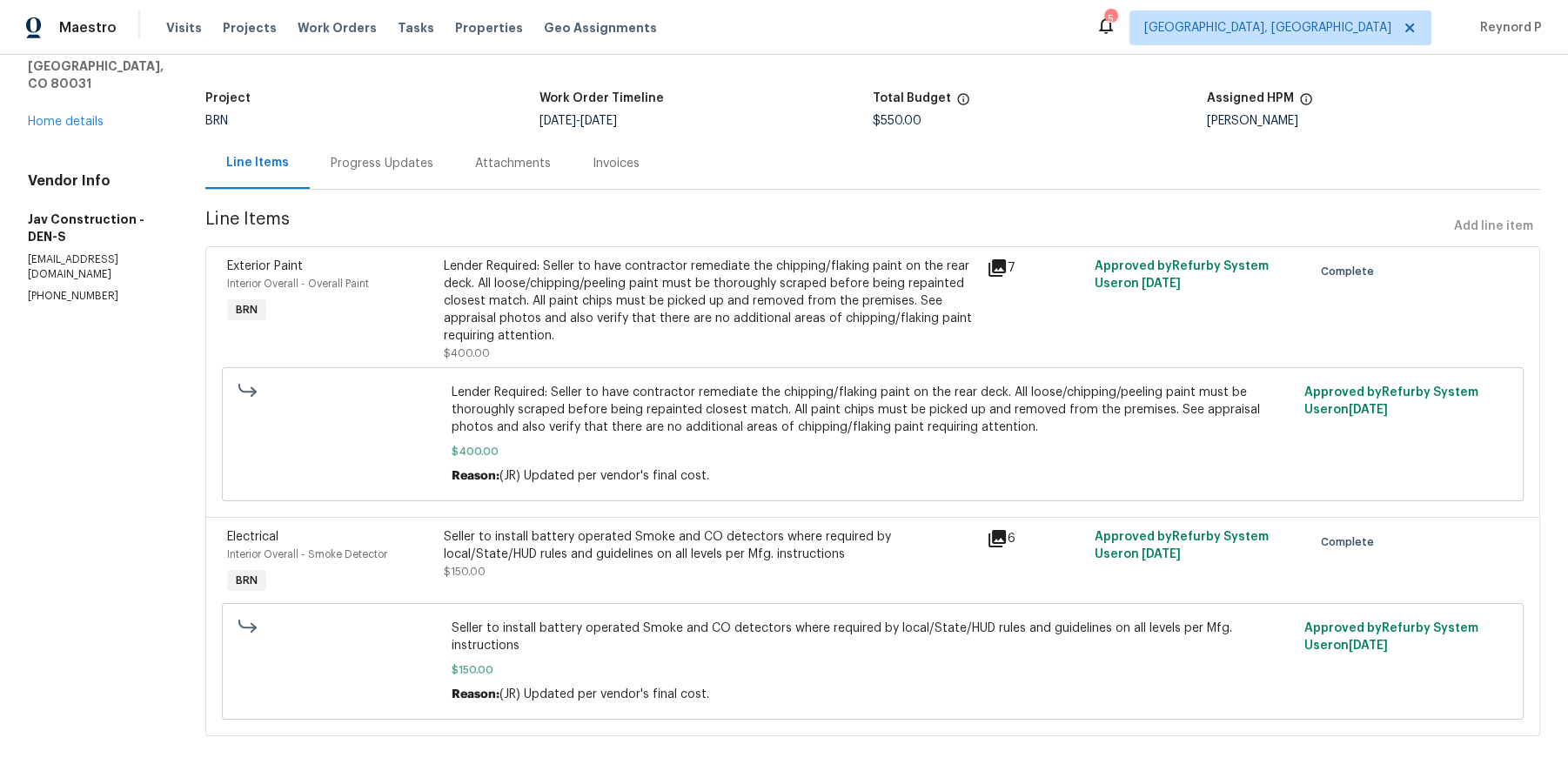
click at [374, 171] on div "Progress Updates" at bounding box center [382, 163] width 103 height 17
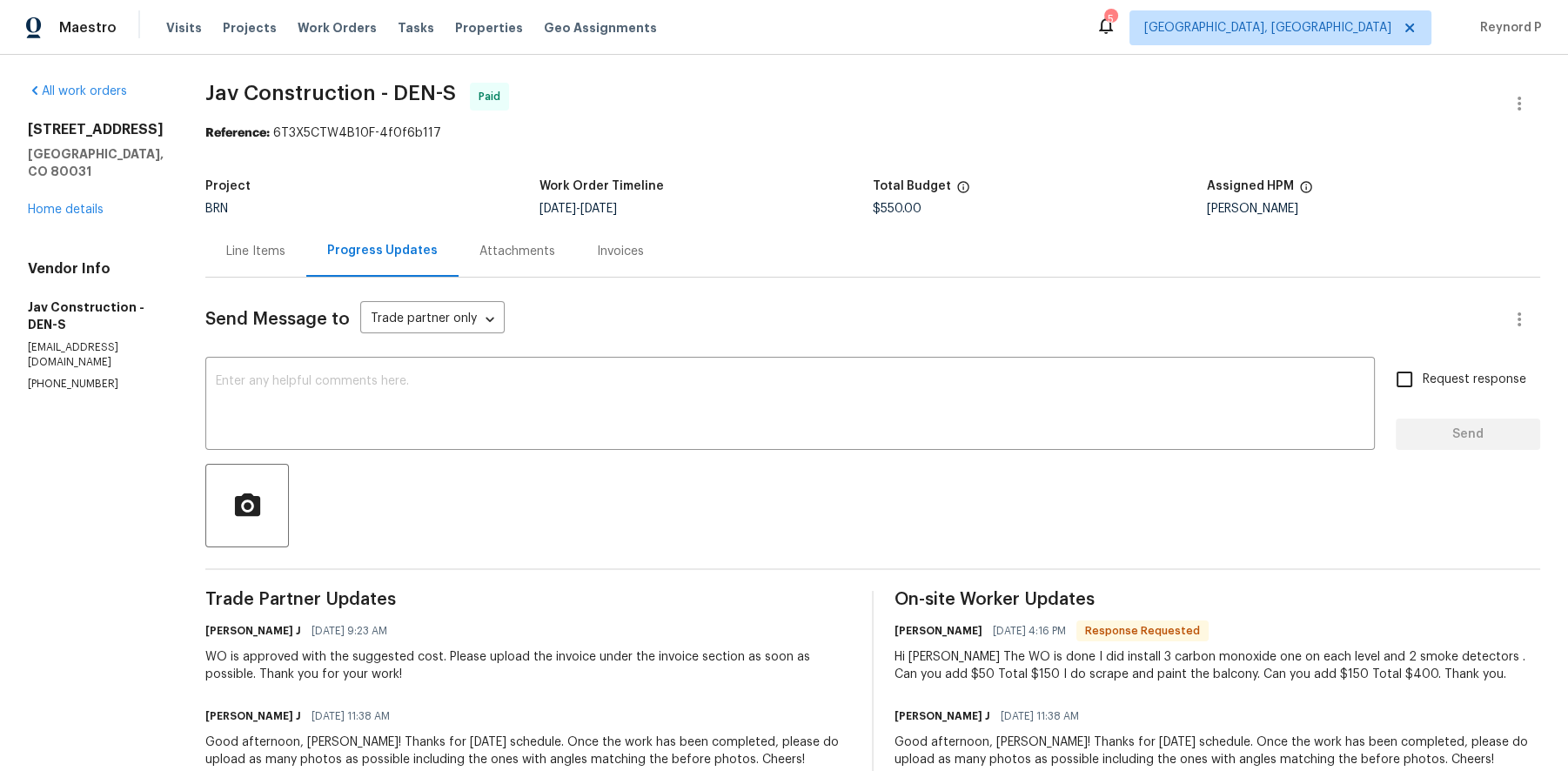
click at [764, 150] on section "Jav Construction - DEN-S Paid Reference: 6T3X5CTW4B10F-4f0f6b117 Project BRN Wo…" at bounding box center [872, 547] width 1335 height 929
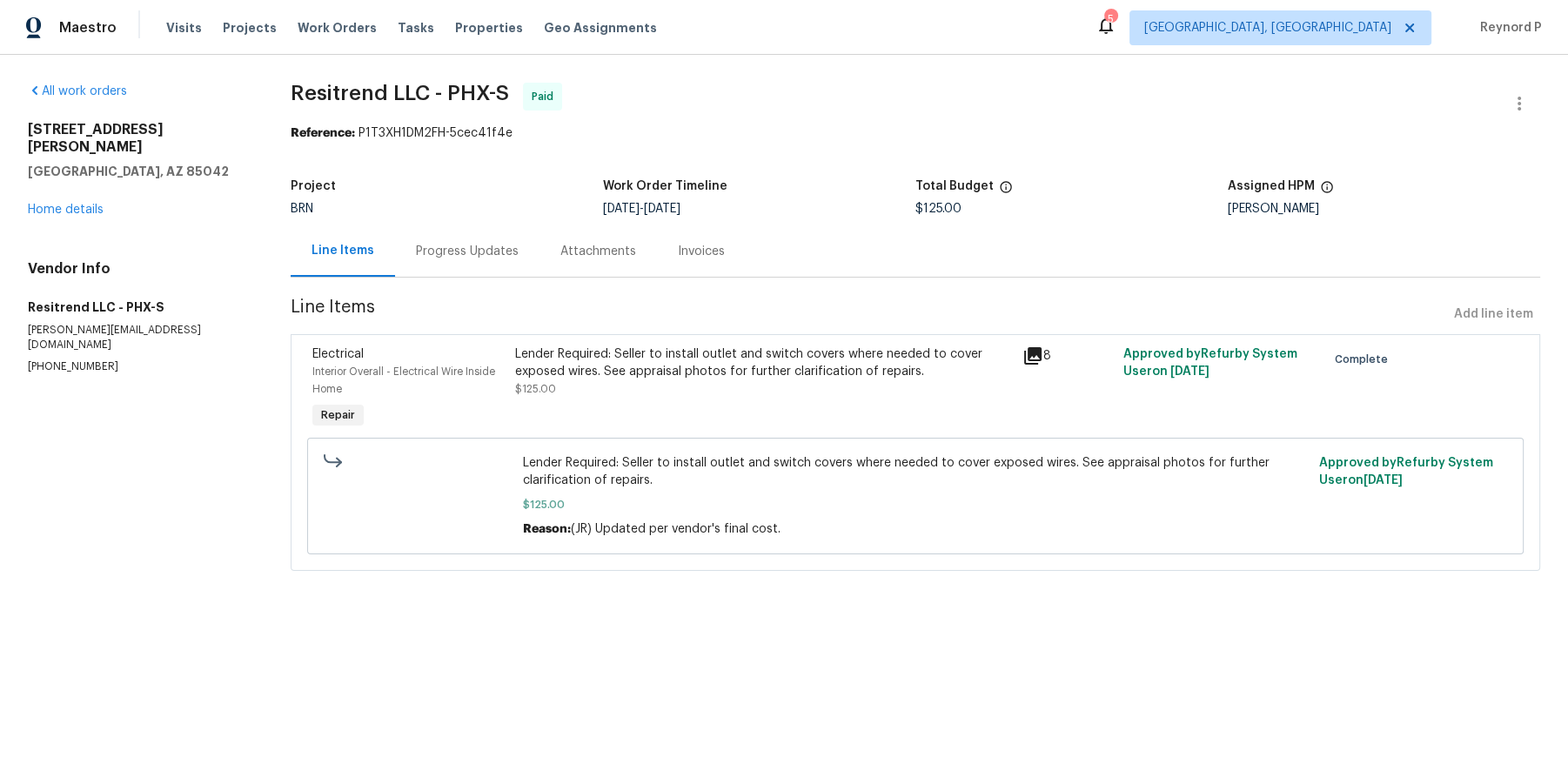
click at [458, 256] on div "Progress Updates" at bounding box center [467, 251] width 103 height 17
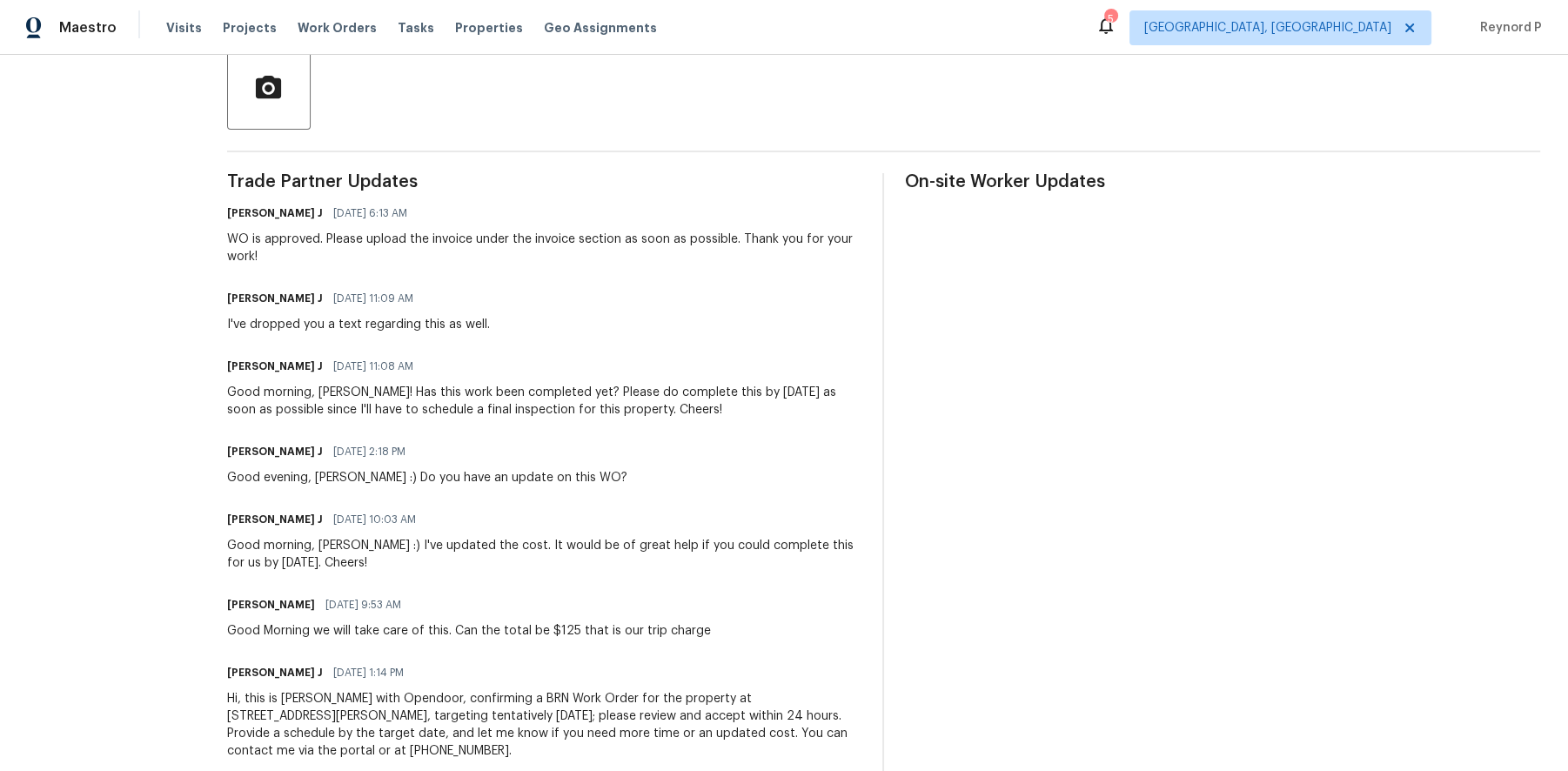
scroll to position [410, 0]
